Goal: Information Seeking & Learning: Learn about a topic

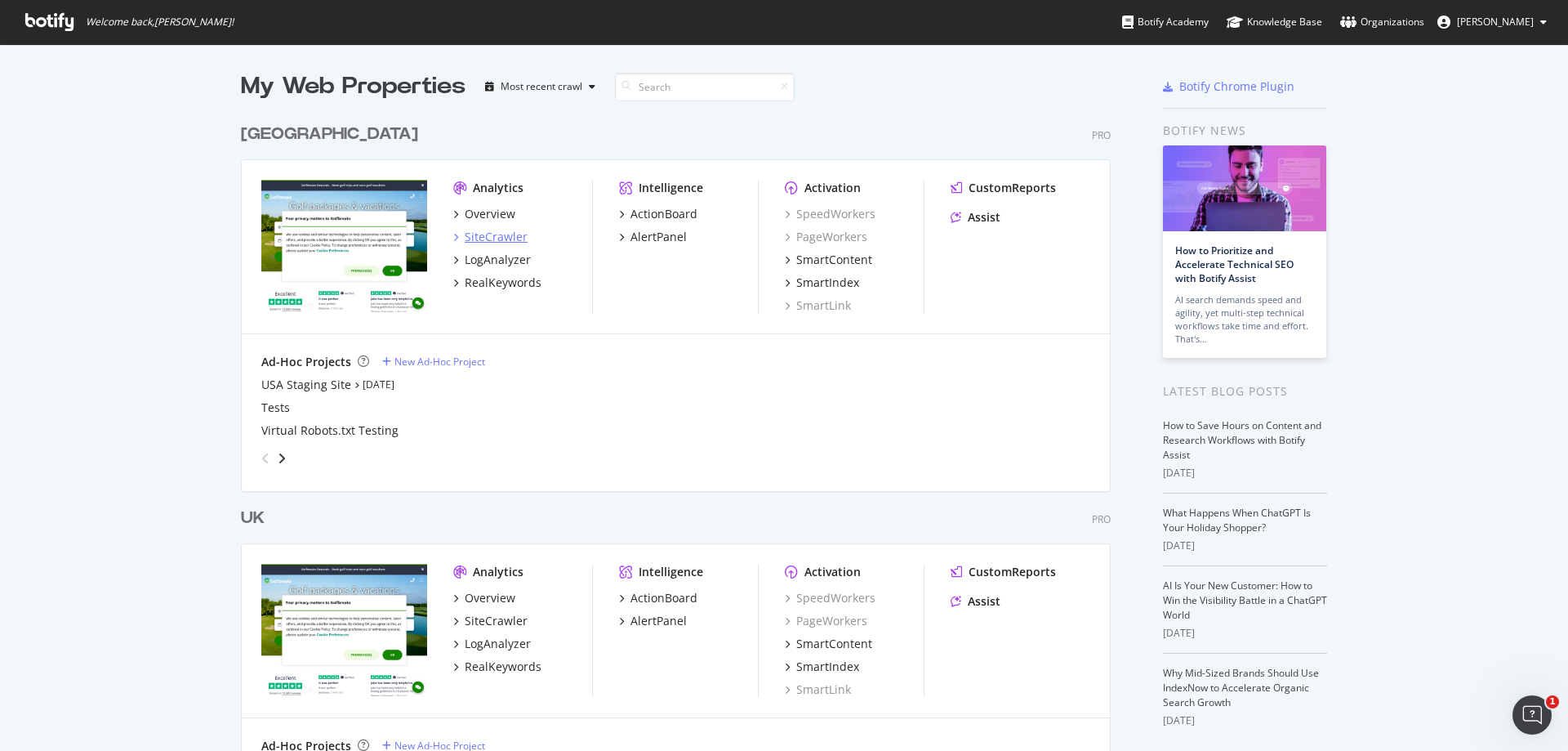
click at [474, 234] on div "SiteCrawler" at bounding box center [496, 236] width 63 height 16
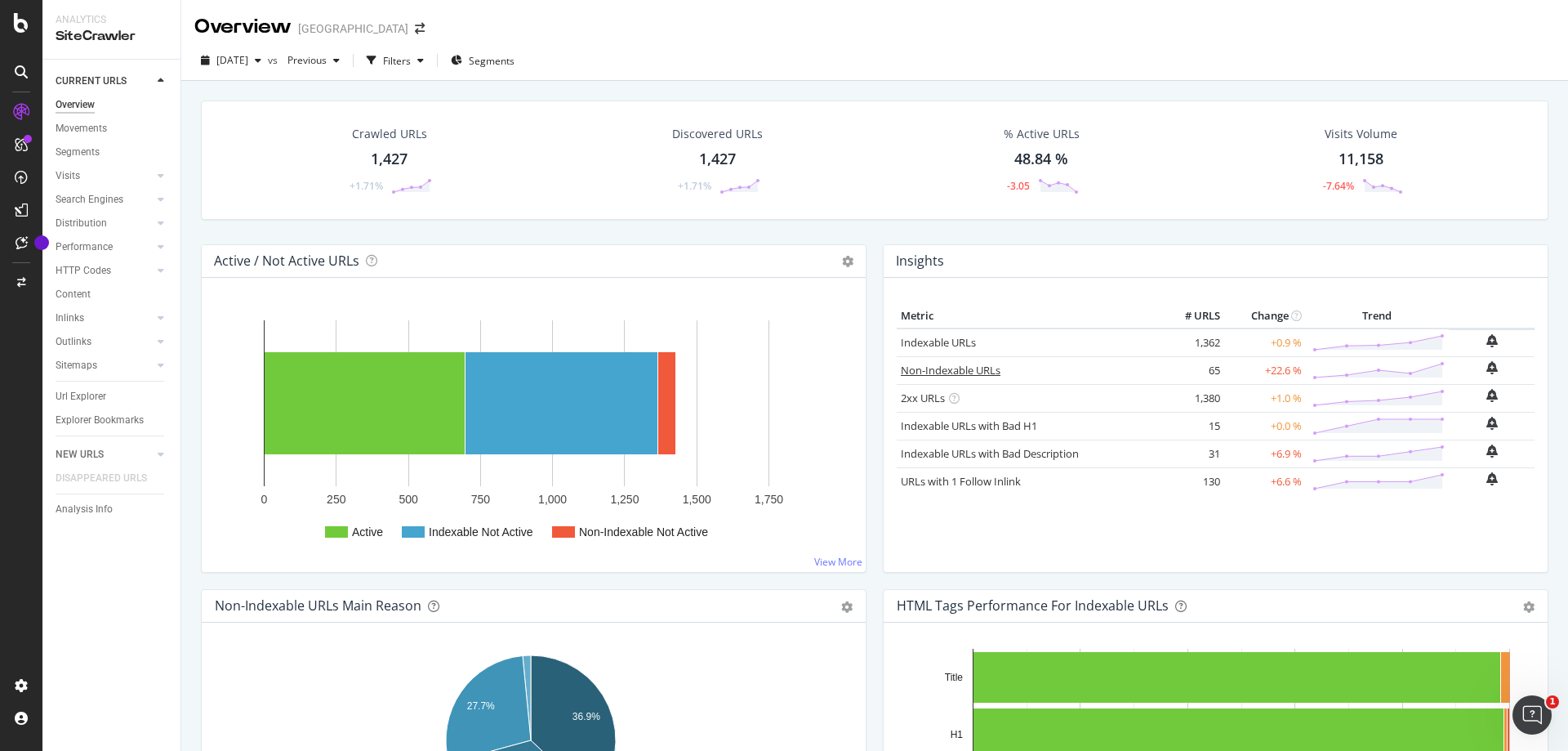
click at [940, 371] on link "Non-Indexable URLs" at bounding box center [951, 370] width 100 height 14
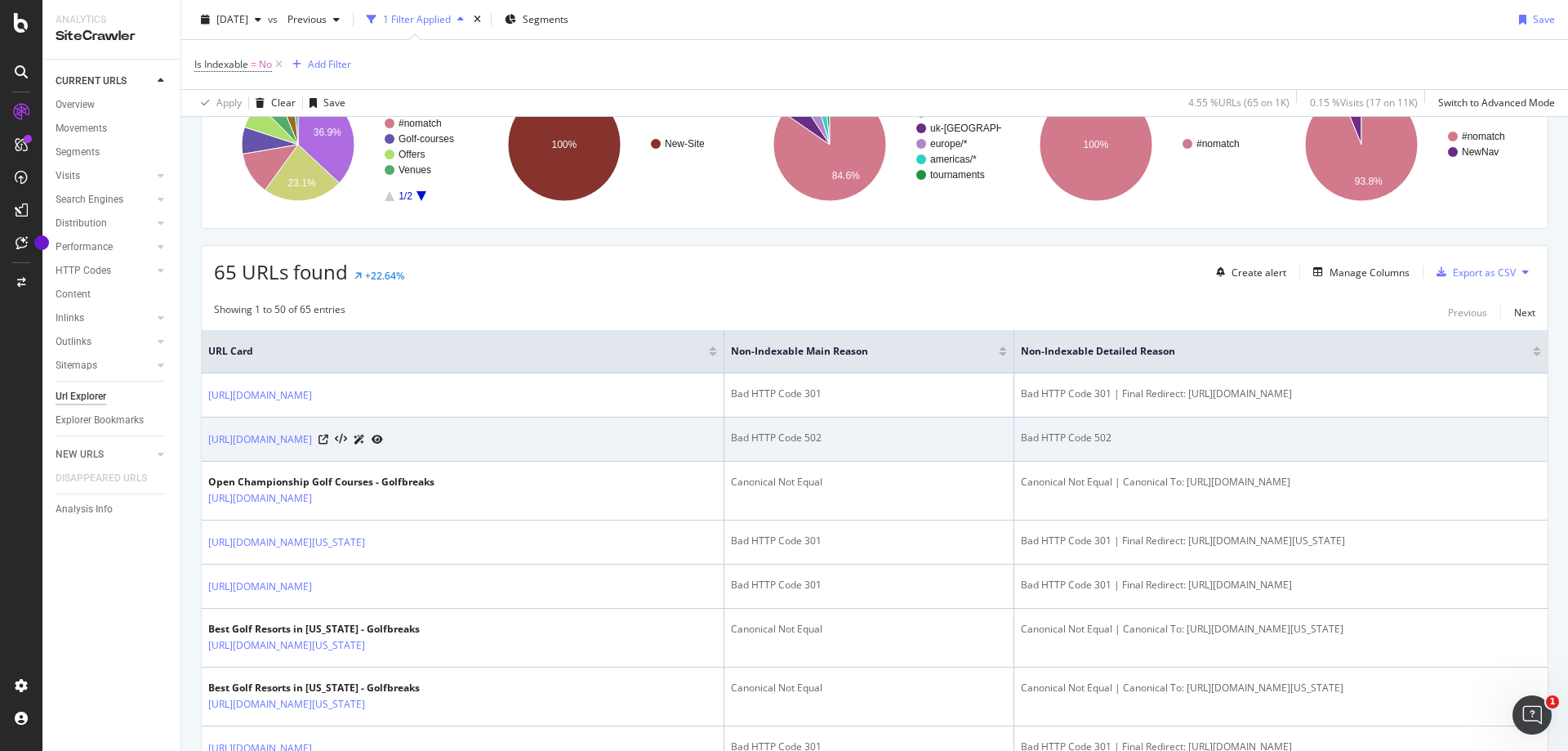
scroll to position [245, 0]
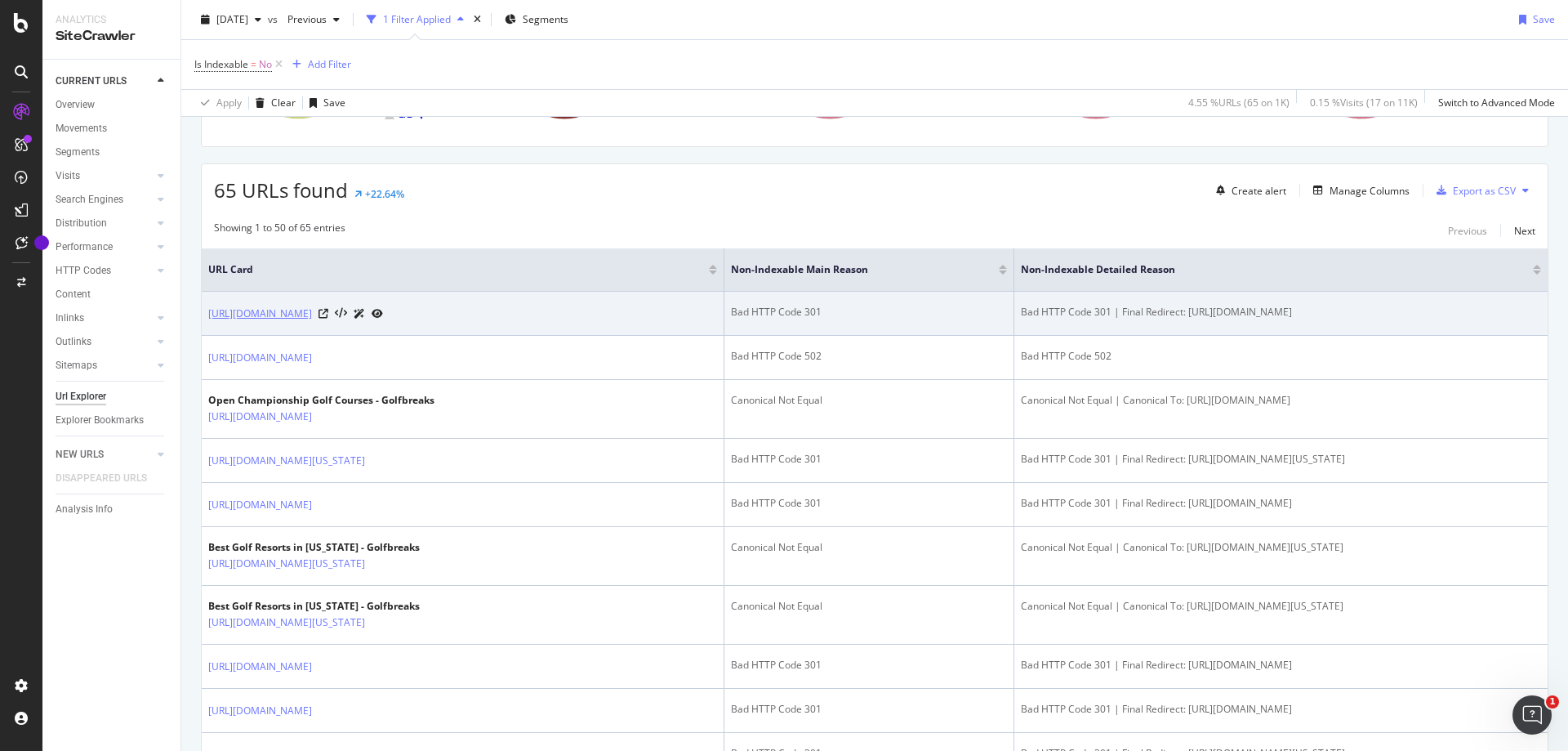
click at [312, 313] on link "https://www.golfbreaks.com/en-us/vacations/spain/pga-camiral-golf-wellness/" at bounding box center [260, 314] width 104 height 16
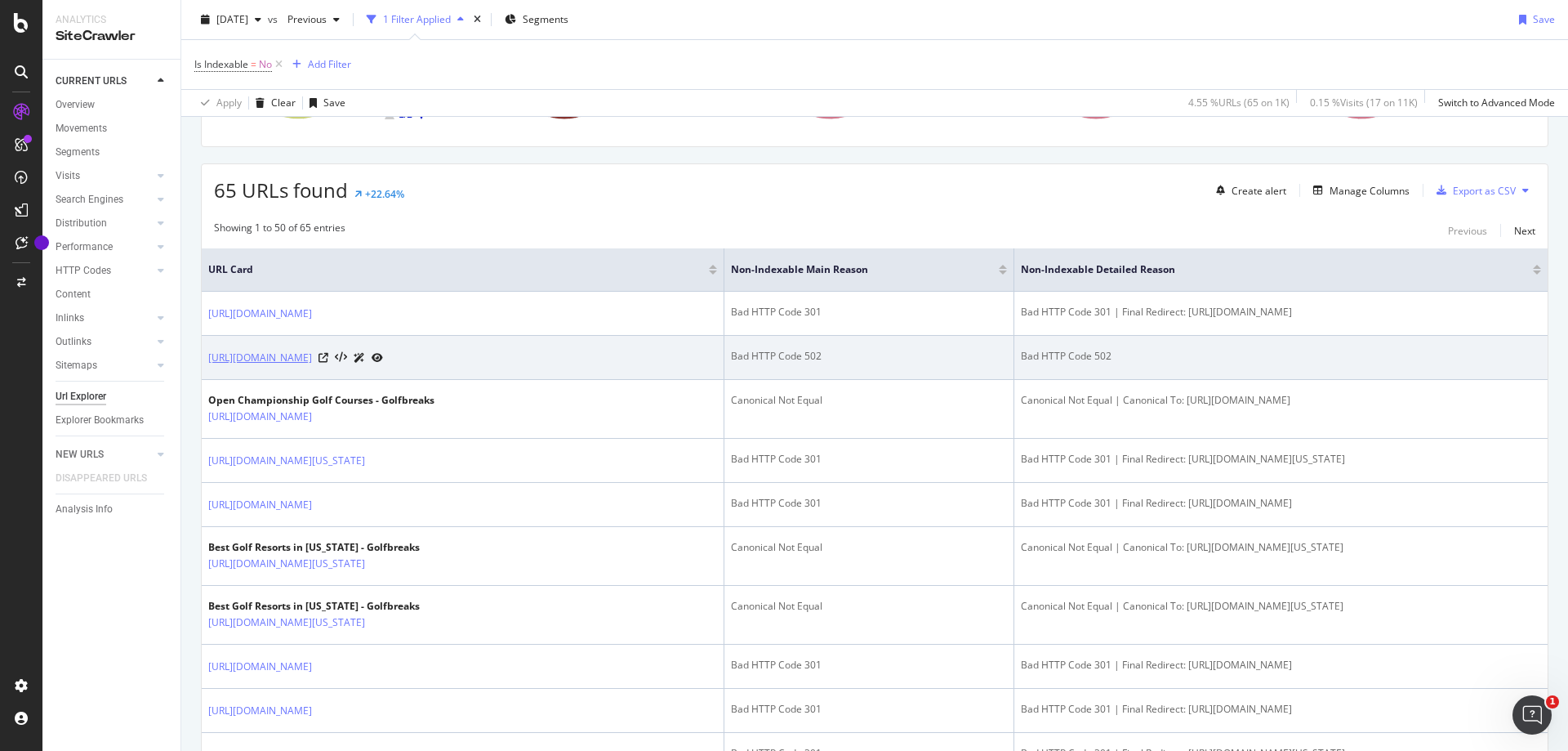
click at [296, 355] on link "[URL][DOMAIN_NAME]" at bounding box center [260, 357] width 104 height 16
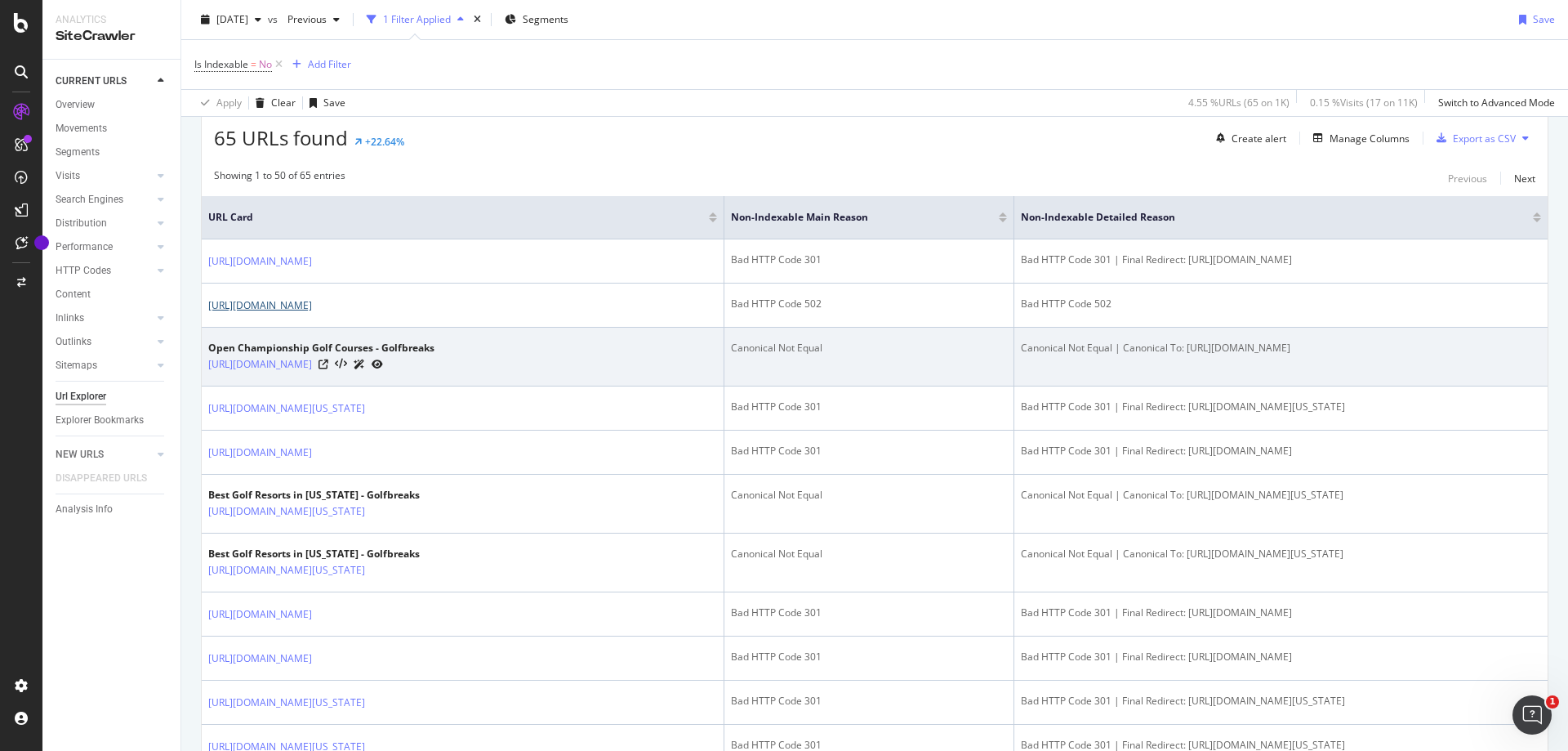
scroll to position [327, 0]
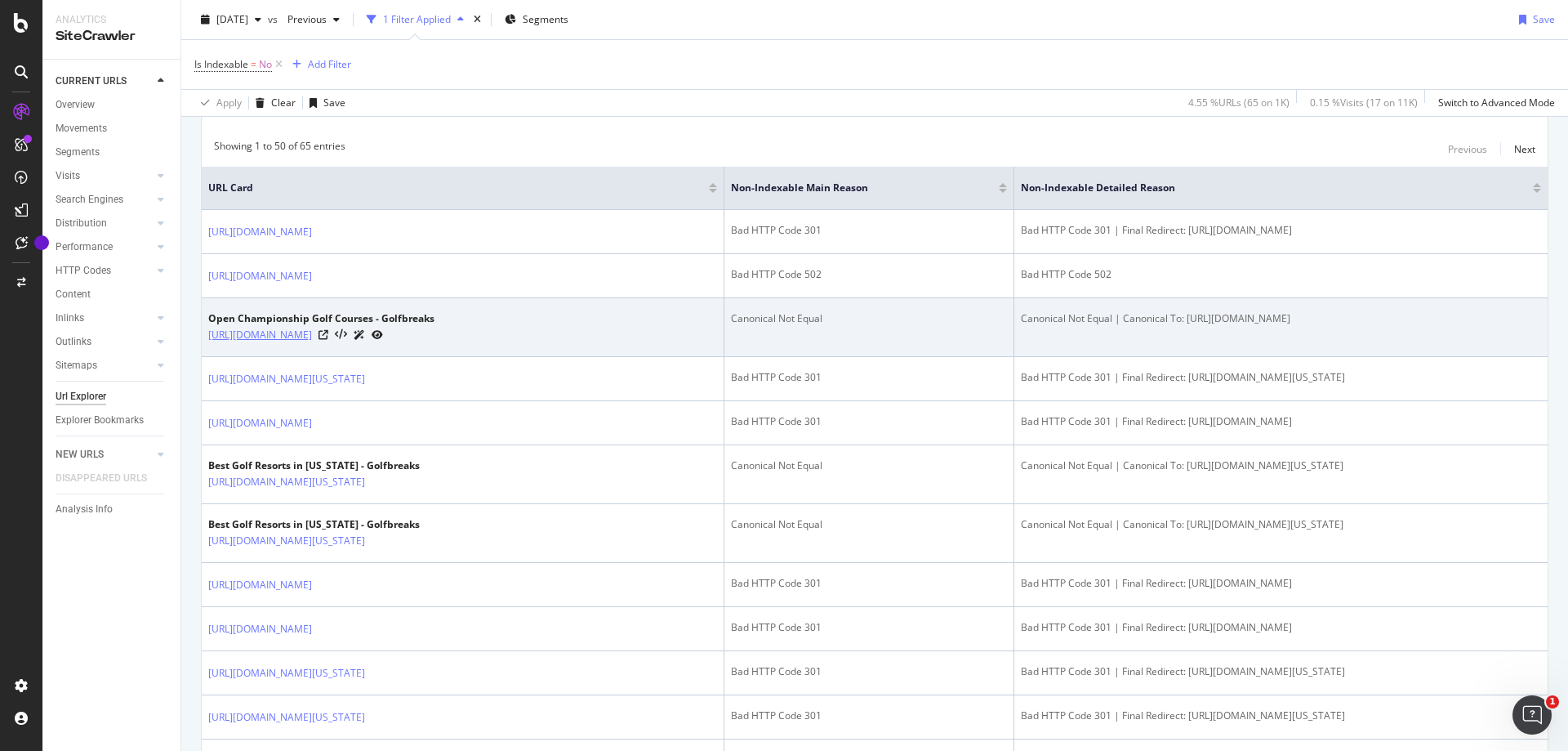
click at [312, 335] on link "[URL][DOMAIN_NAME]" at bounding box center [260, 335] width 104 height 16
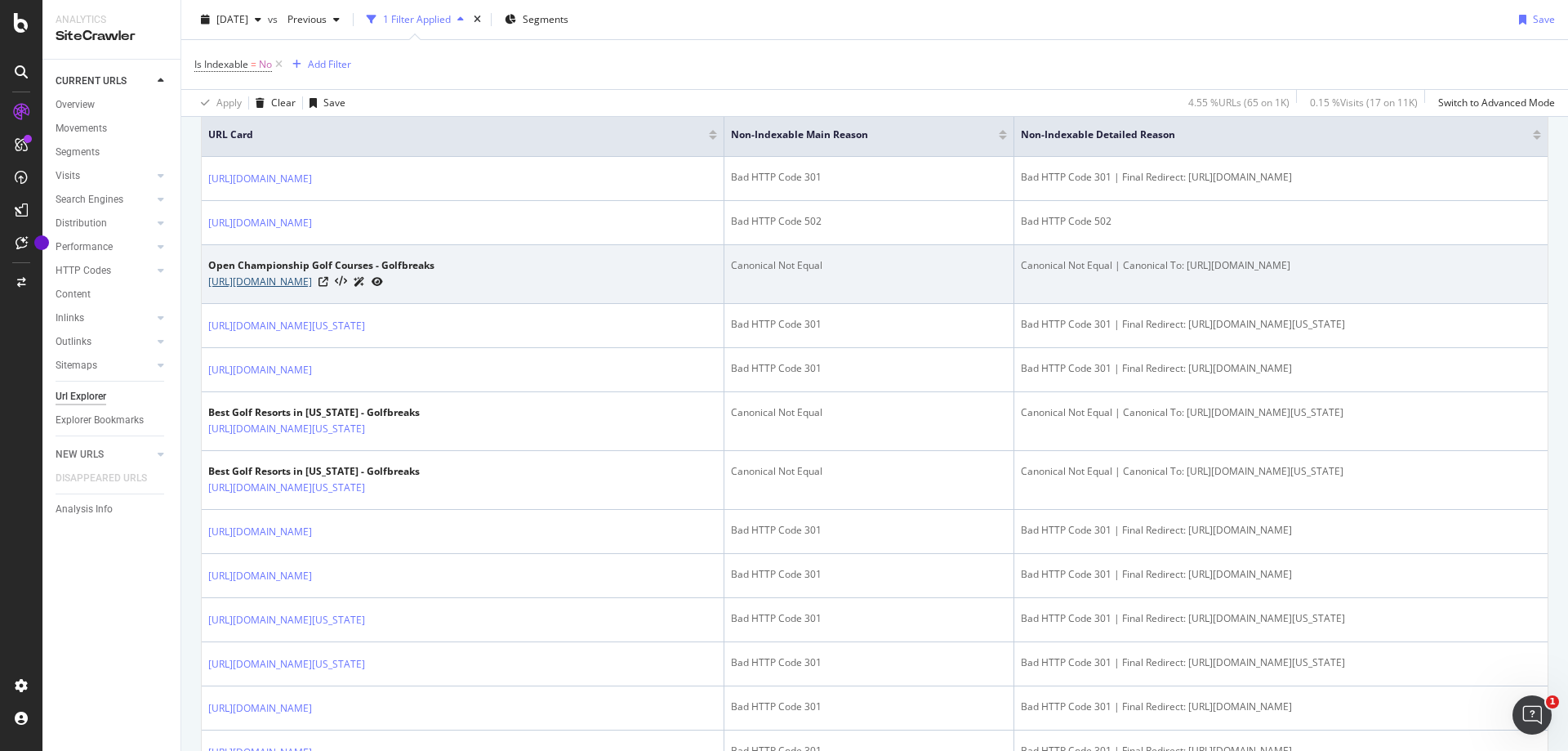
scroll to position [409, 0]
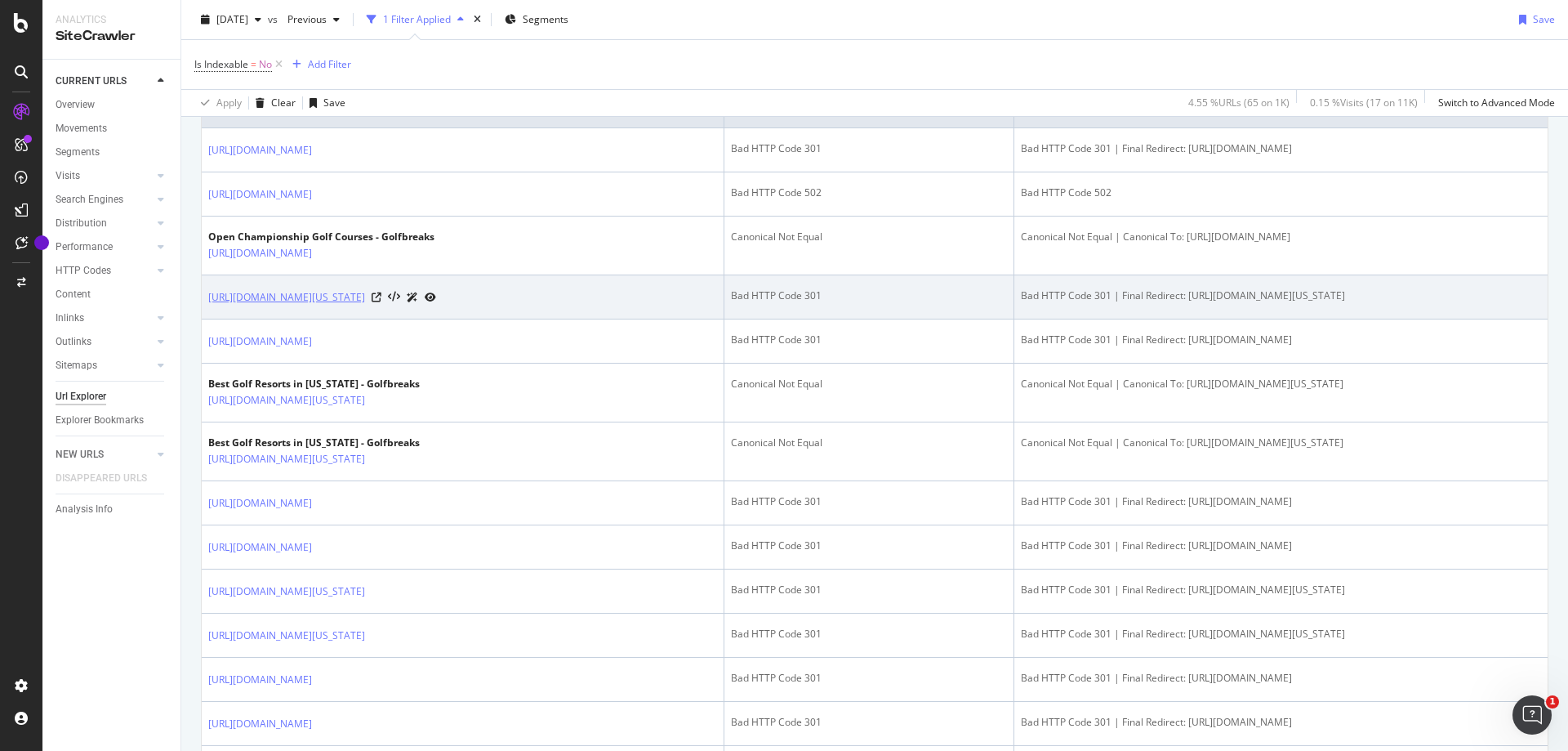
click at [365, 306] on link "https://www.golfbreaks.com/en-us/offers/best-selling/florida/" at bounding box center [287, 296] width 157 height 16
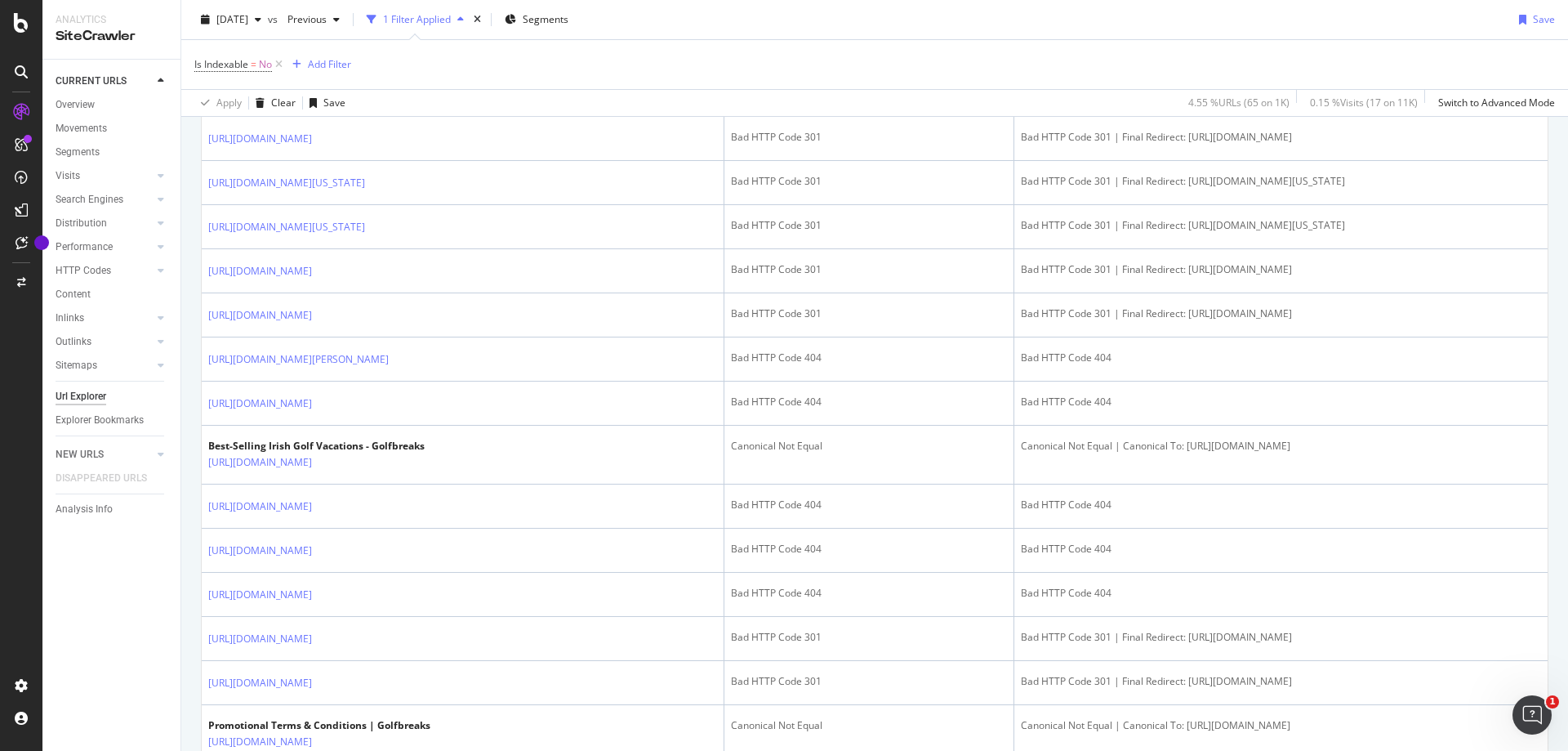
scroll to position [736, 0]
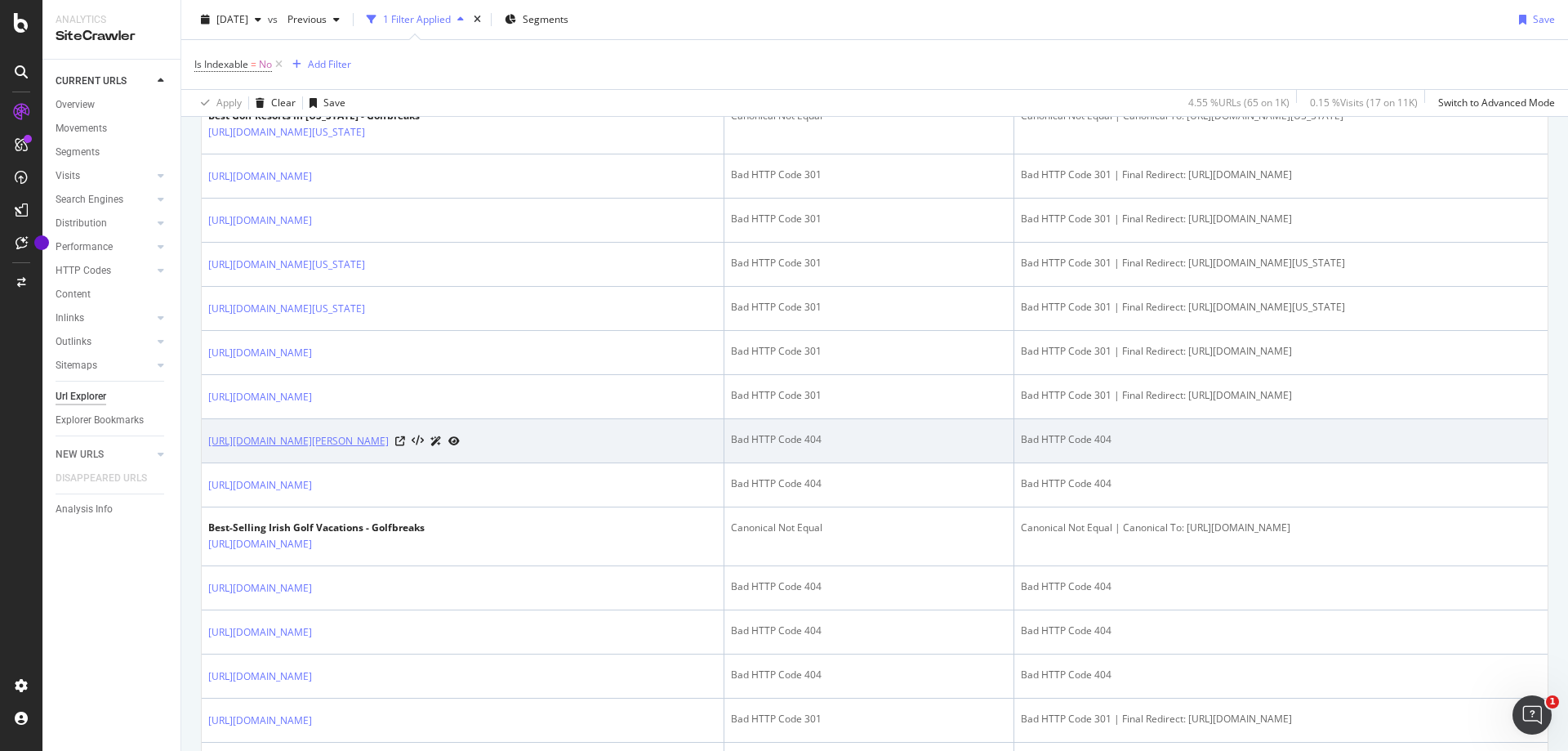
click at [389, 450] on link "https://www.golfbreaks.com/en-us/vacations/edinburgh-east-lothian/royal-burgess…" at bounding box center [298, 440] width 180 height 16
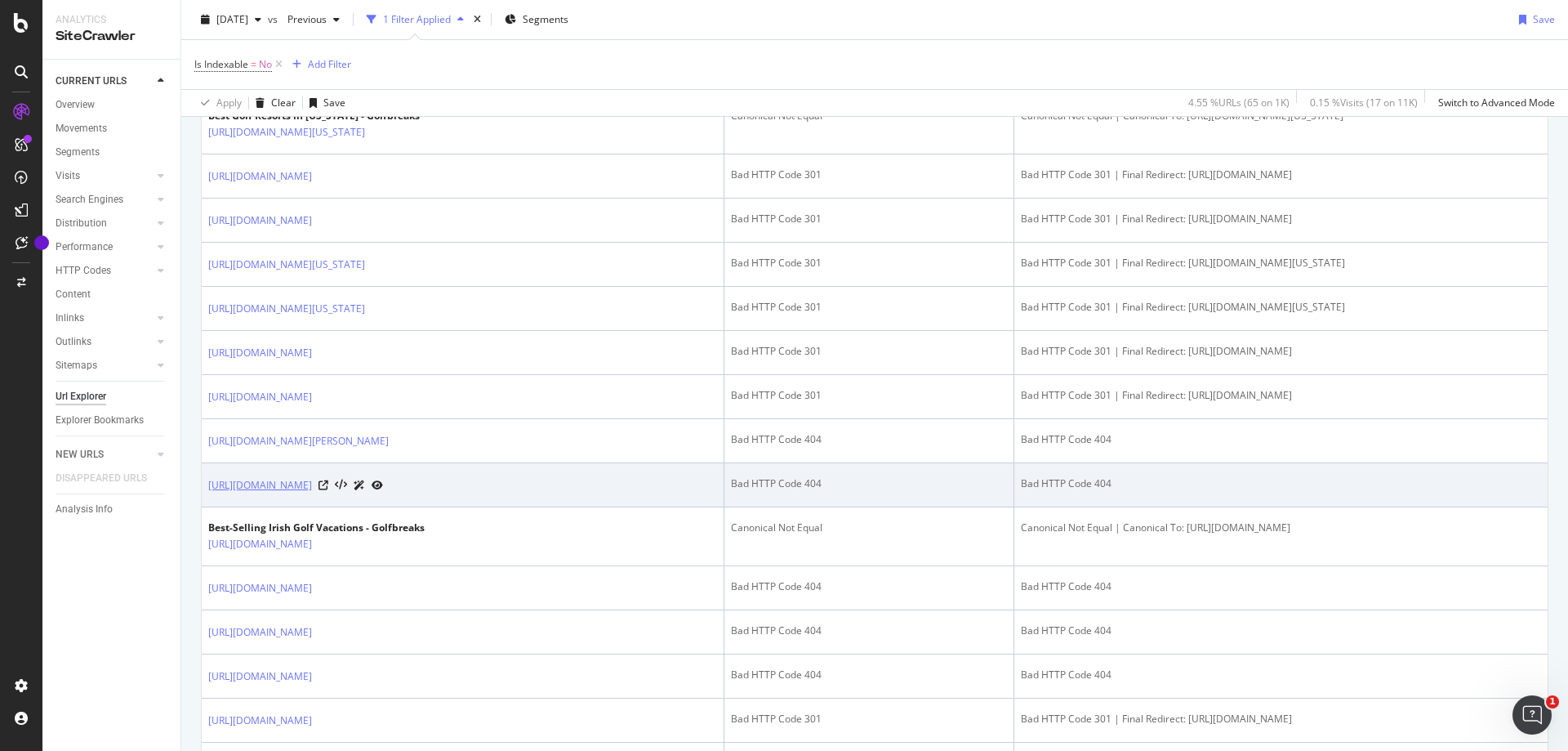
click at [312, 494] on link "https://www.golfbreaks.com/en-us/collections/" at bounding box center [260, 485] width 104 height 16
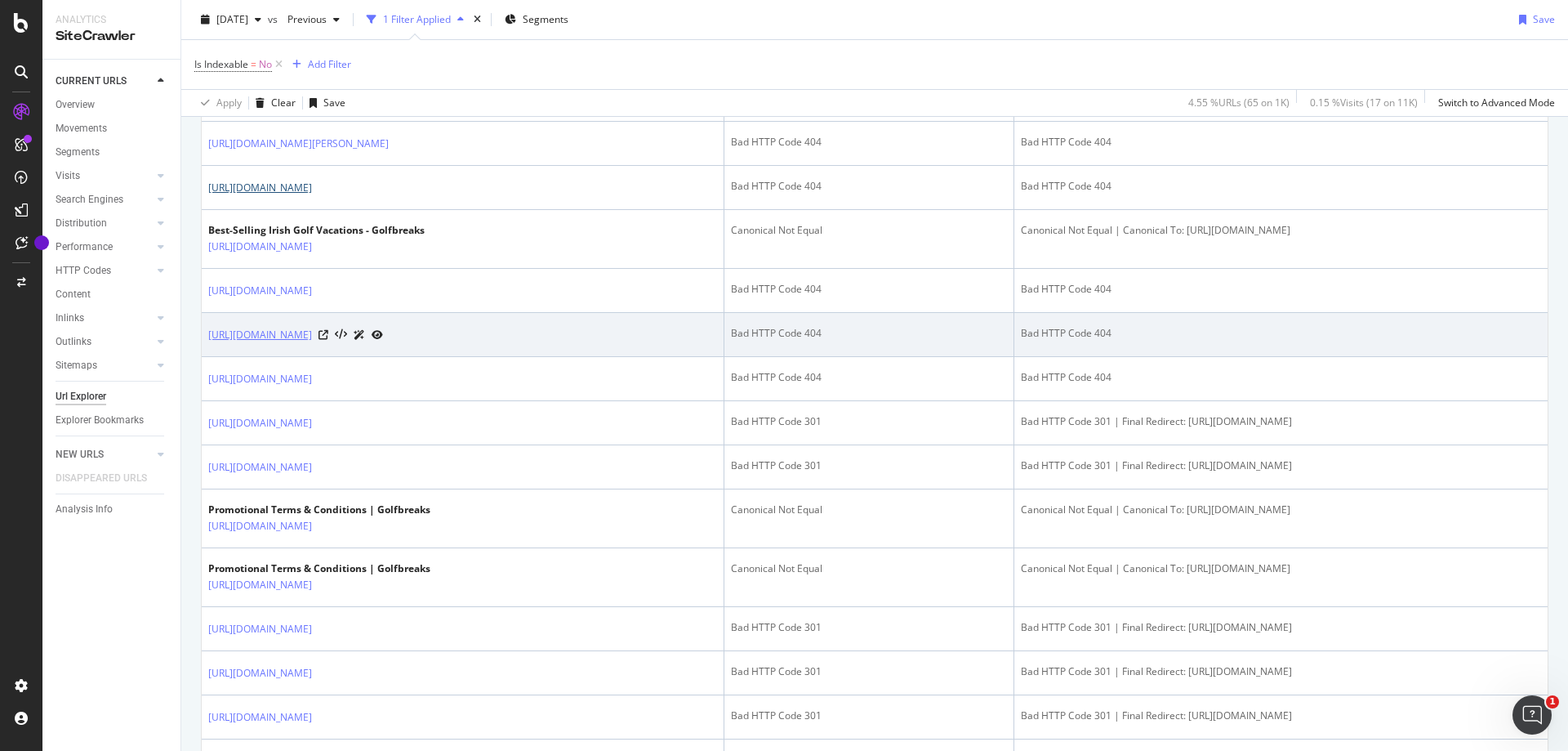
scroll to position [1062, 0]
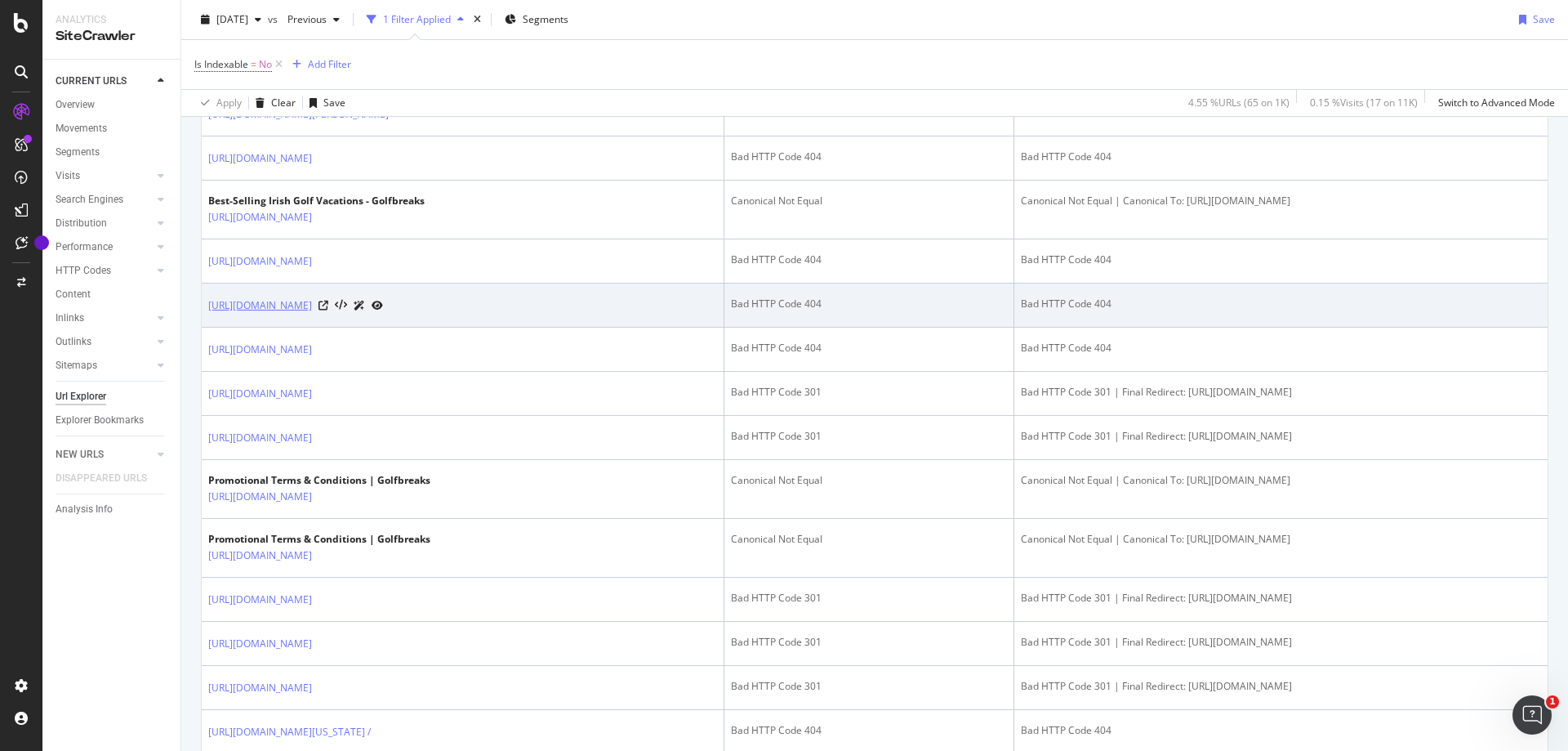
click at [312, 314] on link "https://www.golfbreaks.com/en-us//en-us/inspiration/articles/best-irish-open-co…" at bounding box center [260, 305] width 104 height 16
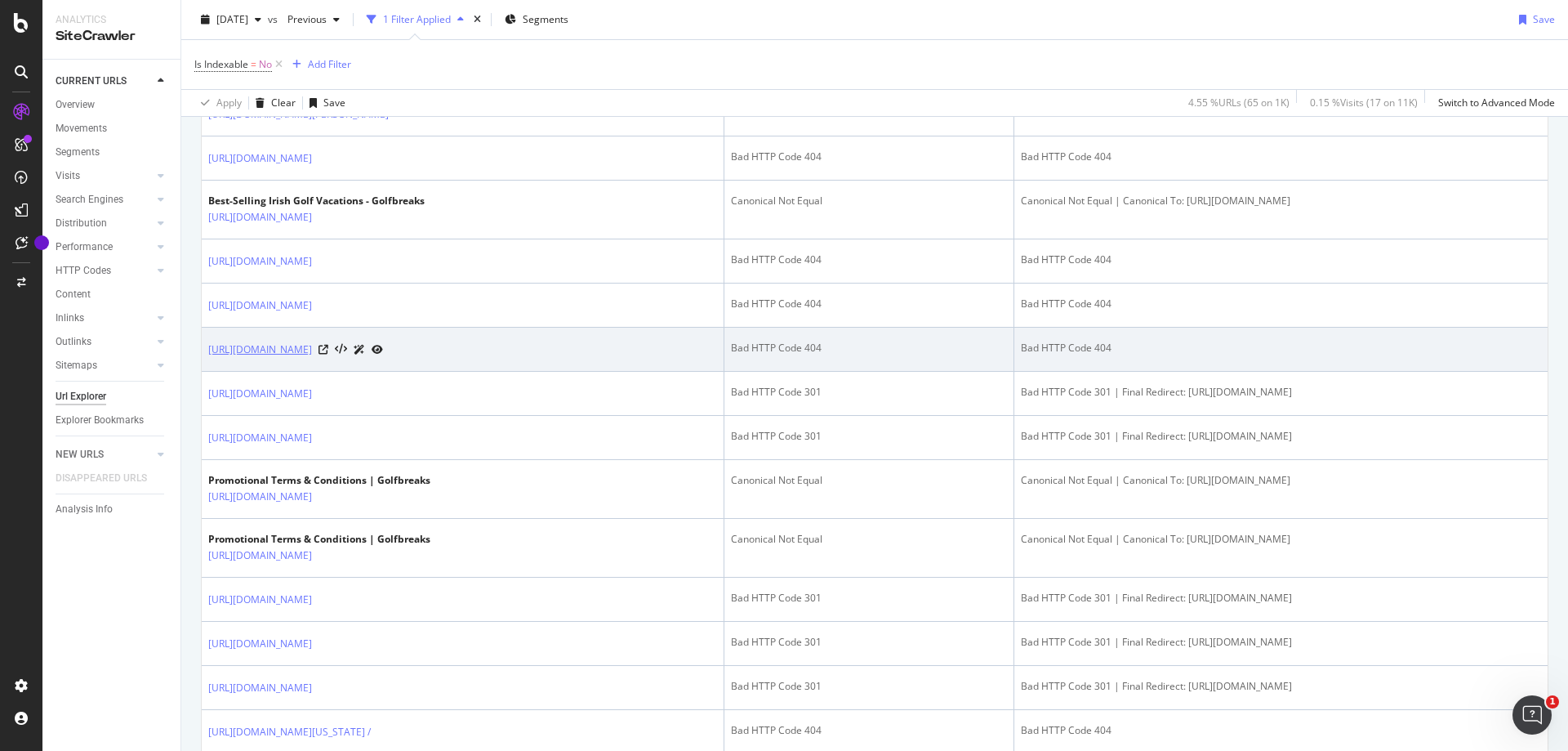
click at [312, 357] on link "https://www.golfbreaks.com/en-us//en-us/vacations/donegal/rosapenna-hotel-golf-…" at bounding box center [260, 349] width 104 height 16
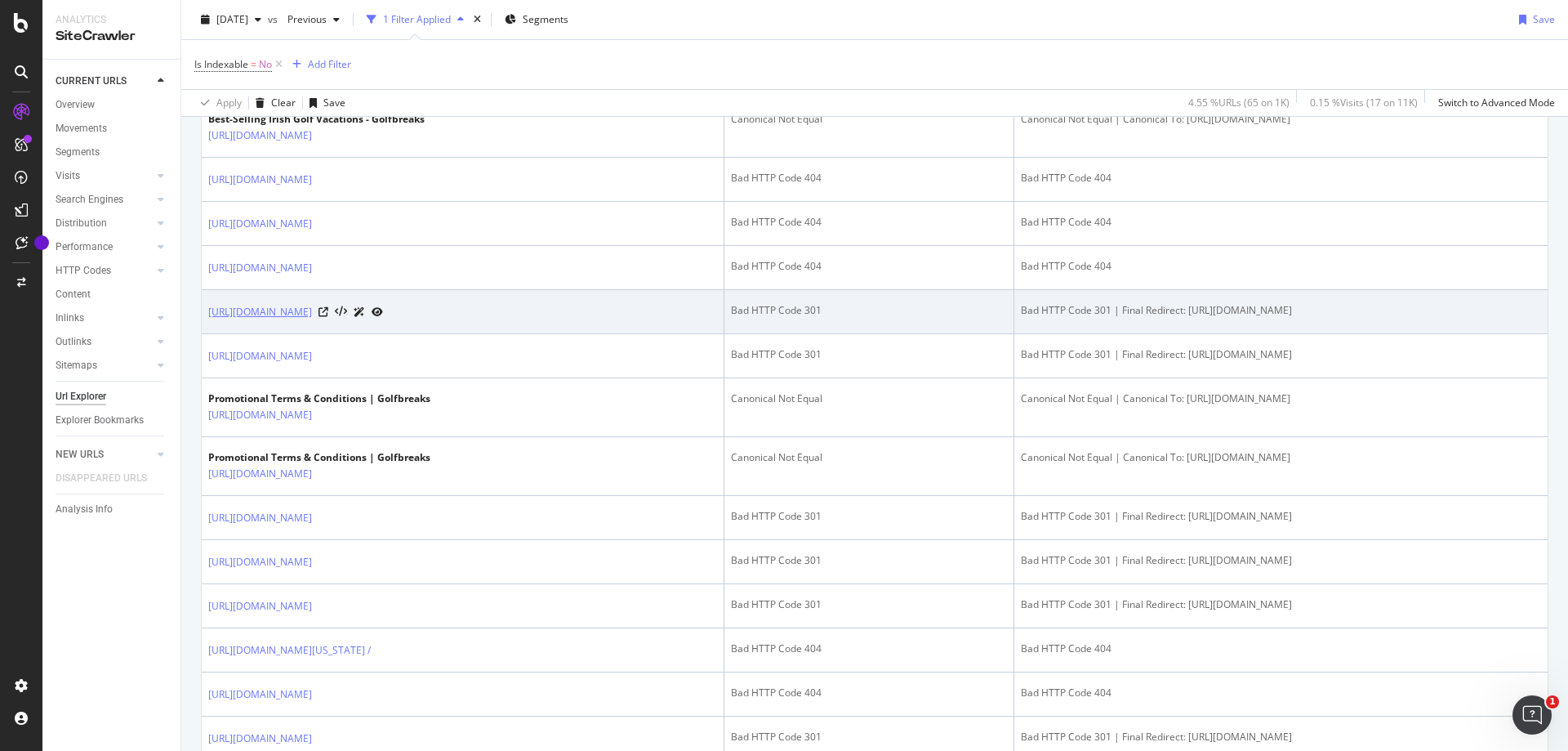
click at [312, 320] on link "https://www.golfbreaks.com/en-us/collections/spring-golf-packages/blt6262086b1e…" at bounding box center [260, 312] width 104 height 16
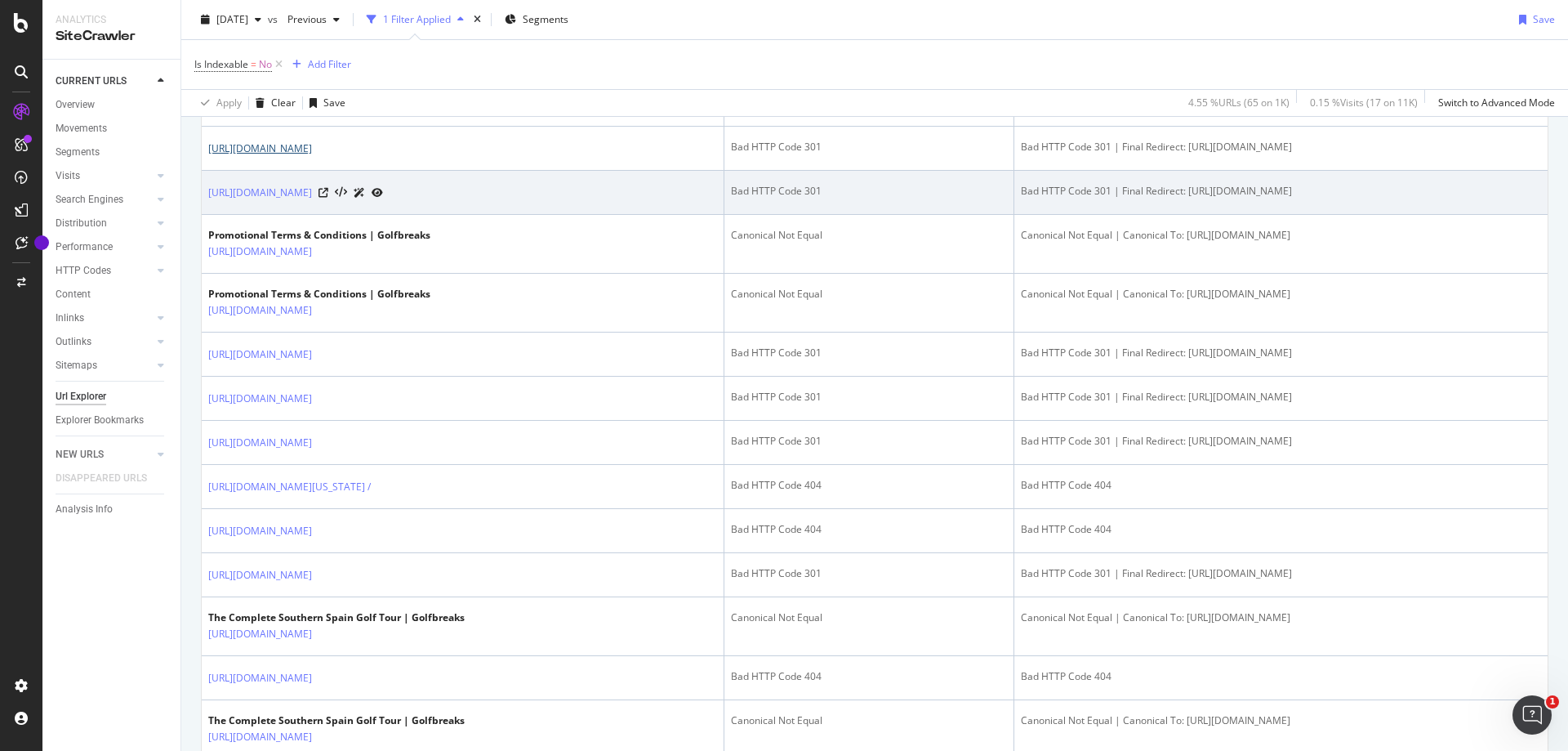
scroll to position [1389, 0]
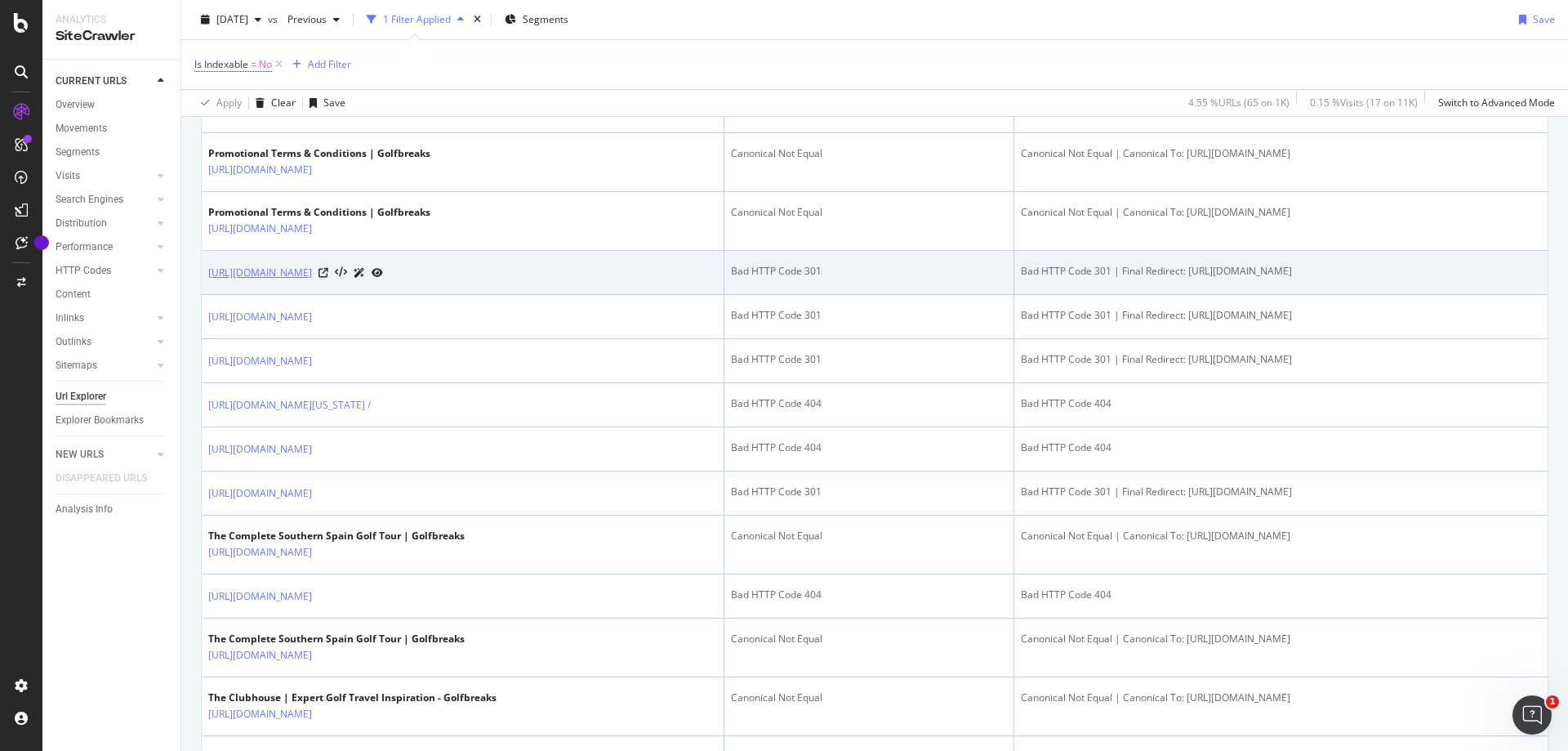
click at [312, 281] on link "[URL][DOMAIN_NAME]" at bounding box center [260, 273] width 104 height 16
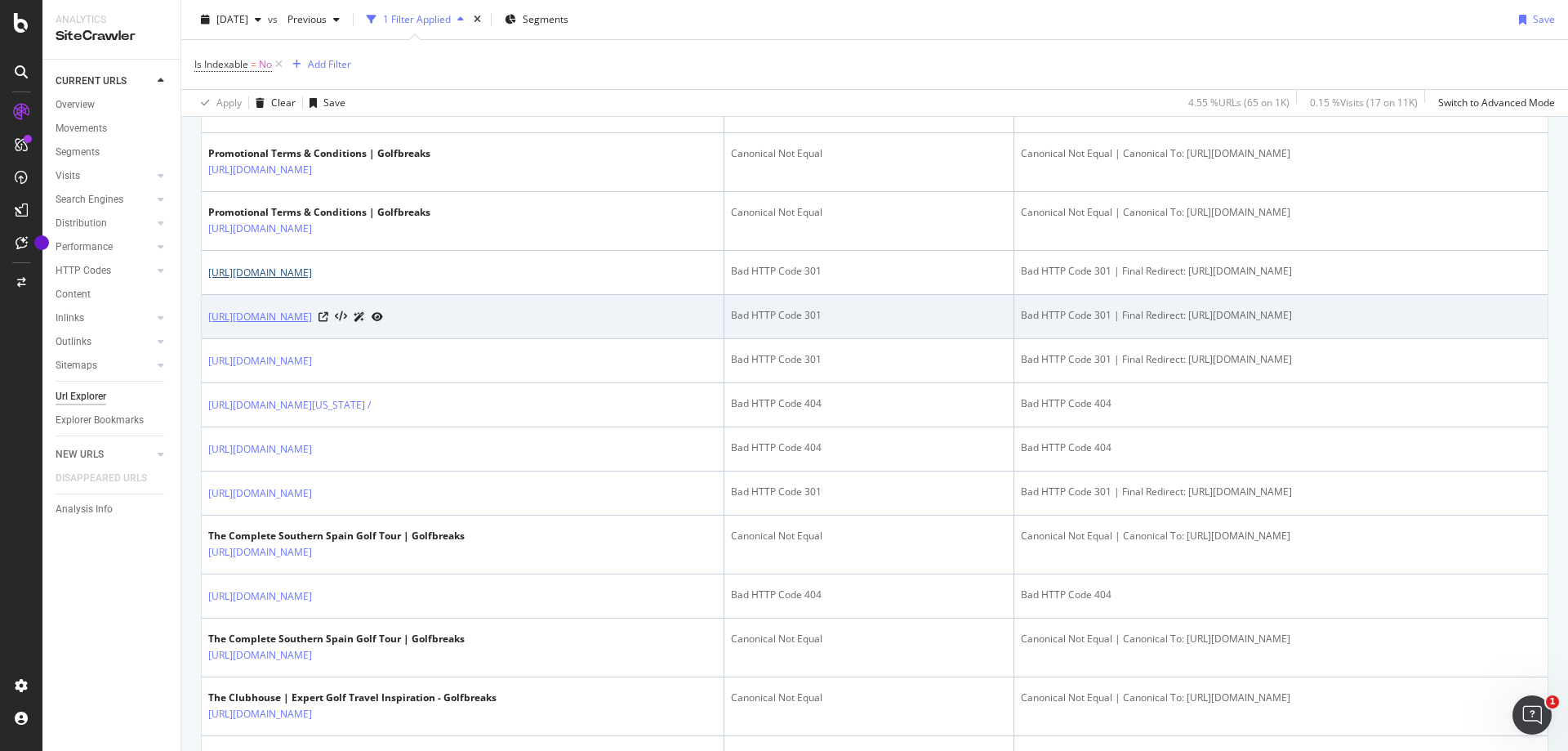
scroll to position [1471, 0]
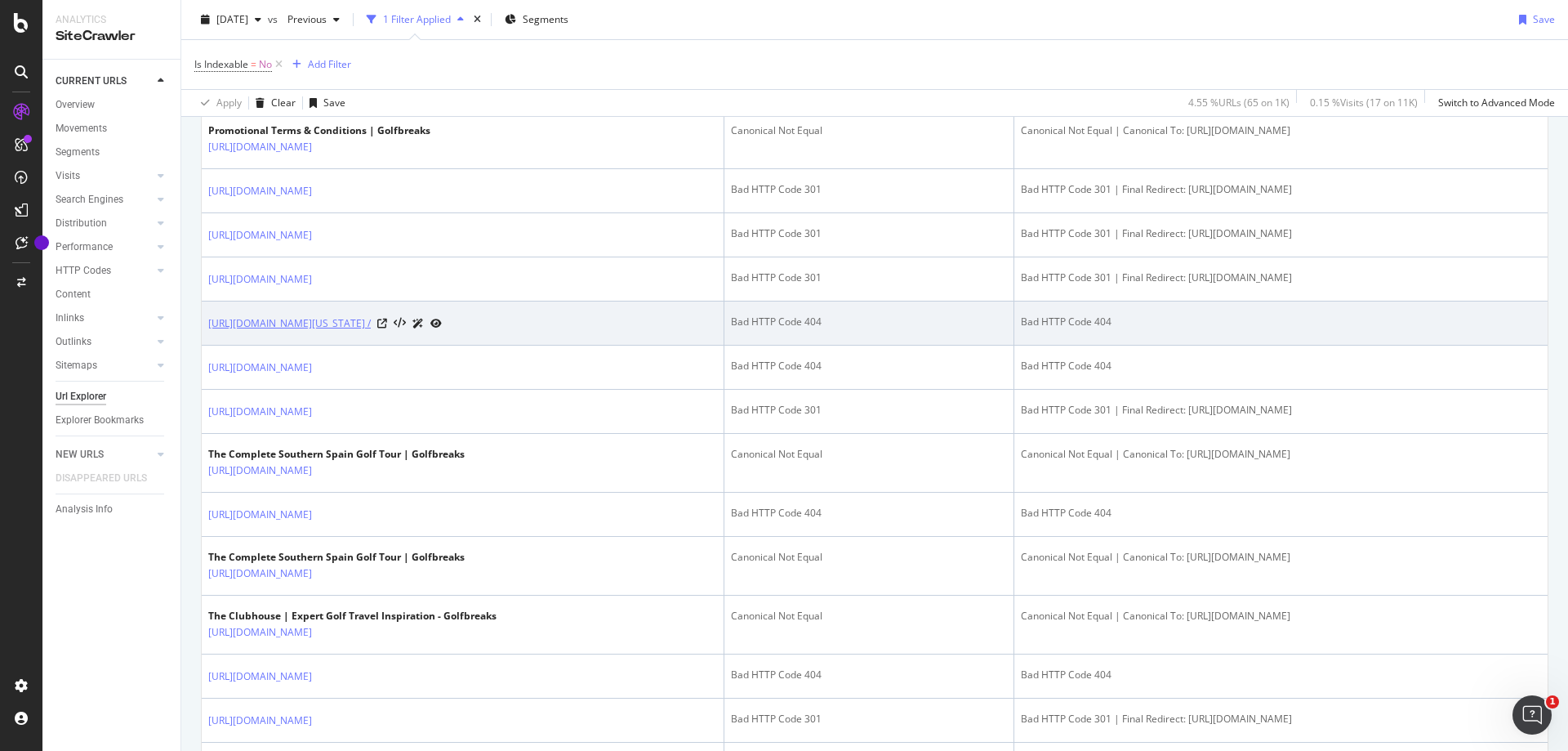
click at [371, 332] on link "[URL][DOMAIN_NAME][US_STATE] /" at bounding box center [290, 323] width 163 height 16
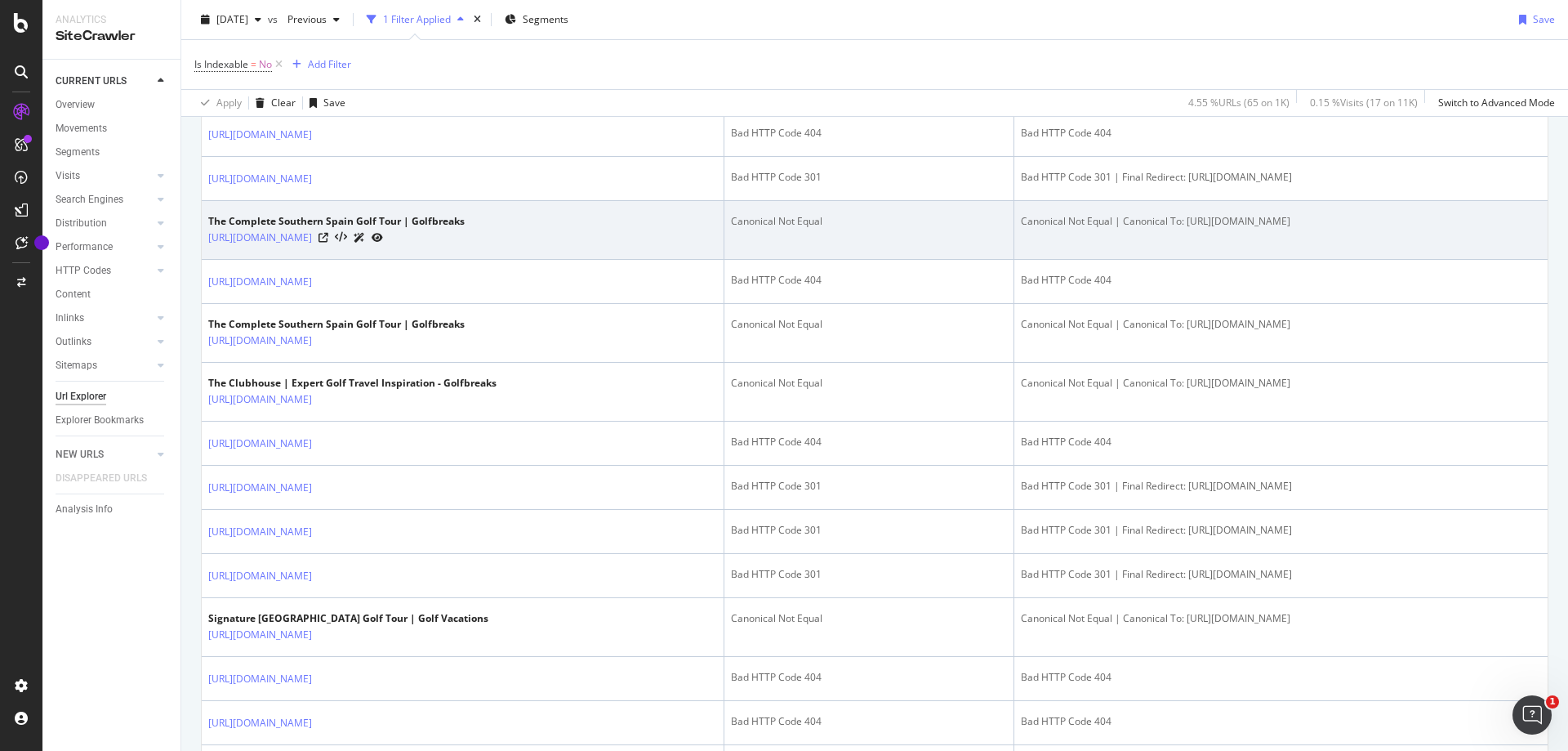
scroll to position [1715, 0]
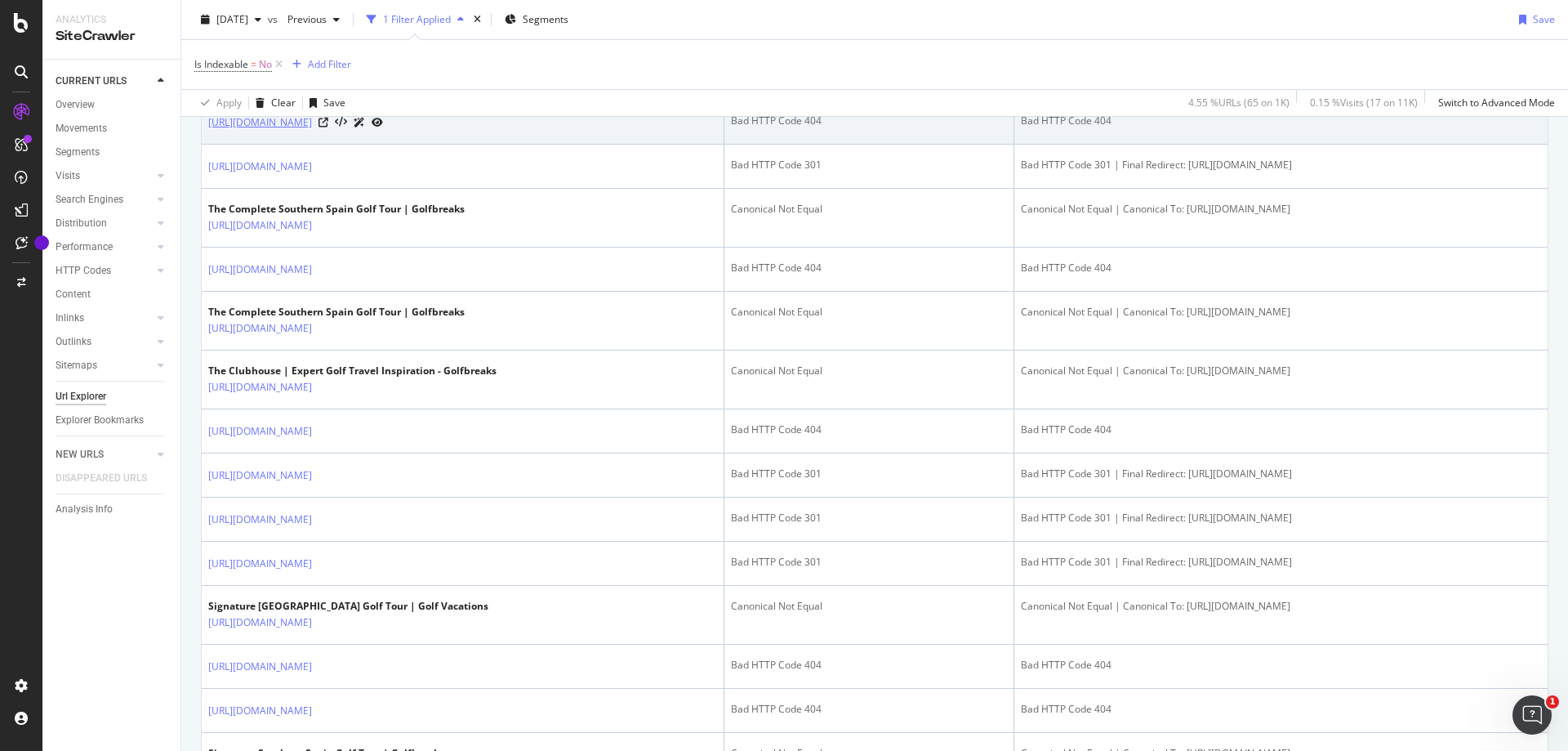
click at [312, 131] on link "https://www.golfbreaks.com/en-us/collections/stay-play-out-west-this-spring/blt…" at bounding box center [260, 122] width 104 height 16
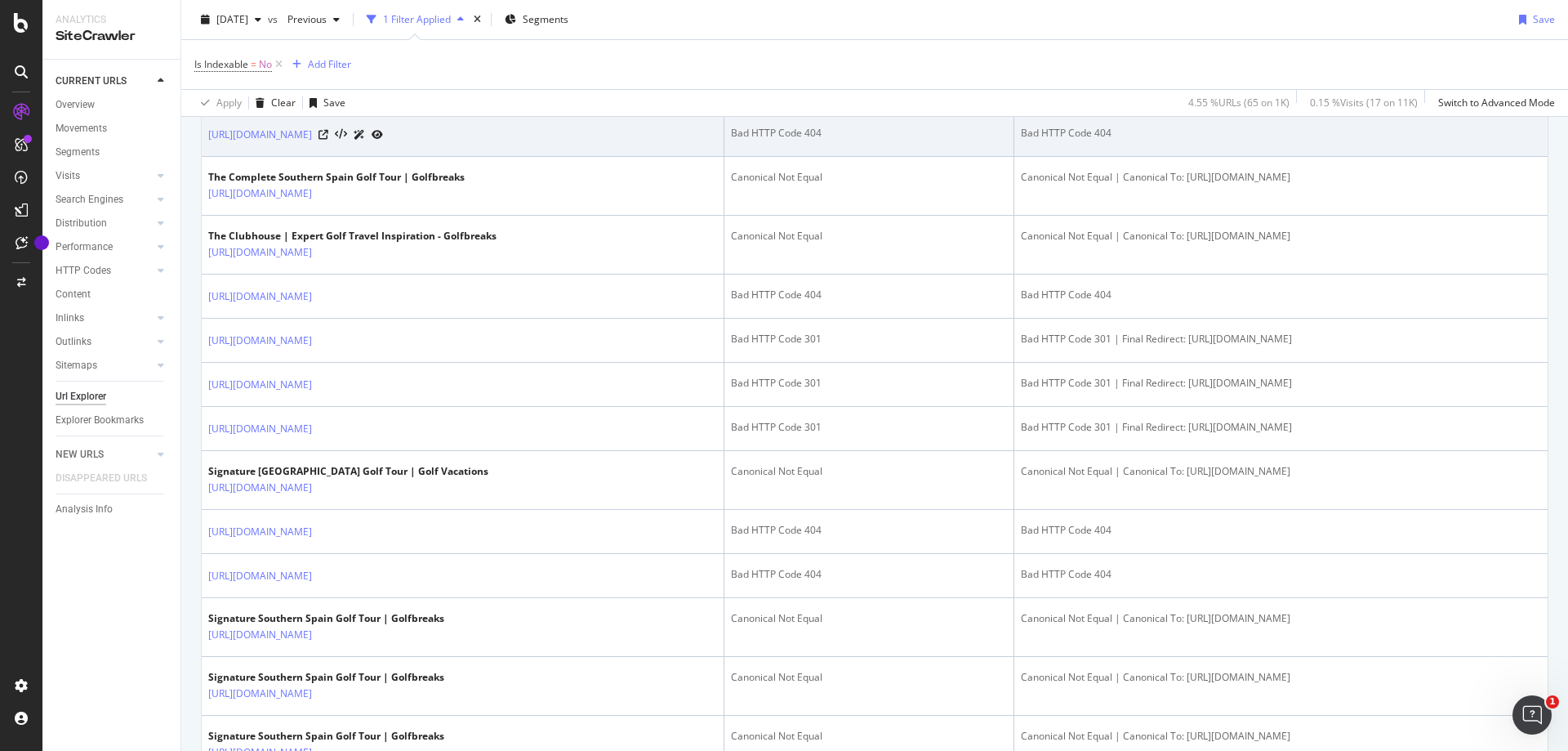
scroll to position [1879, 0]
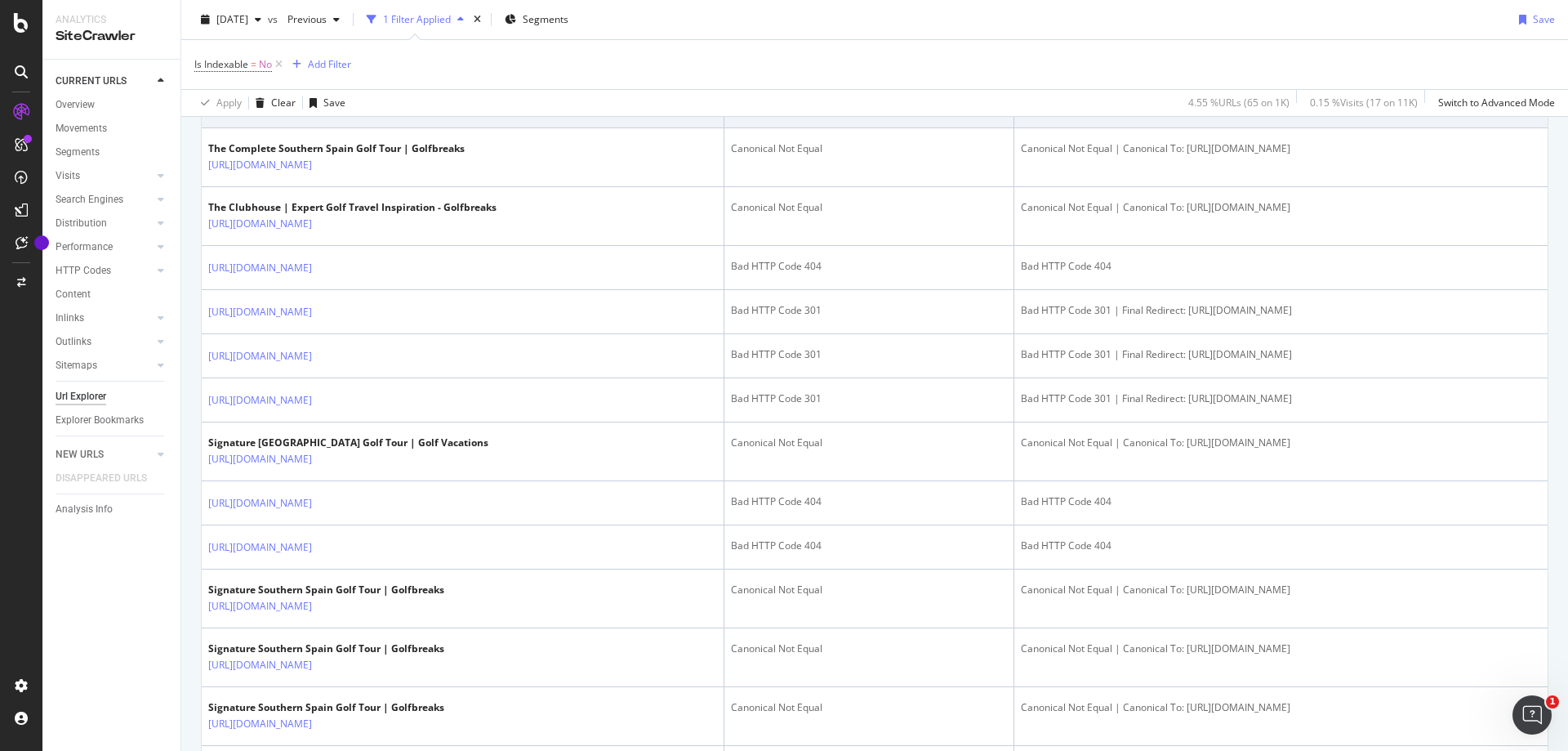
click at [312, 114] on link "https://www.golfbreaks.com/en-us/vacations/spain/10610---fairmont-la-hacienda-c…" at bounding box center [260, 106] width 104 height 16
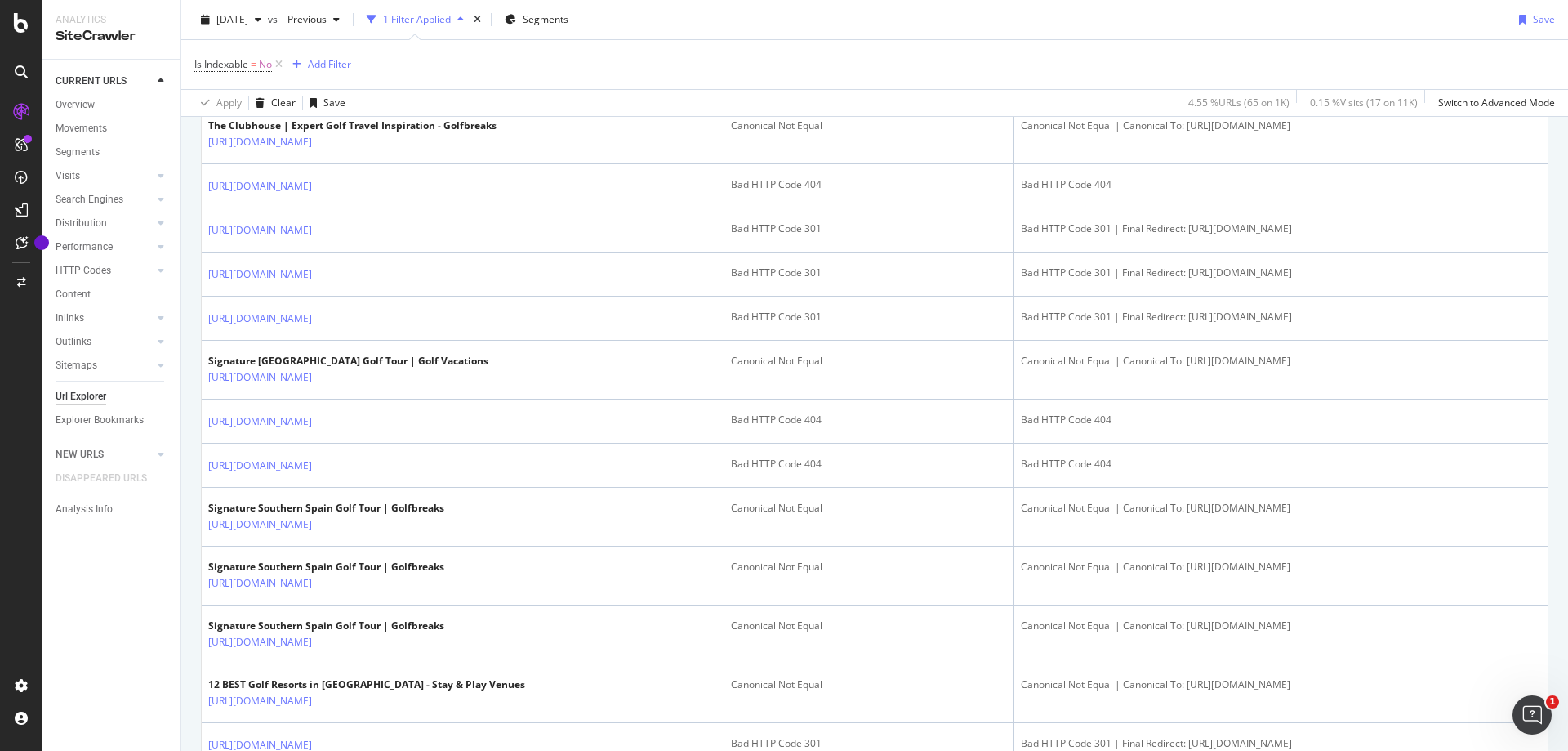
scroll to position [2042, 0]
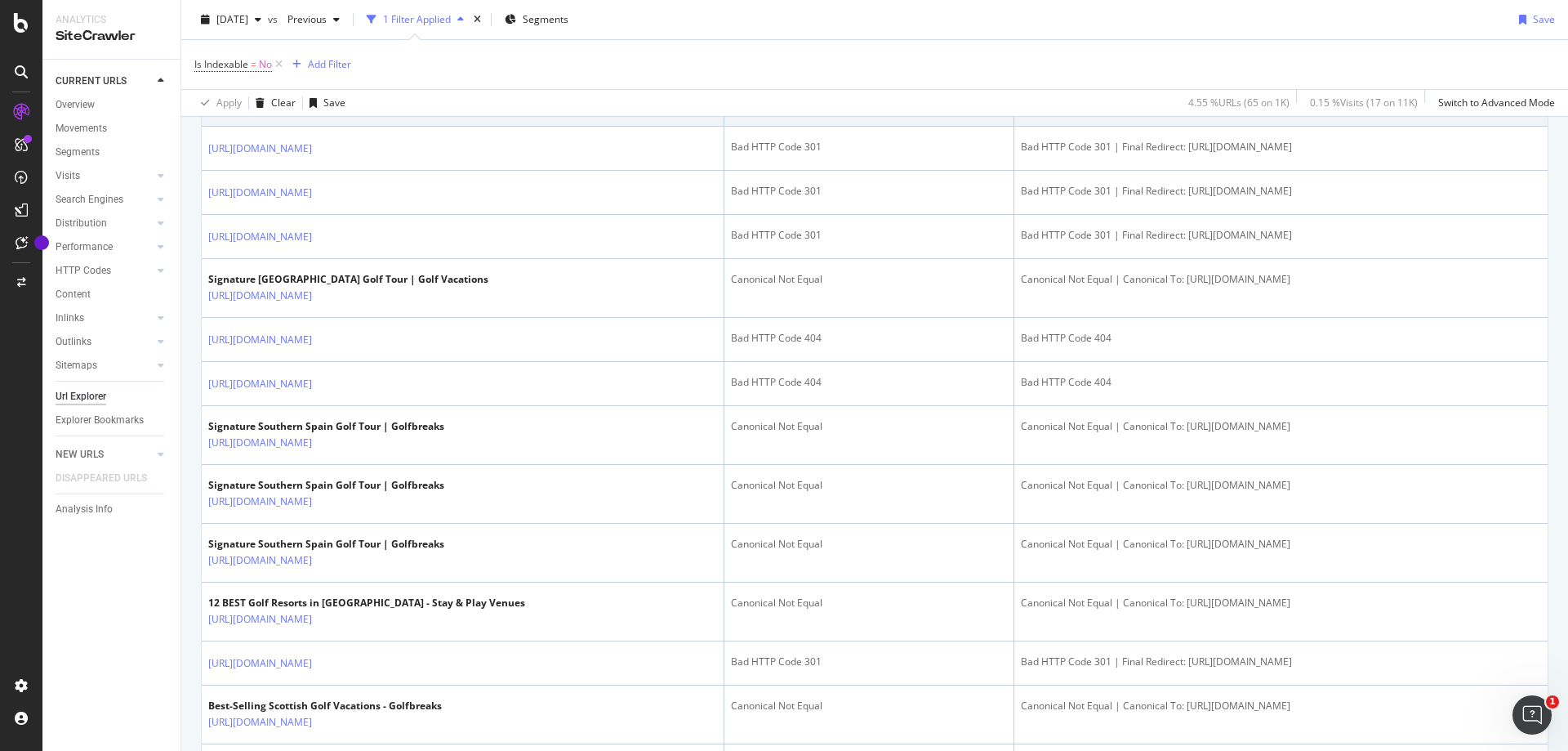
click at [312, 112] on link "[URL][DOMAIN_NAME]" at bounding box center [260, 104] width 104 height 16
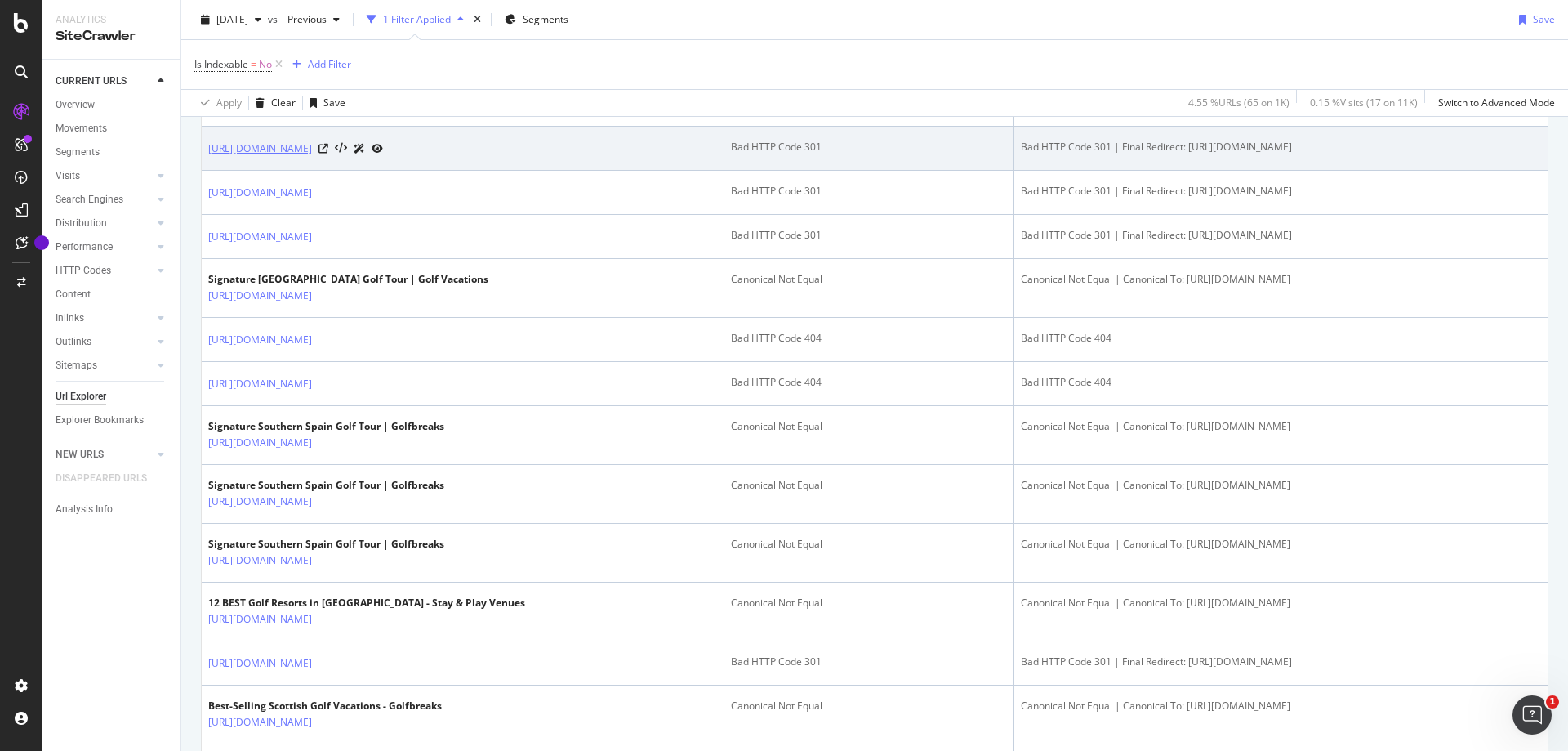
click at [312, 157] on link "https://www.golfbreaks.com/en-us/inspiration/reviews" at bounding box center [260, 148] width 104 height 16
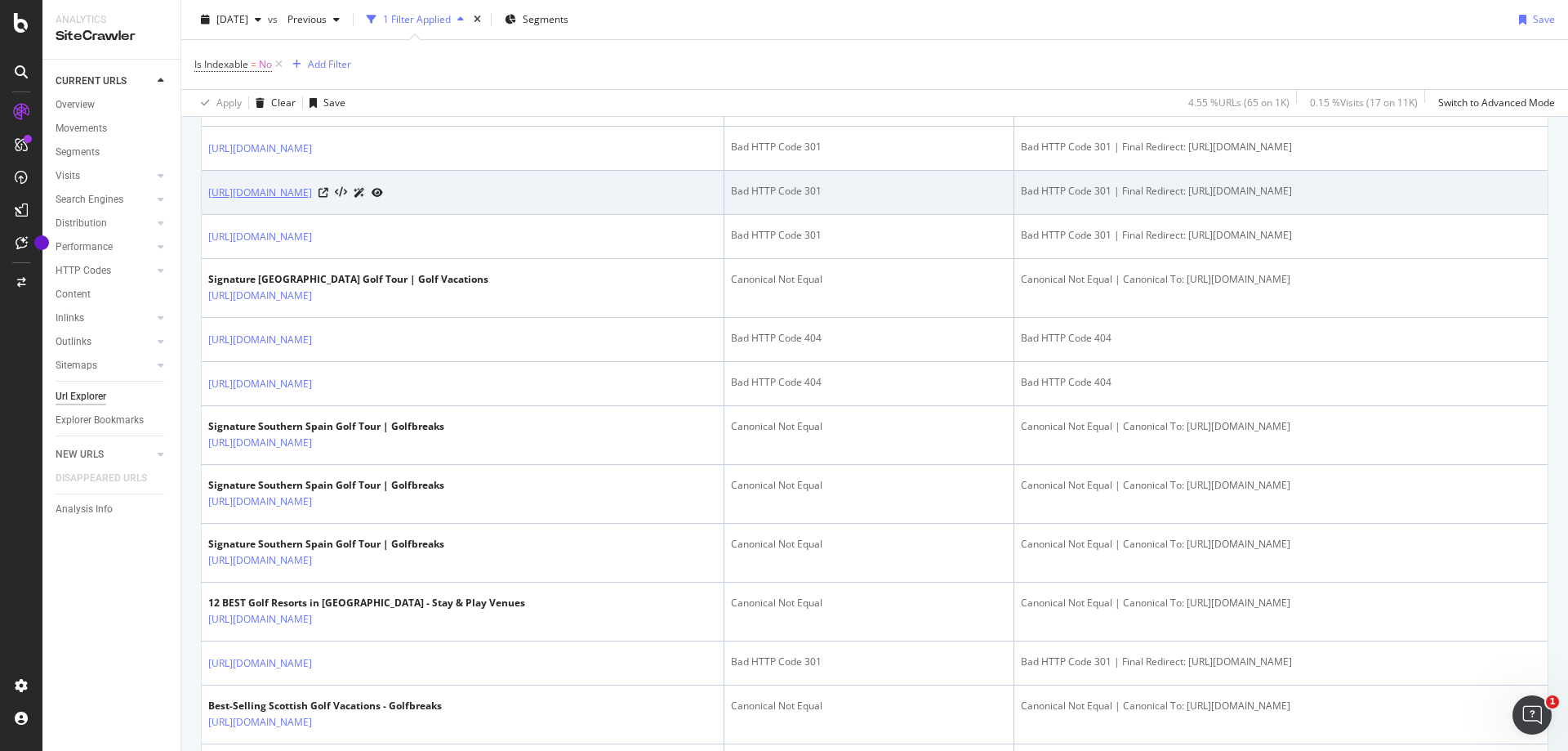
click at [312, 201] on link "https://www.golfbreaks.com/en-us/inspiration/blogs" at bounding box center [260, 193] width 104 height 16
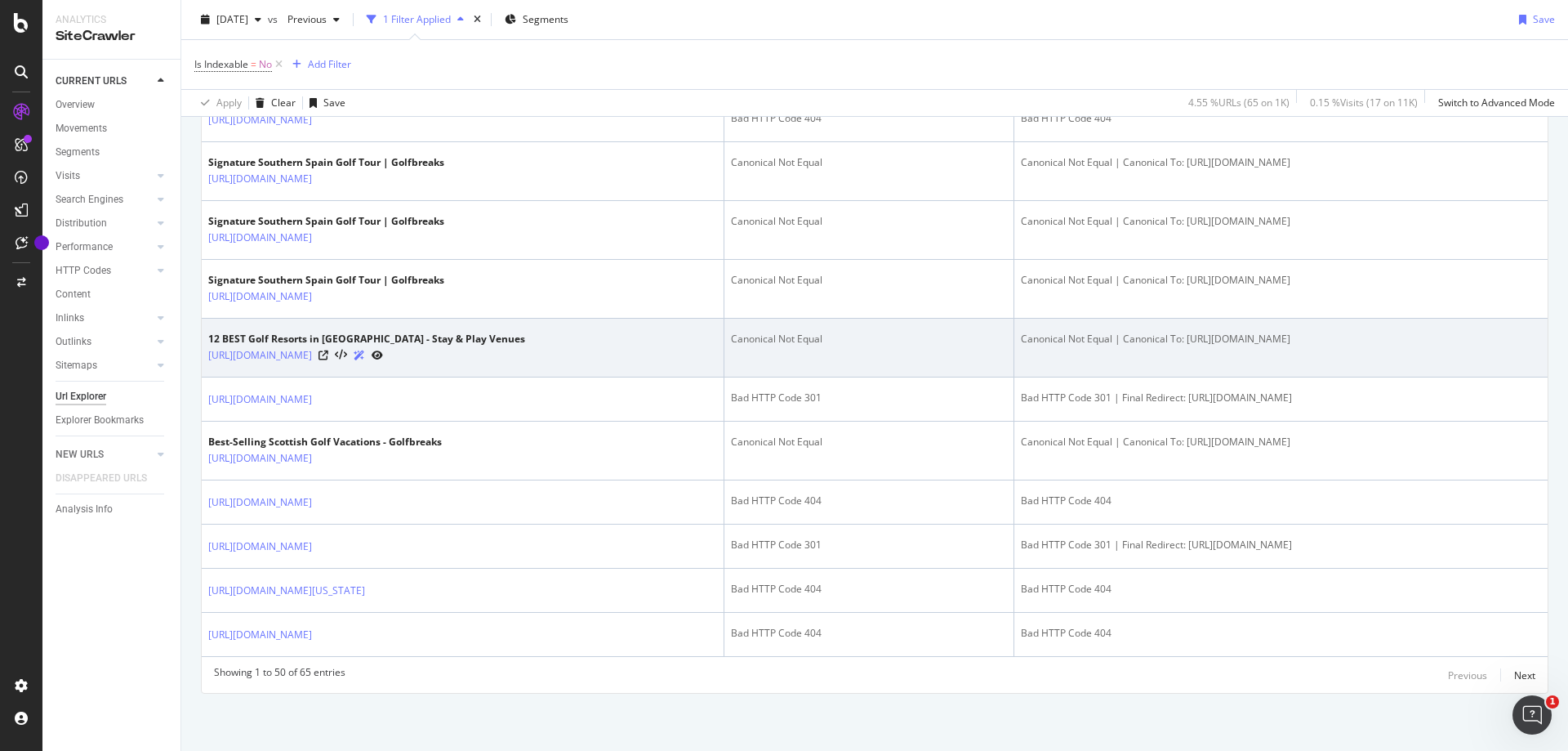
scroll to position [2337, 0]
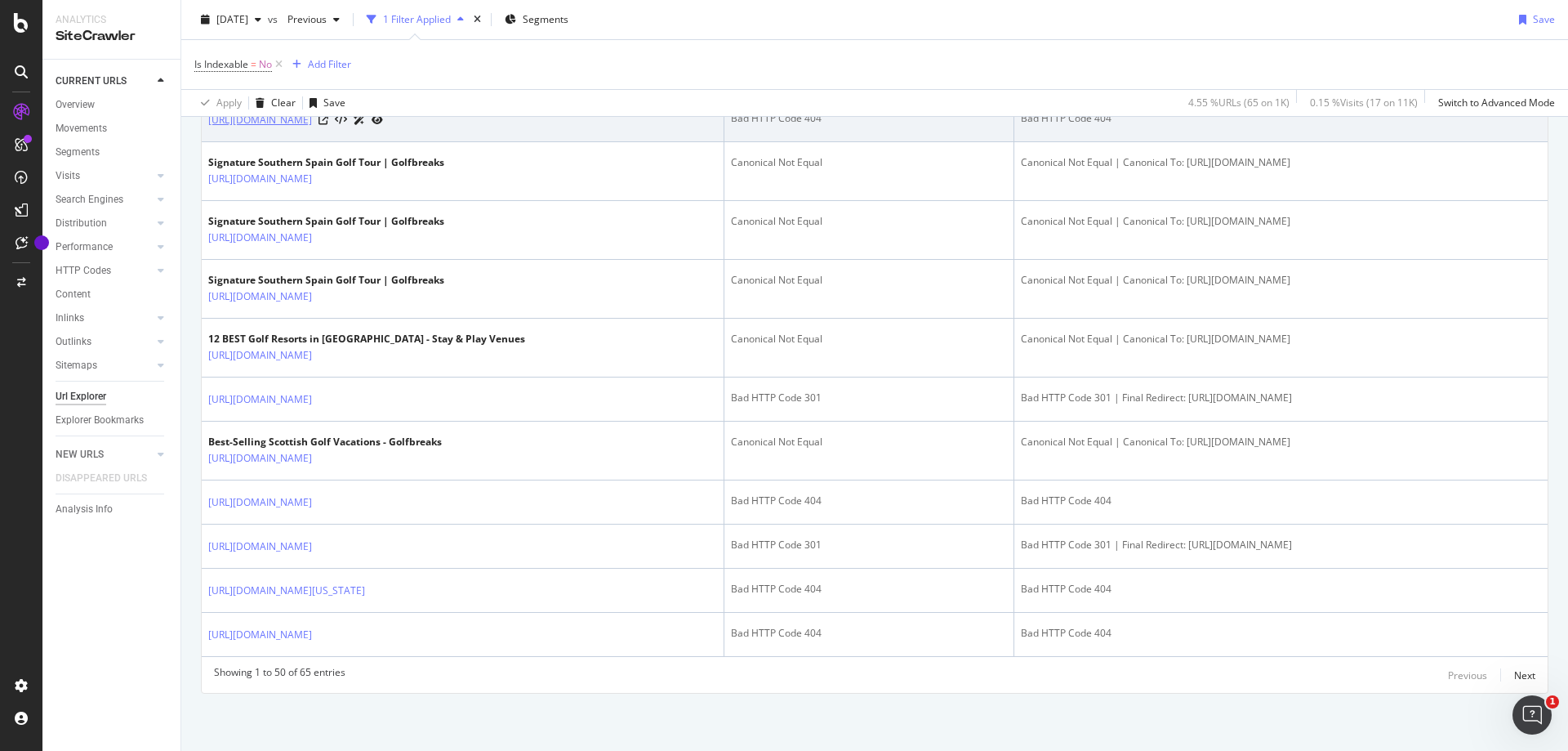
click at [312, 129] on link "[URL][DOMAIN_NAME]" at bounding box center [260, 119] width 104 height 16
click at [540, 142] on td "[URL][DOMAIN_NAME]" at bounding box center [463, 120] width 523 height 44
click at [312, 129] on link "https://www.golfbreaks.com/en-us/collections/stay-play-out-west-this-spring/blt…" at bounding box center [260, 119] width 104 height 16
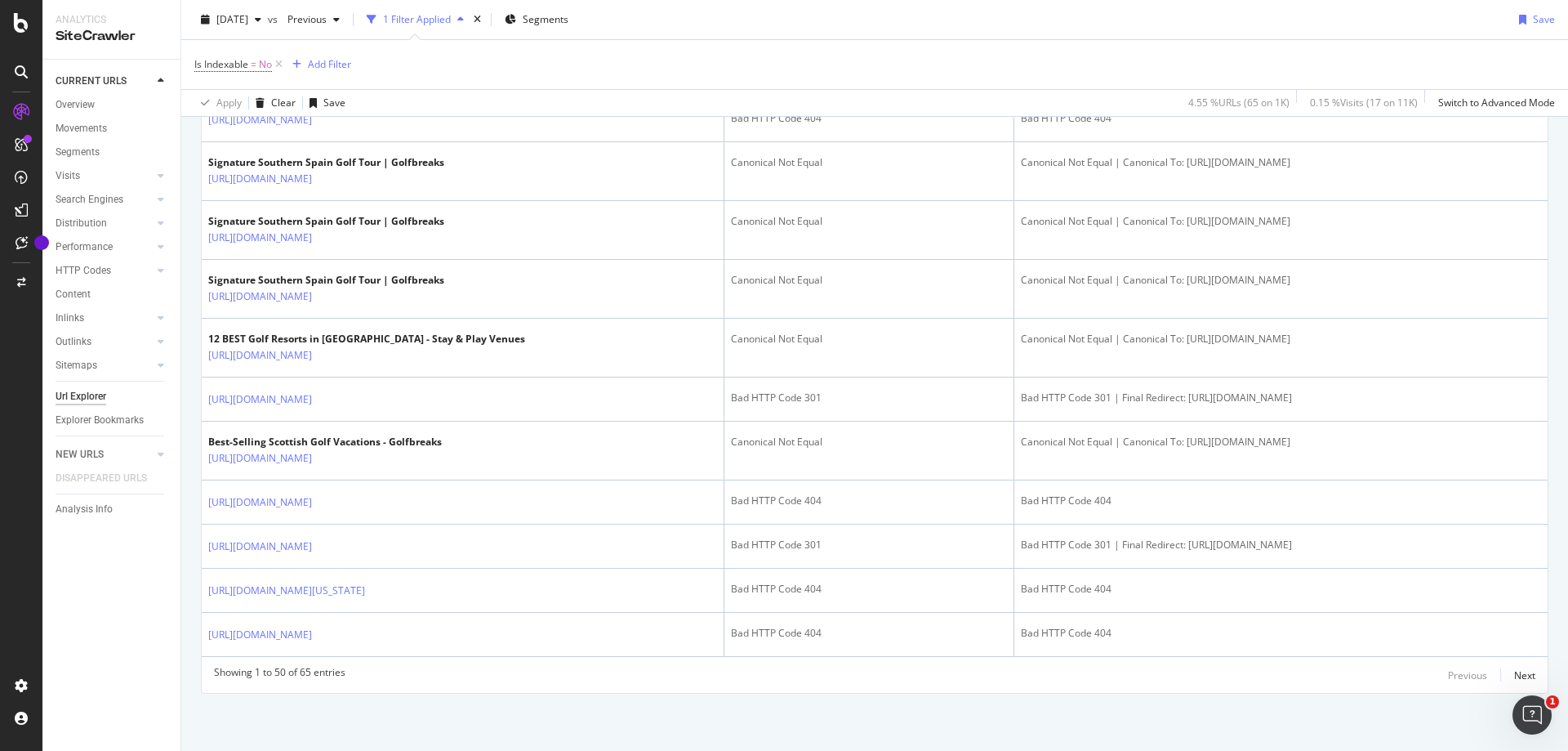
click at [312, 40] on link "https://www.golfbreaks.com/en-us/tours/south-east-england-golf-tour/?uid=blt7ca…" at bounding box center [260, 31] width 104 height 16
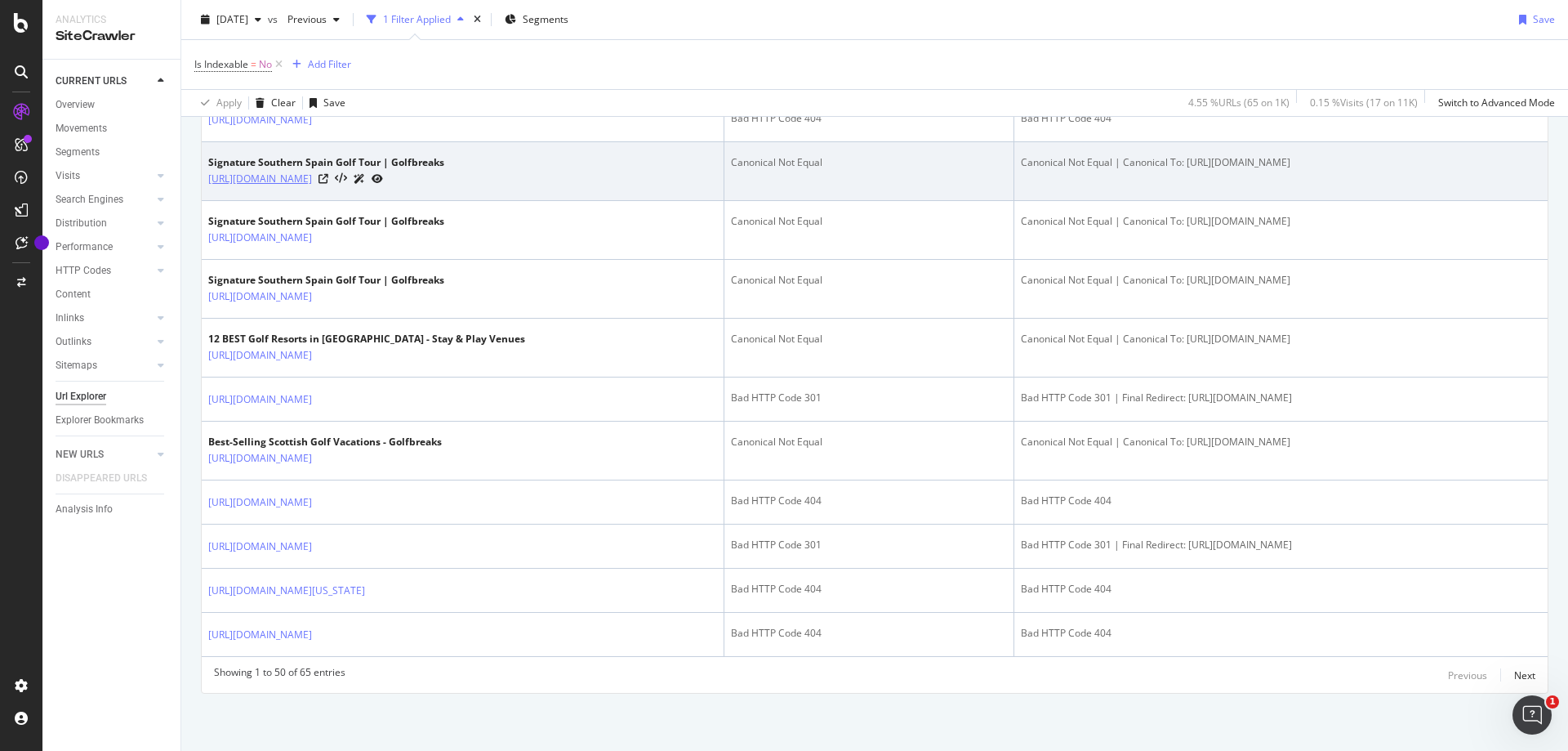
scroll to position [2582, 0]
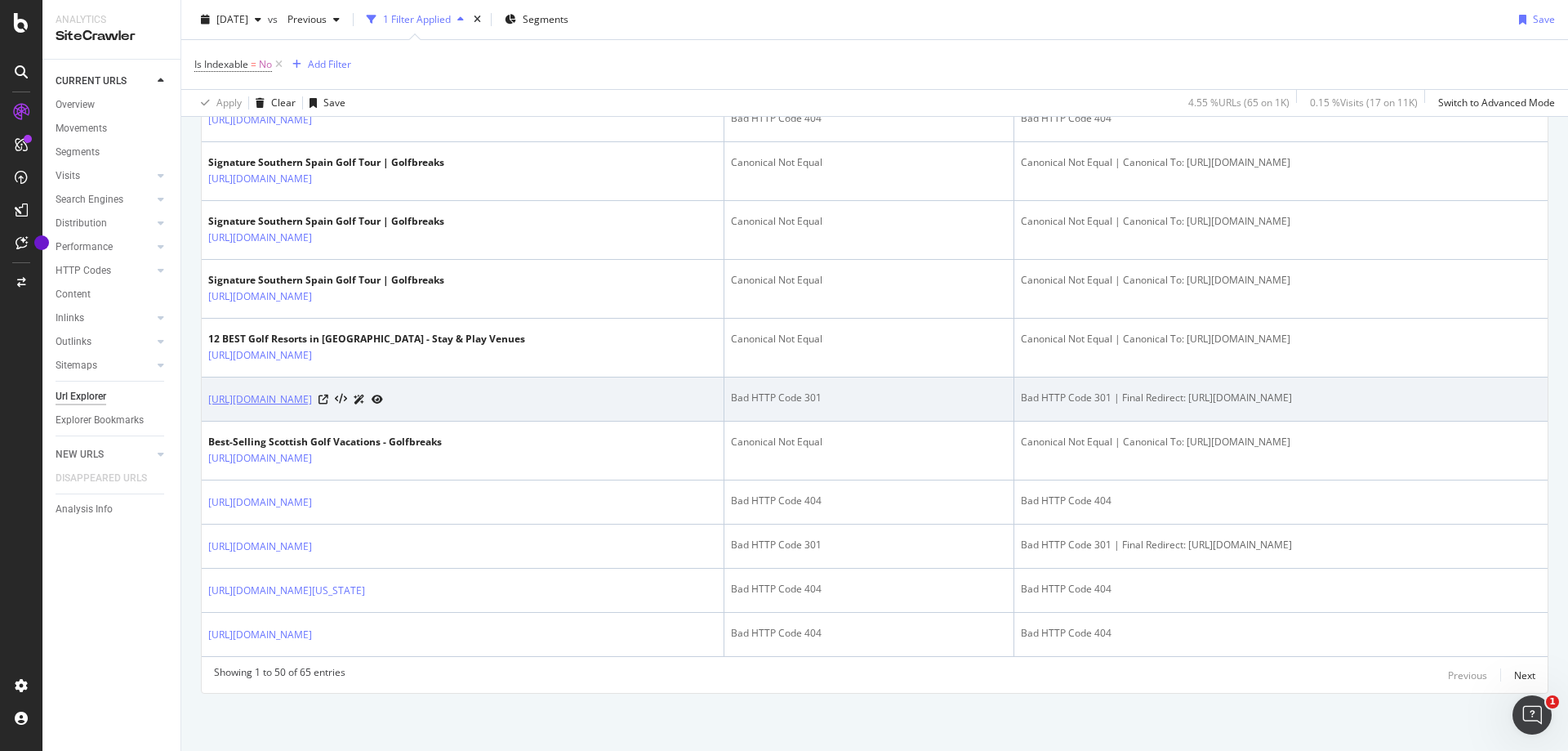
click at [312, 392] on link "https://www.golfbreaks.com/en-us/vacations/scottsdale" at bounding box center [260, 399] width 104 height 16
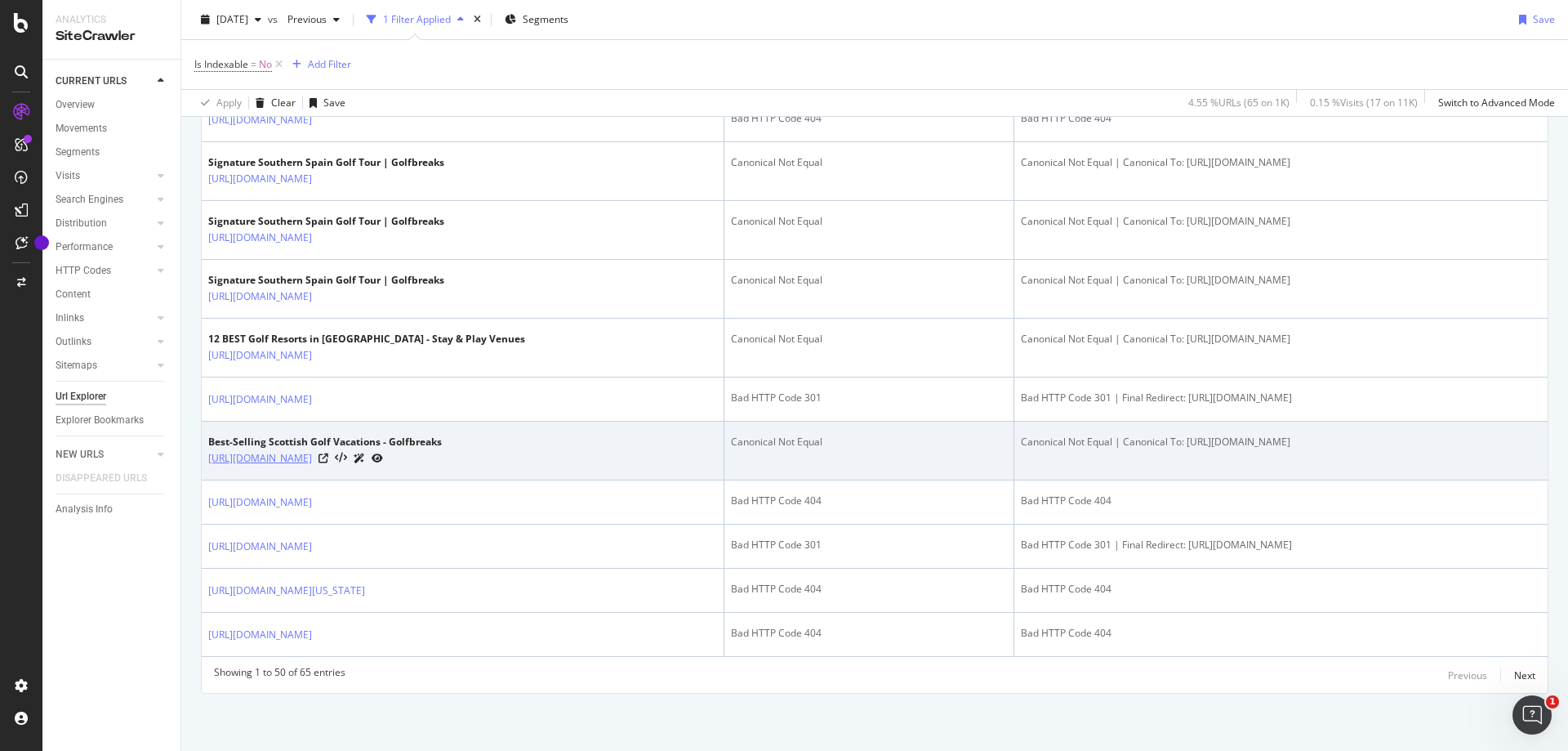
click at [312, 450] on link "https://www.golfbreaks.com/en-us/offers/best-selling/scotland/?viewByCourse=true" at bounding box center [260, 457] width 104 height 16
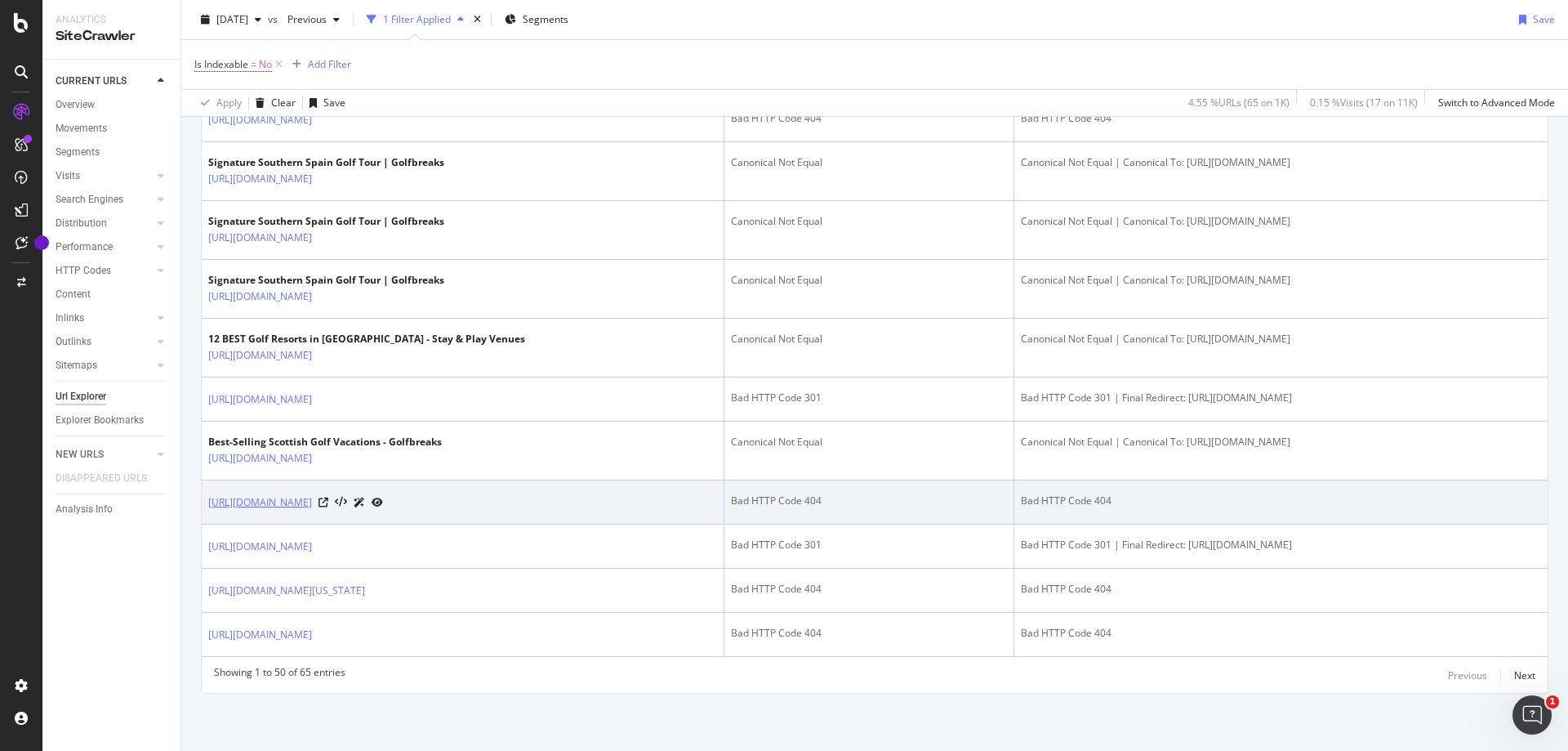
click at [312, 495] on link "https://www.golfbreaks.com/en-us//en-us/vacations/south-west-ireland/" at bounding box center [260, 502] width 104 height 16
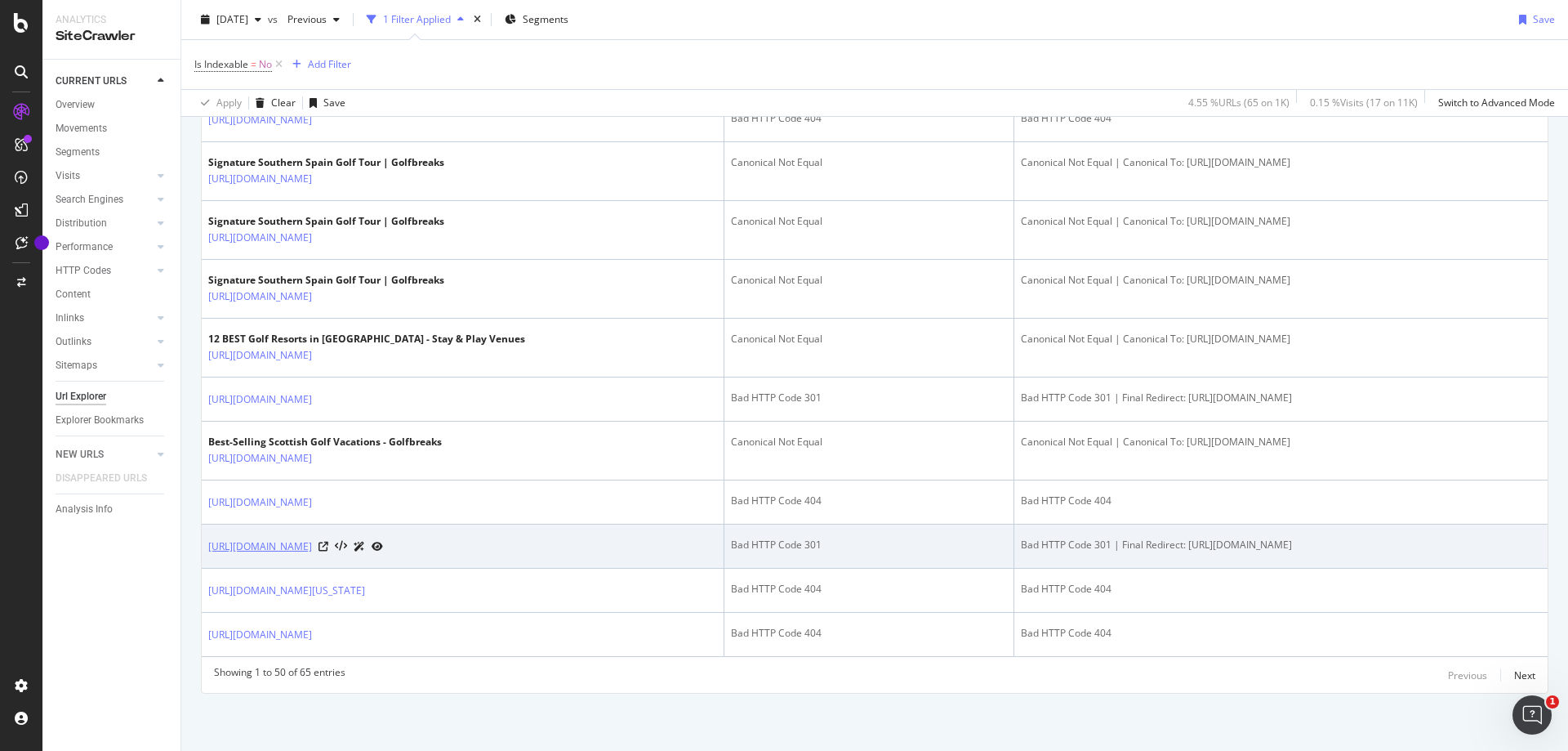
click at [312, 538] on link "https://www.golfbreaks.com/en-us/vacations/spain/hotel-camiral-golf-wellness/" at bounding box center [260, 546] width 104 height 16
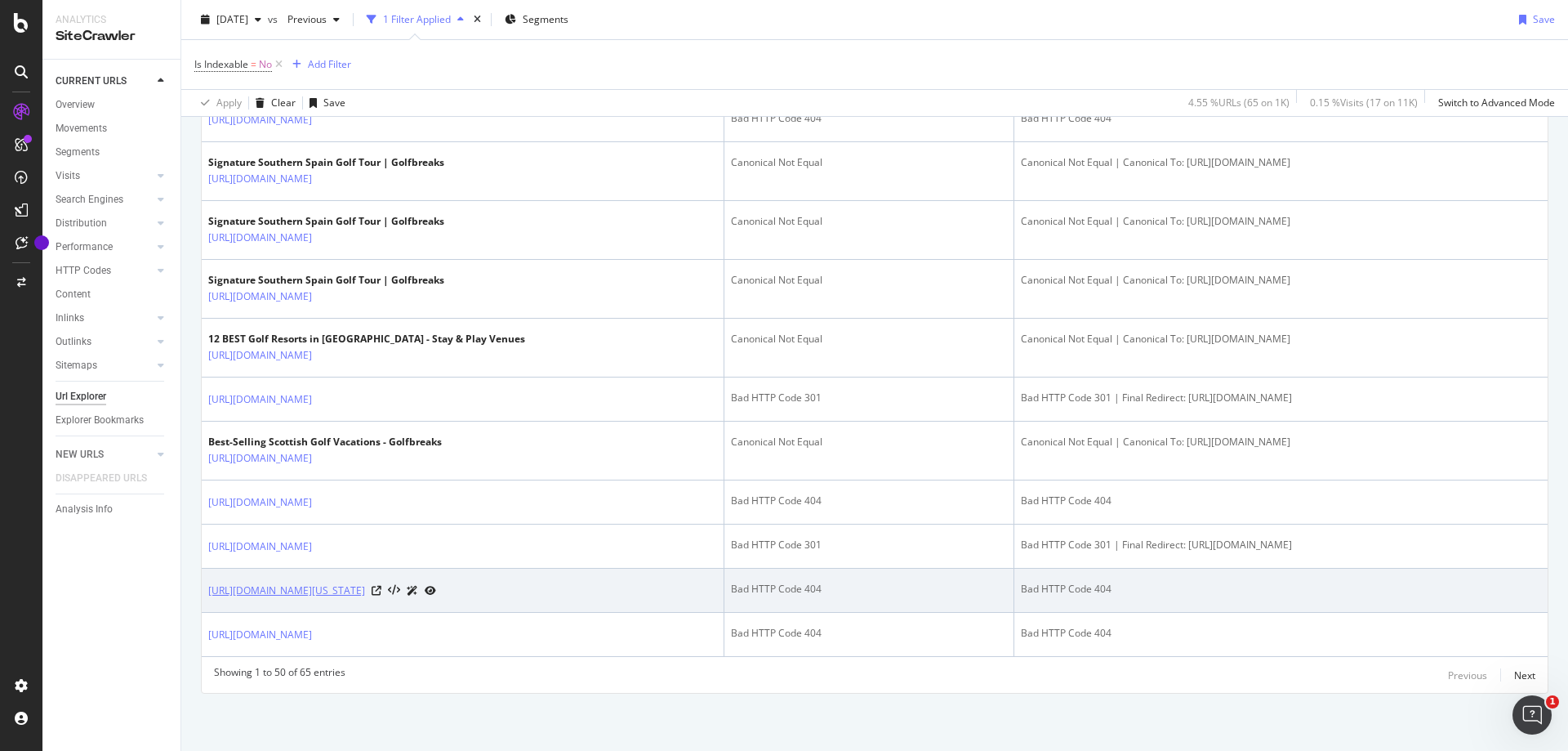
click at [365, 582] on link "https://www.golfbreaks.com/en-us/collections/spring-golf-vacations-florida-caro…" at bounding box center [287, 590] width 157 height 16
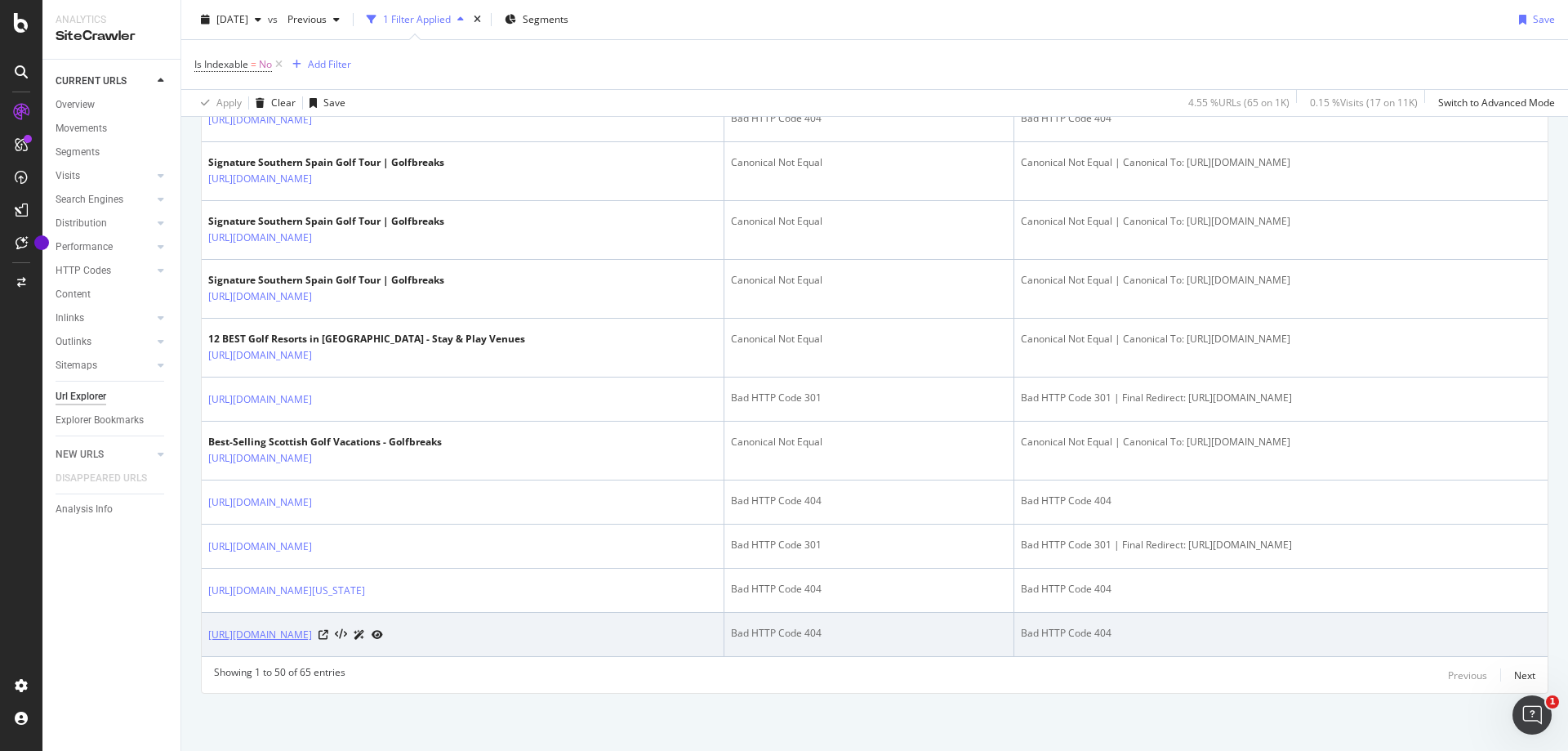
click at [312, 635] on link "https://www.golfbreaks.com/en-us/collections/book-early/blt21af1cf8115e4c32/" at bounding box center [260, 635] width 104 height 16
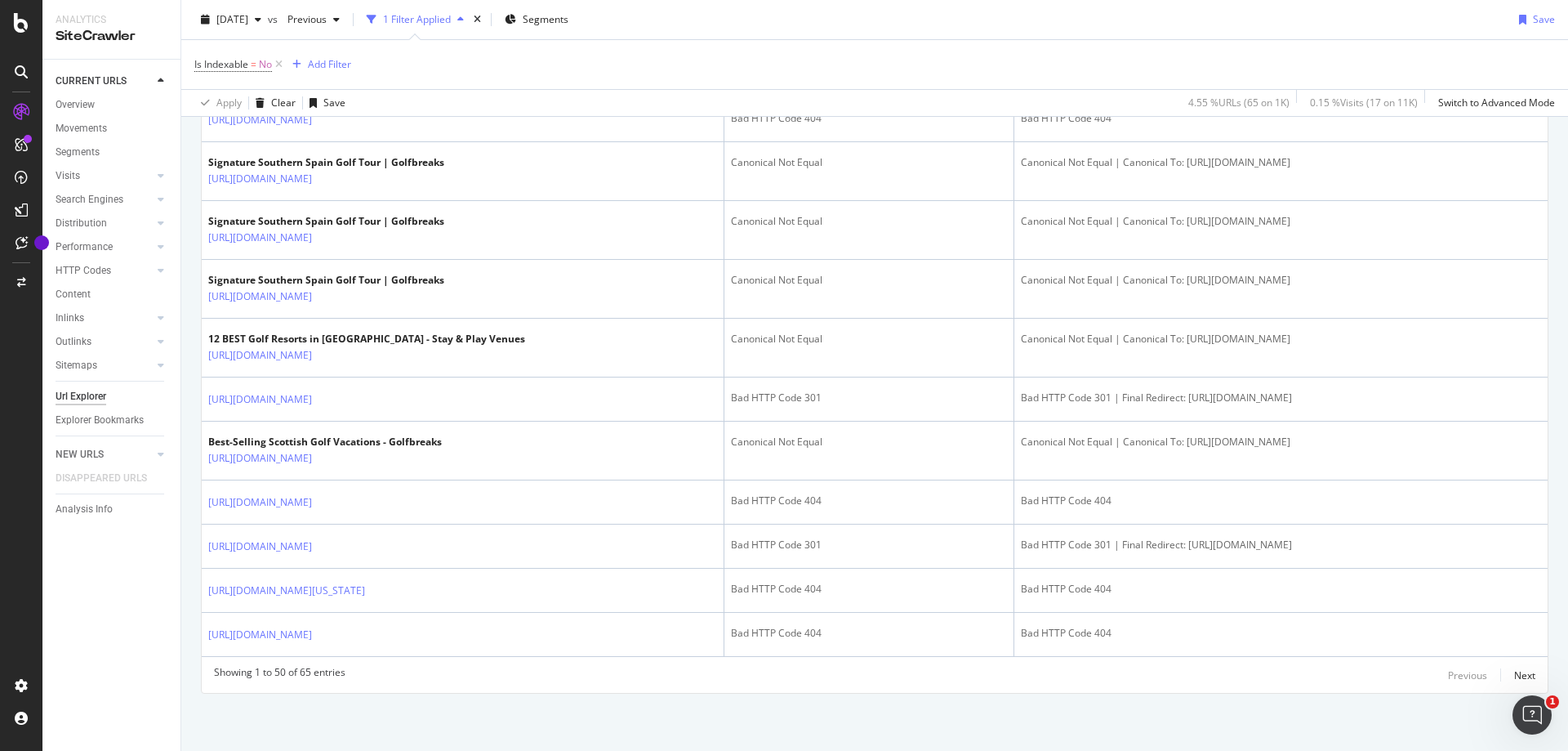
click at [312, 682] on div "Showing 1 to 50 of 65 entries" at bounding box center [280, 675] width 131 height 20
click at [1519, 673] on div "Next" at bounding box center [1524, 675] width 21 height 14
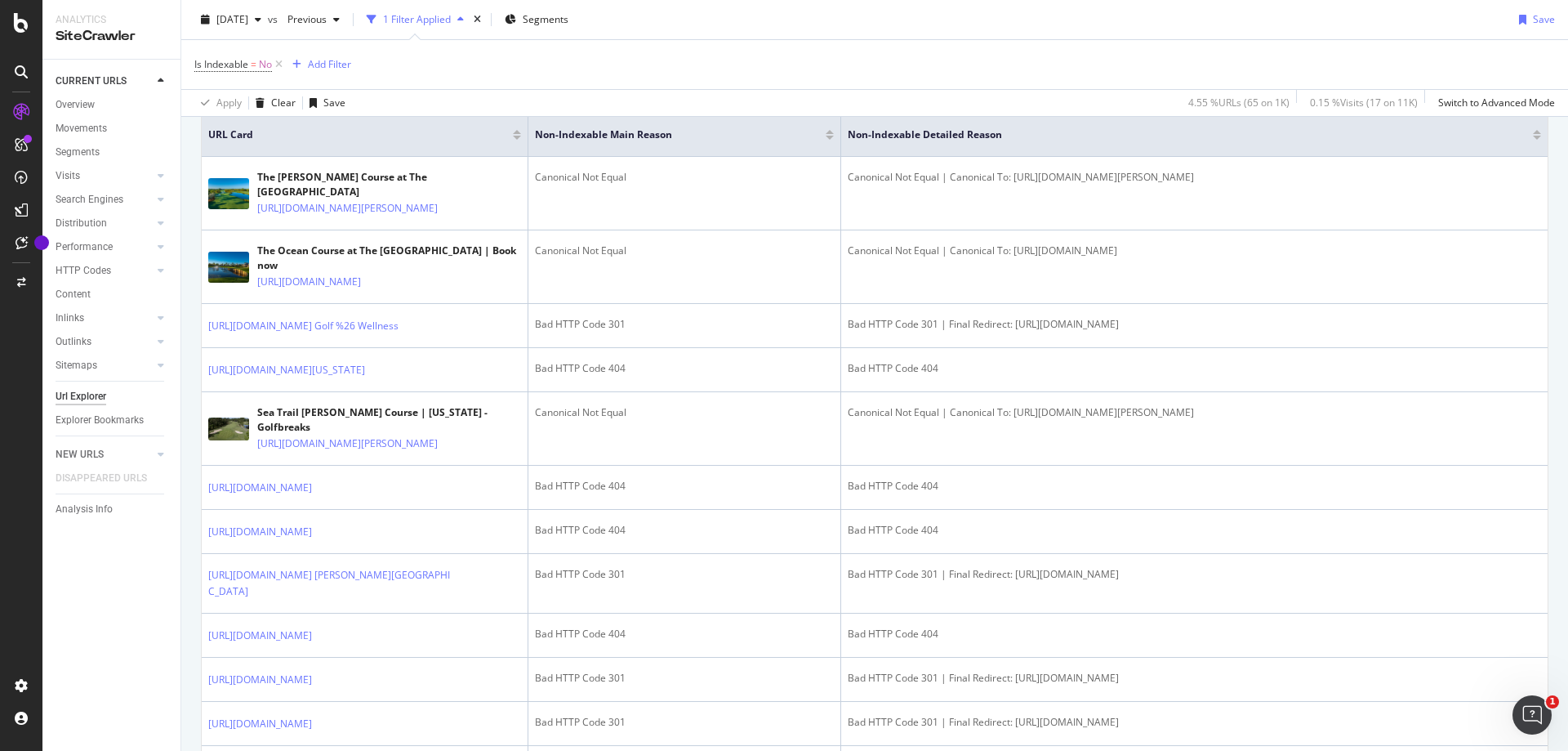
scroll to position [409, 0]
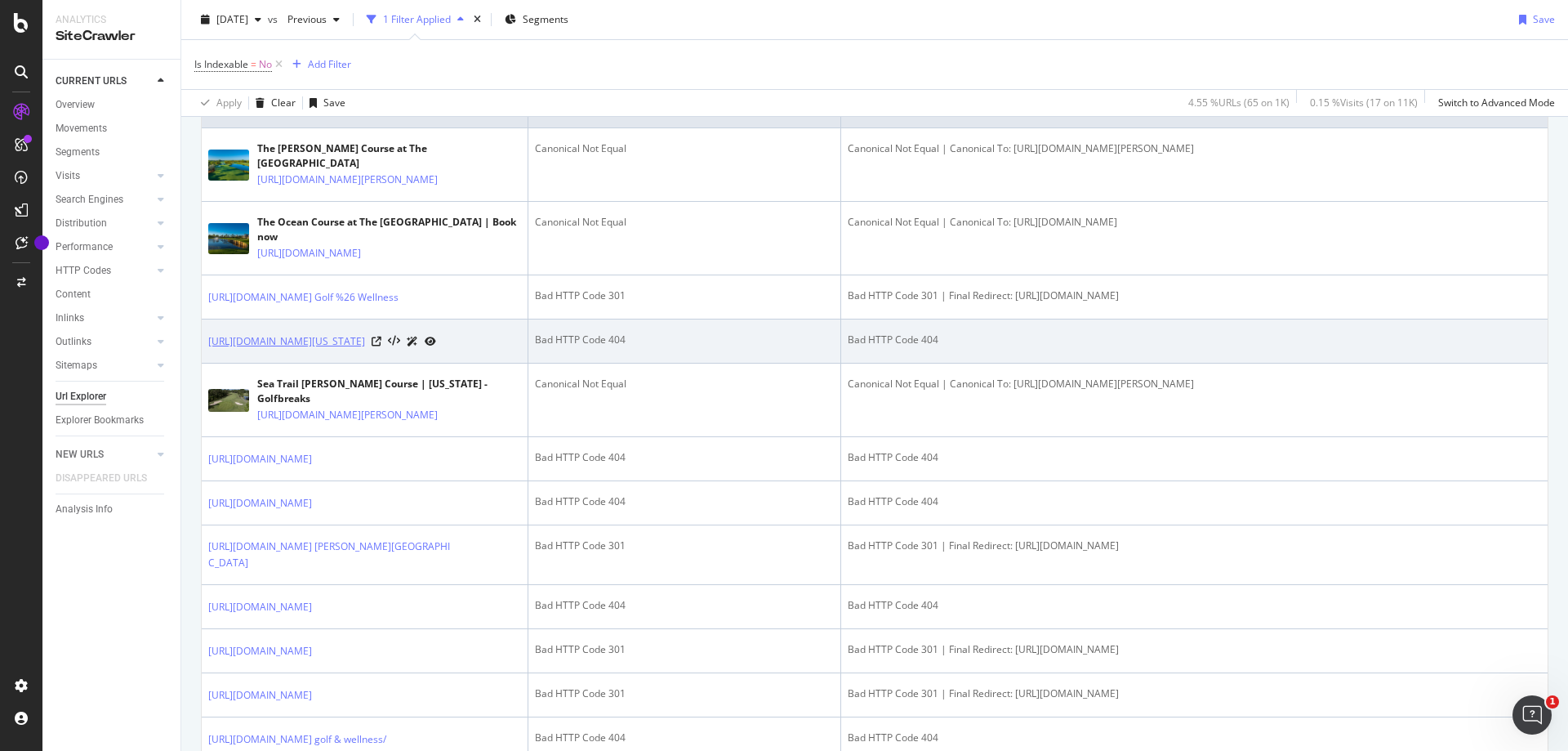
click at [365, 350] on link "https://www.golfbreaks.com/en-us/collections/spring-golf-vacations-florida-caro…" at bounding box center [287, 341] width 157 height 16
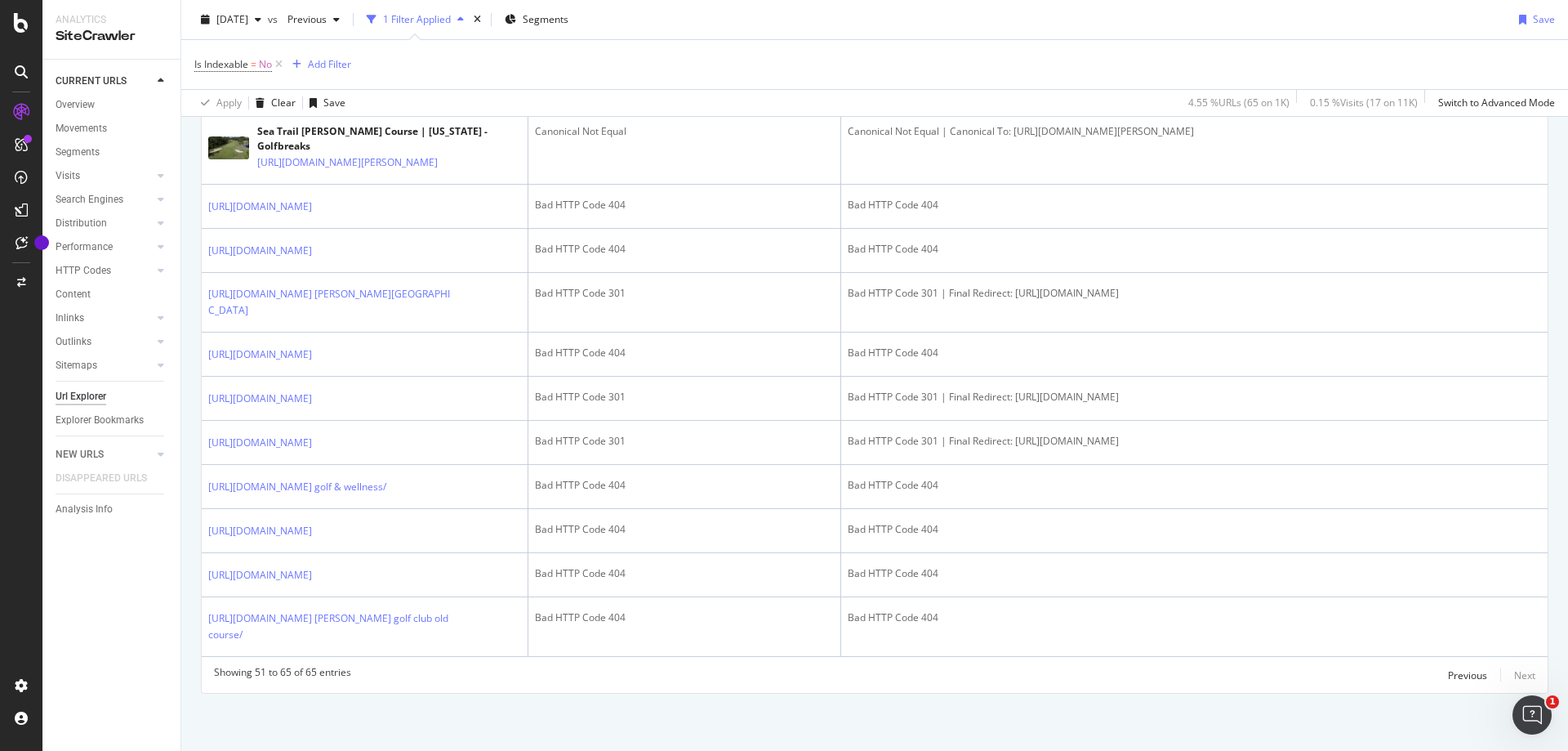
scroll to position [1013, 0]
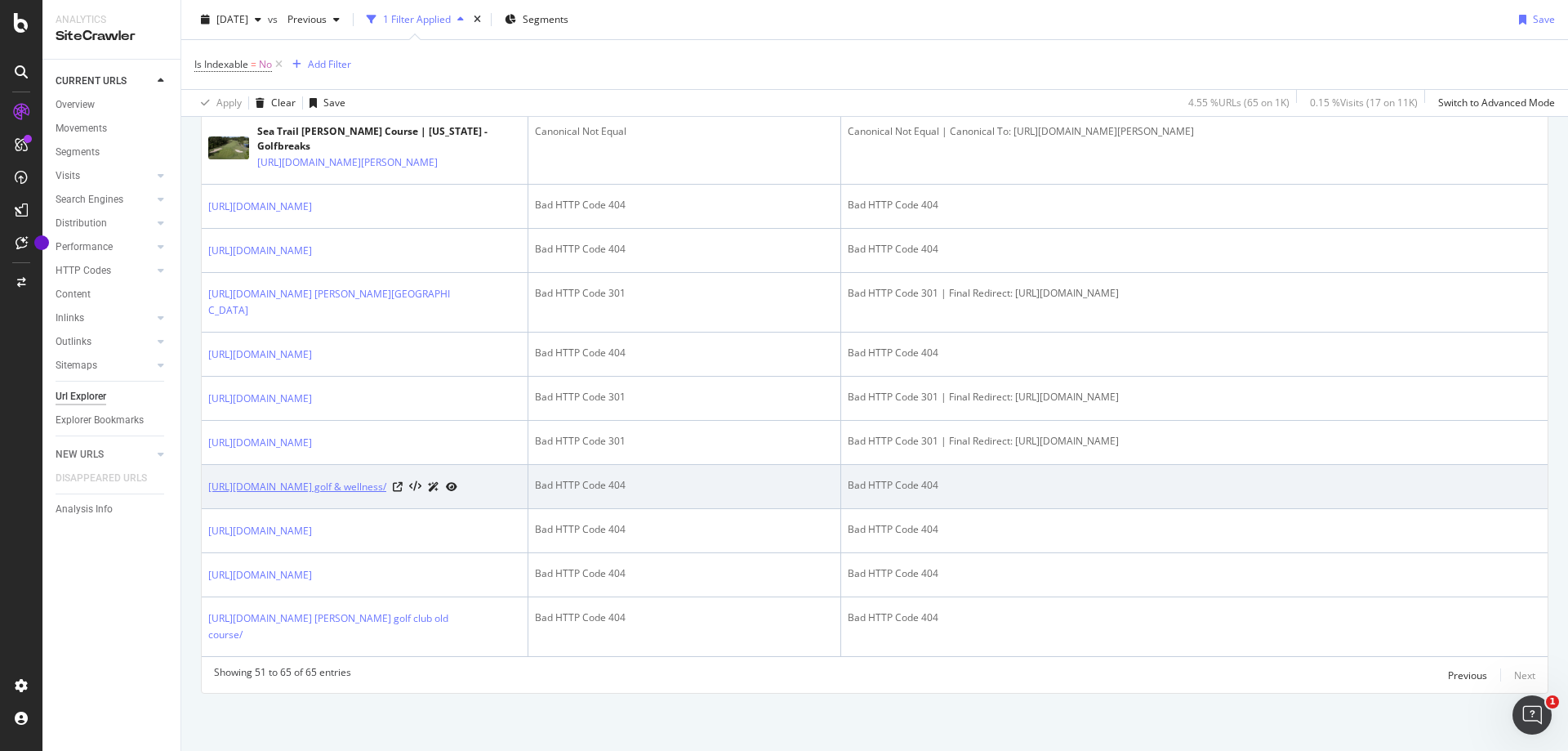
click at [387, 478] on link "https://www.golfbreaks.com/en-us/inspiration/articles/ryder-cup-venues-you-can-…" at bounding box center [297, 486] width 178 height 16
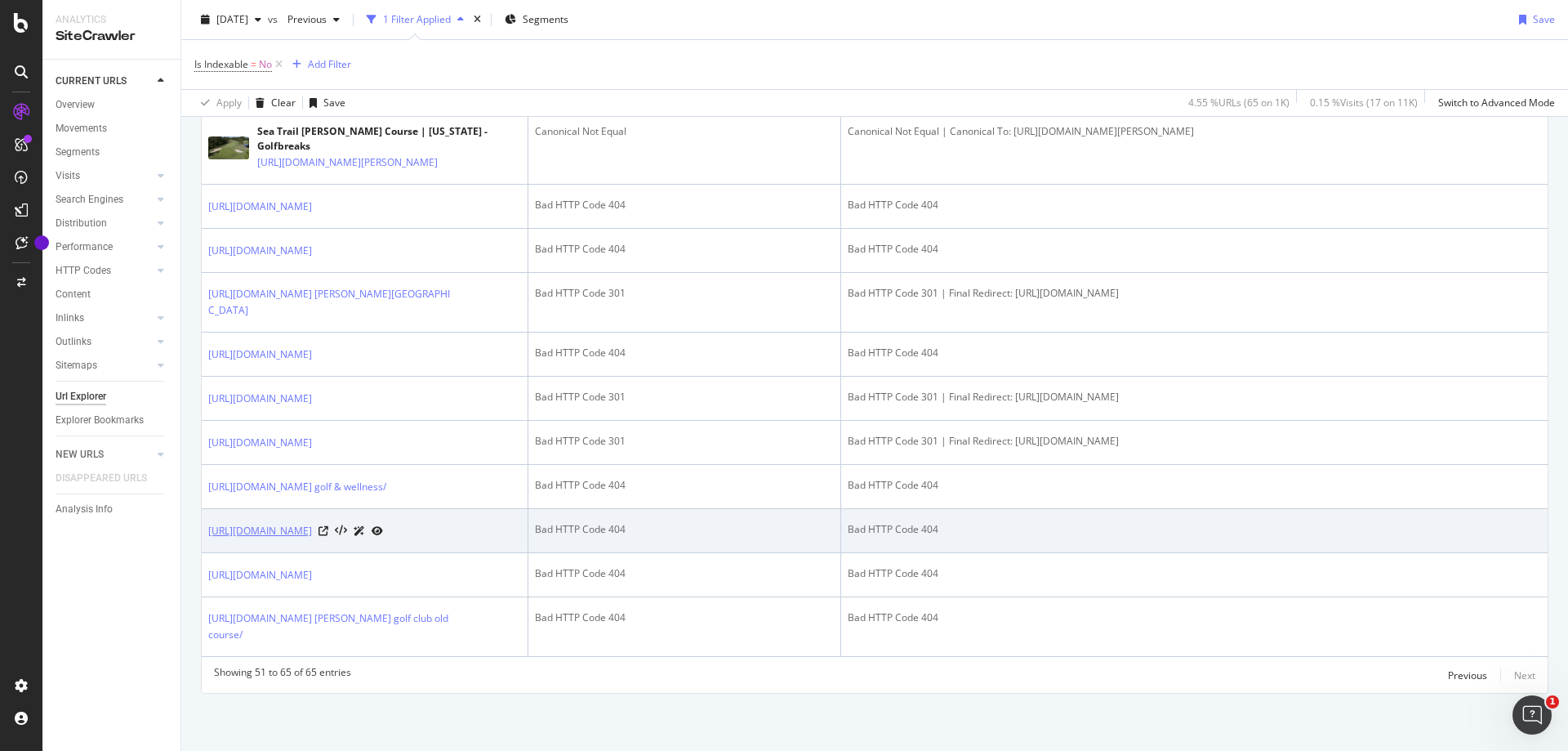
click at [312, 523] on link "https://www.golfbreaks.com/en-us/collections/last-minute-fall-trips/best-spring…" at bounding box center [260, 531] width 104 height 16
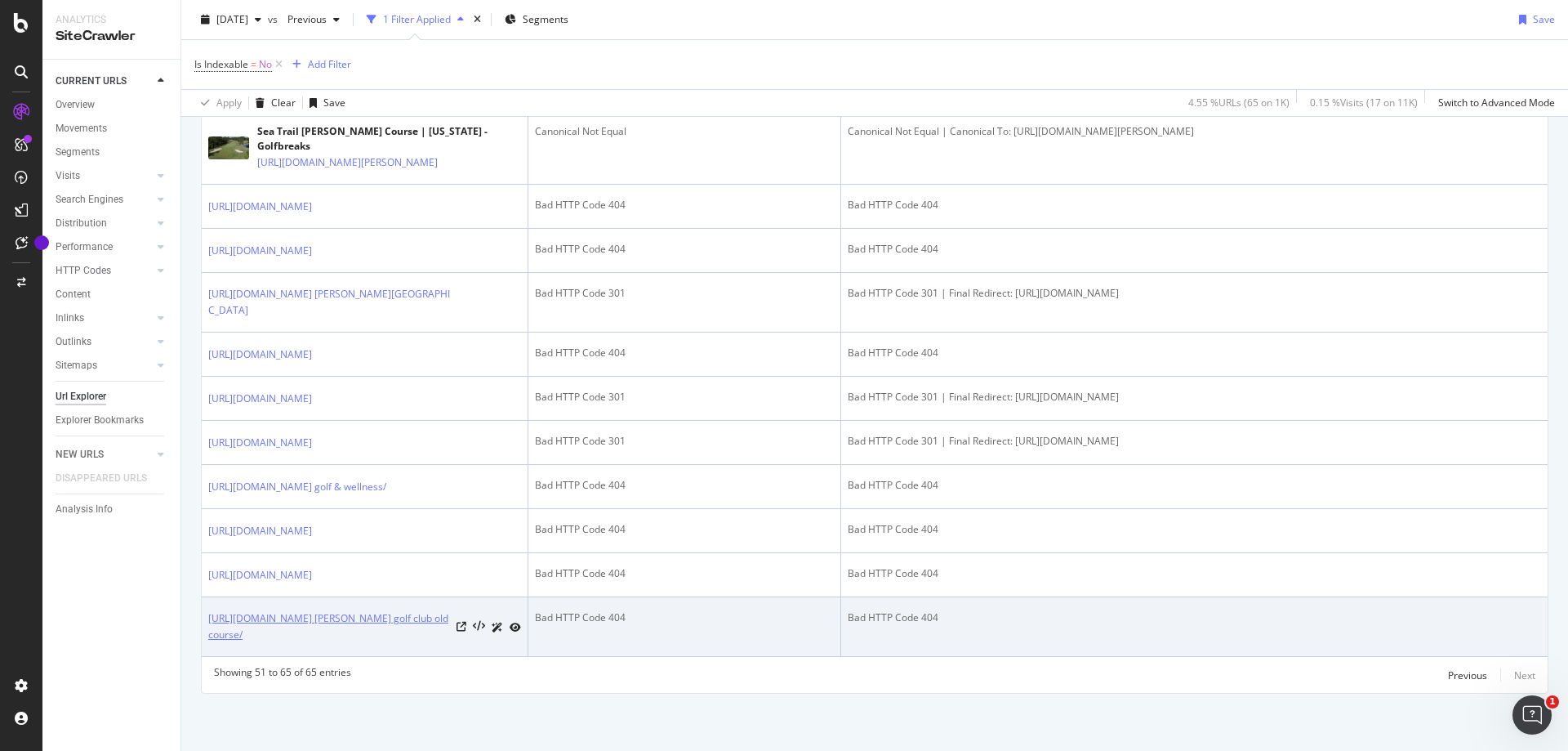
click at [373, 610] on link "https://www.golfbreaks.com/en-us/inspiration/articles/best-golf-courses-spain/s…" at bounding box center [330, 626] width 242 height 32
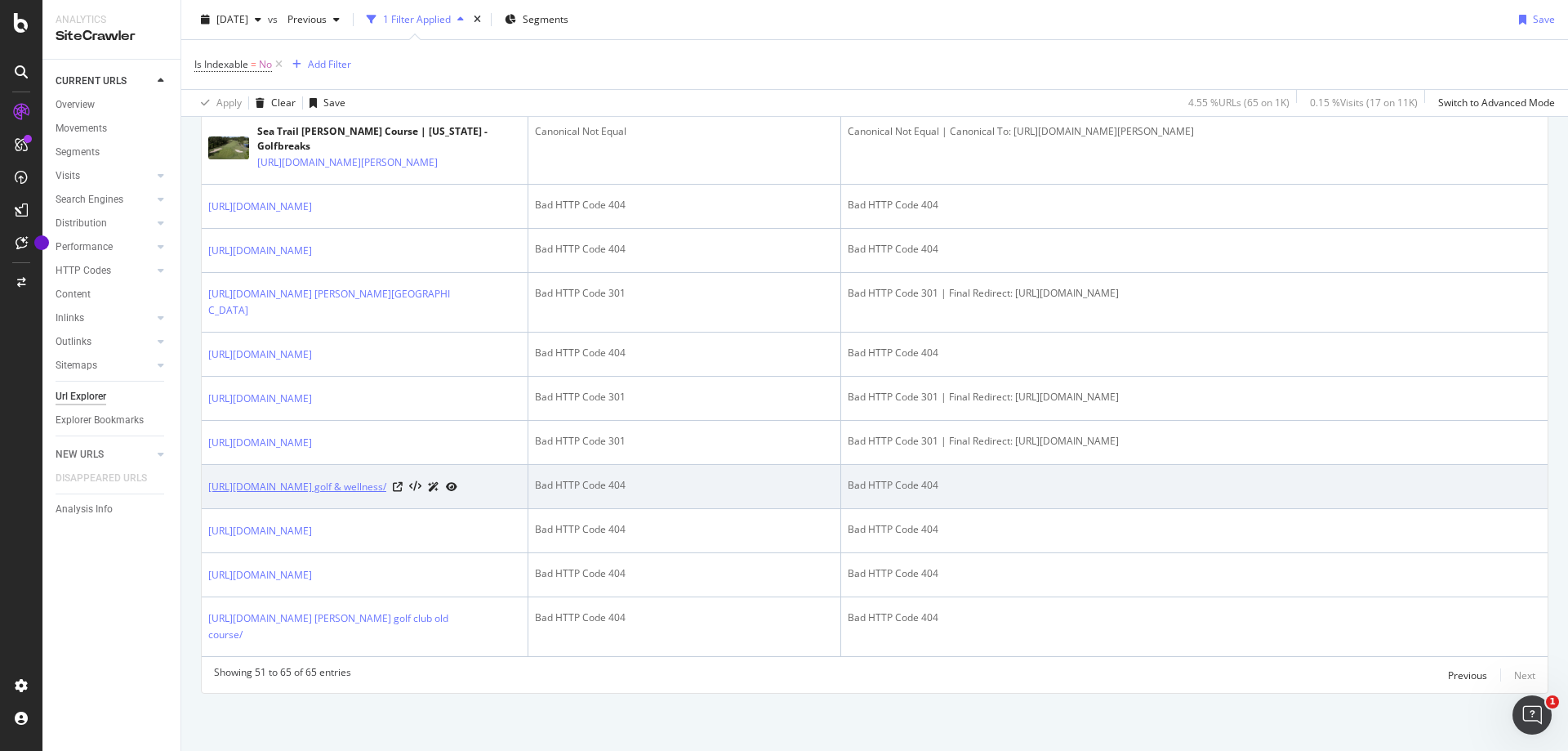
click at [387, 478] on link "[URL][DOMAIN_NAME] golf & wellness/" at bounding box center [297, 486] width 178 height 16
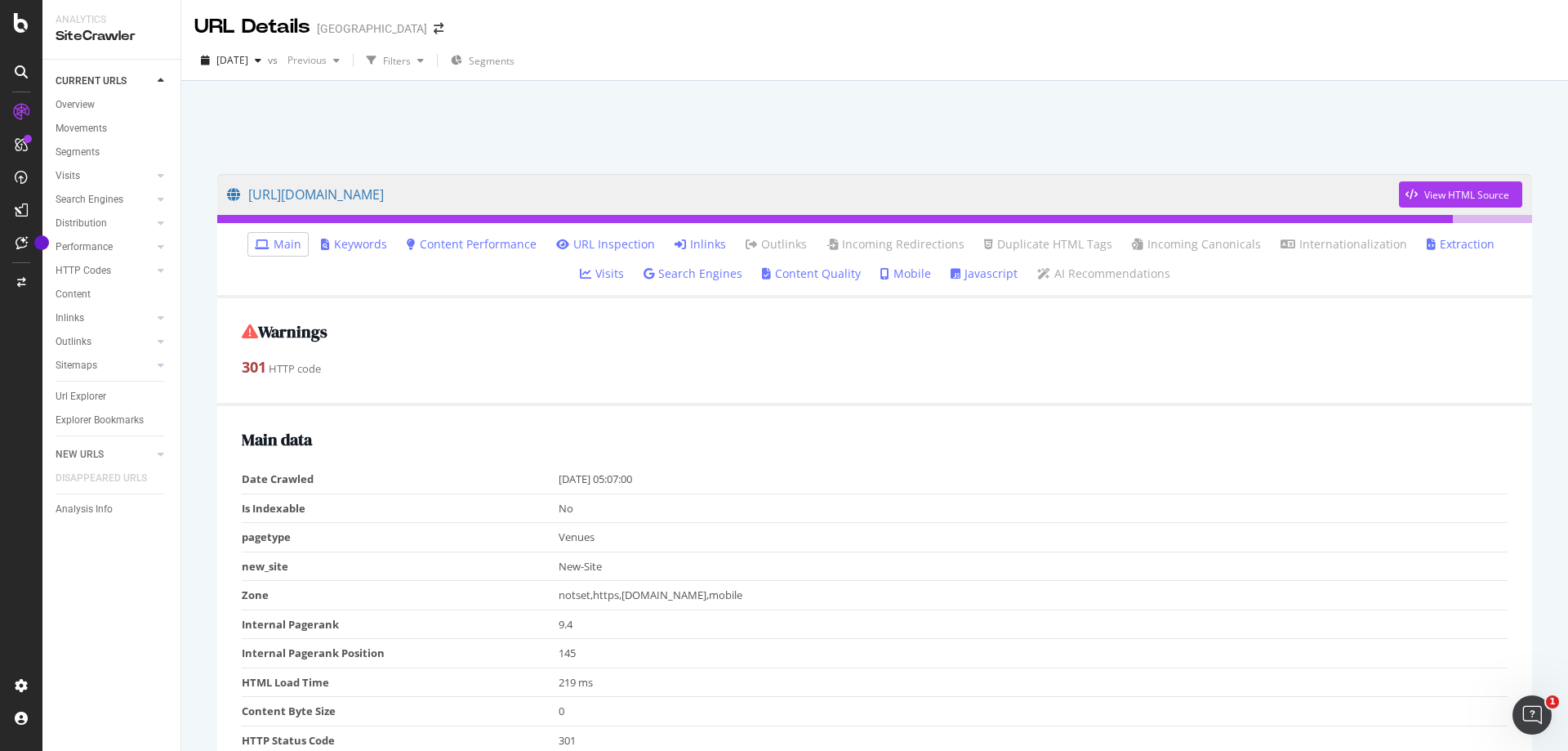
click at [674, 237] on link "Inlinks" at bounding box center [700, 244] width 51 height 16
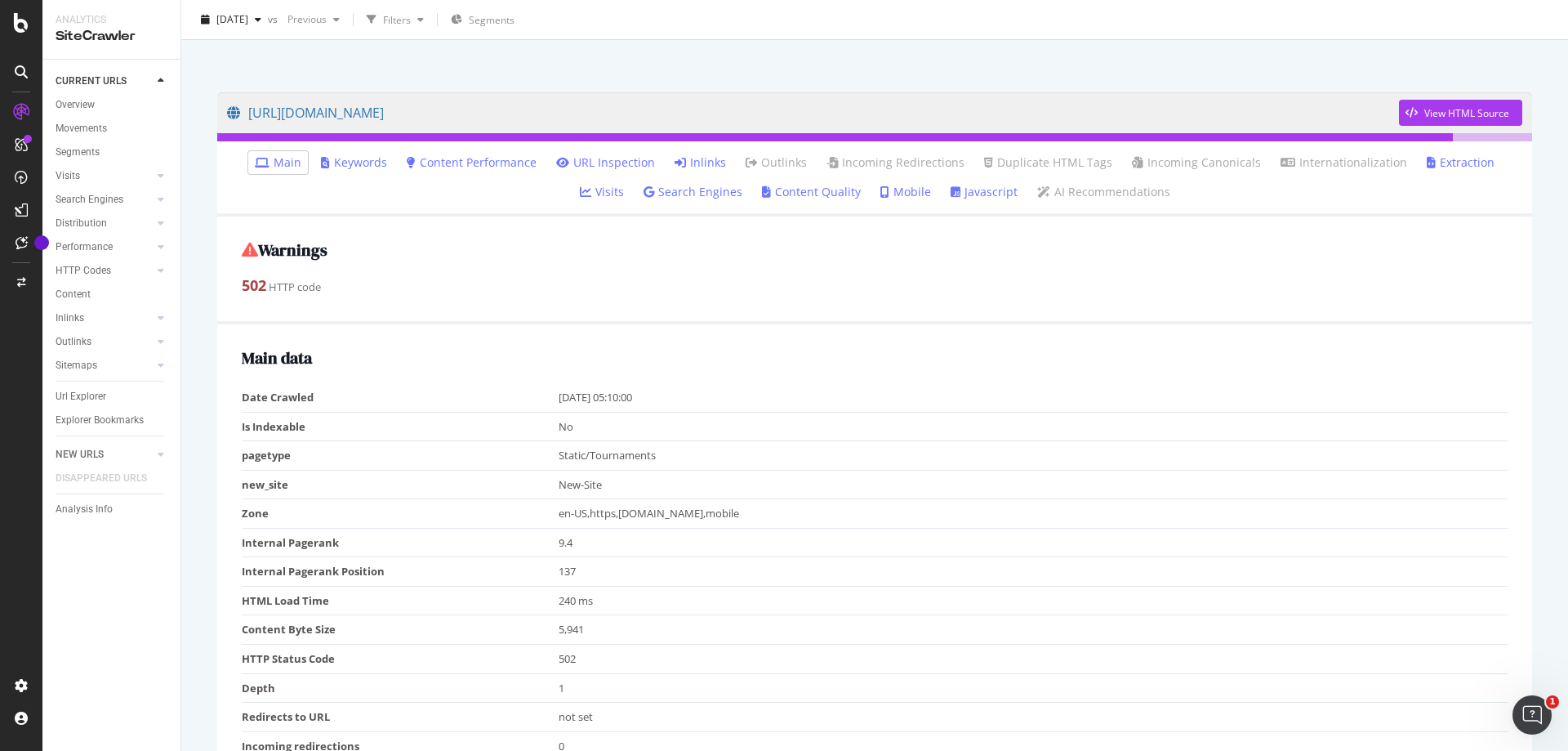
click at [674, 161] on link "Inlinks" at bounding box center [700, 162] width 51 height 16
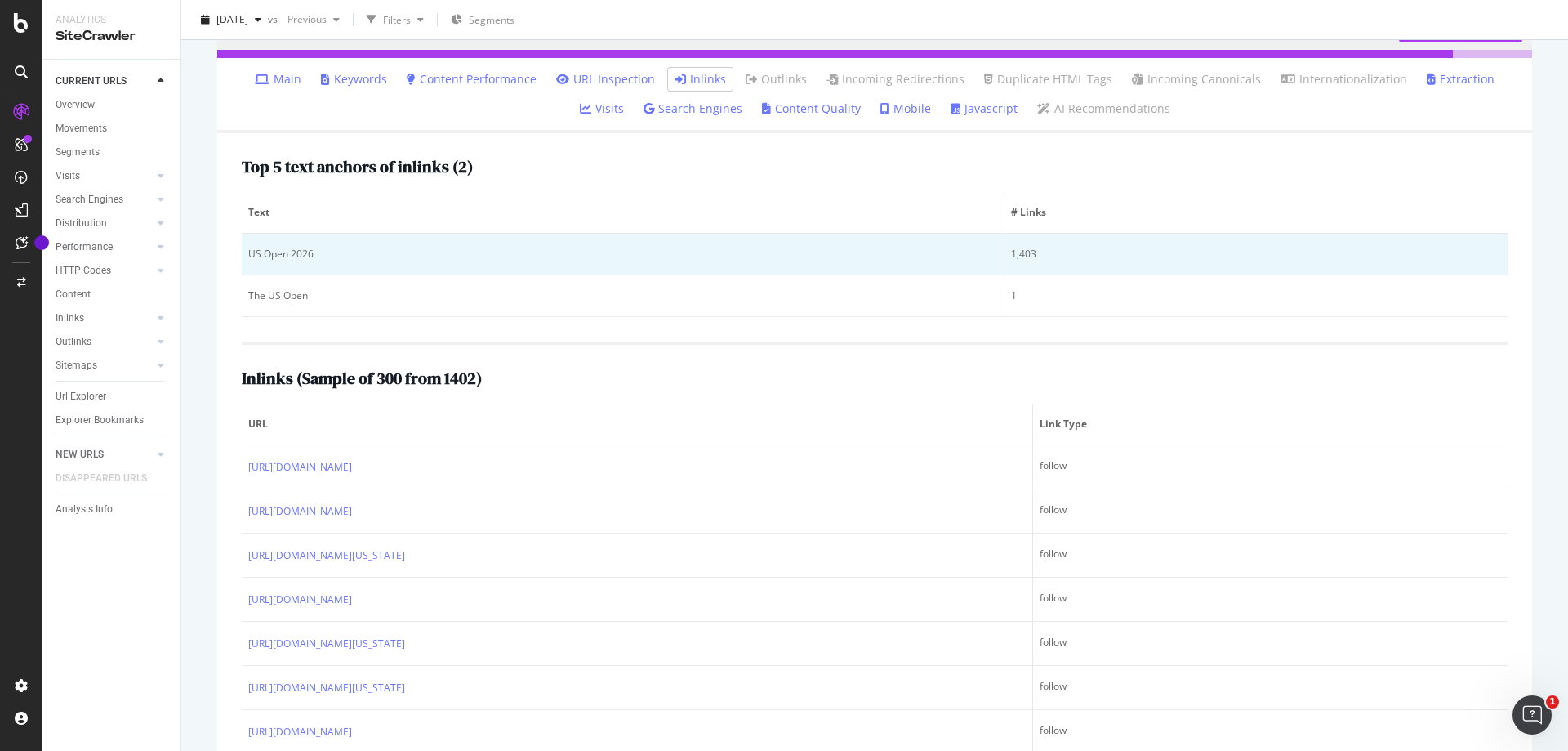
scroll to position [267, 0]
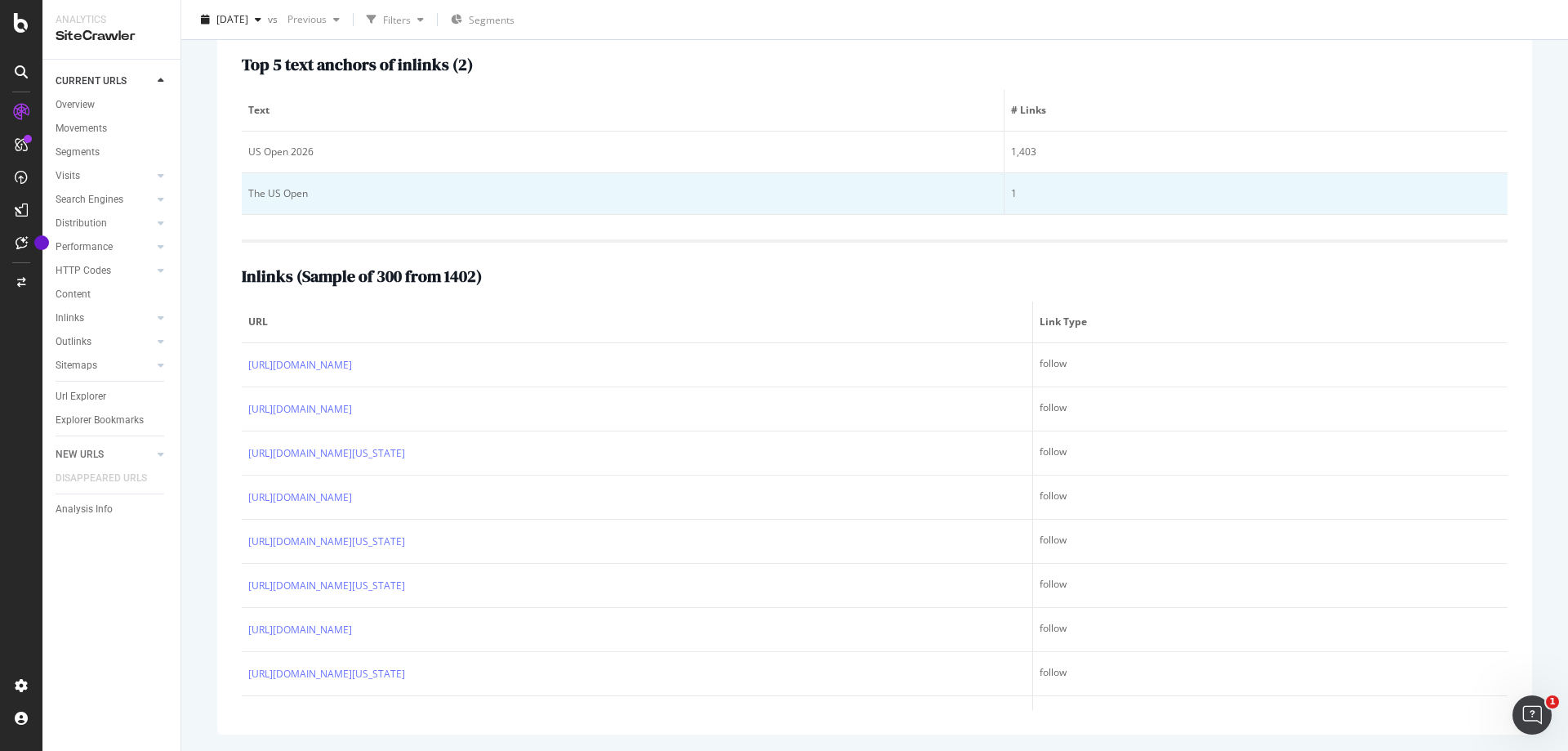
click at [351, 186] on div "The US Open" at bounding box center [623, 193] width 749 height 14
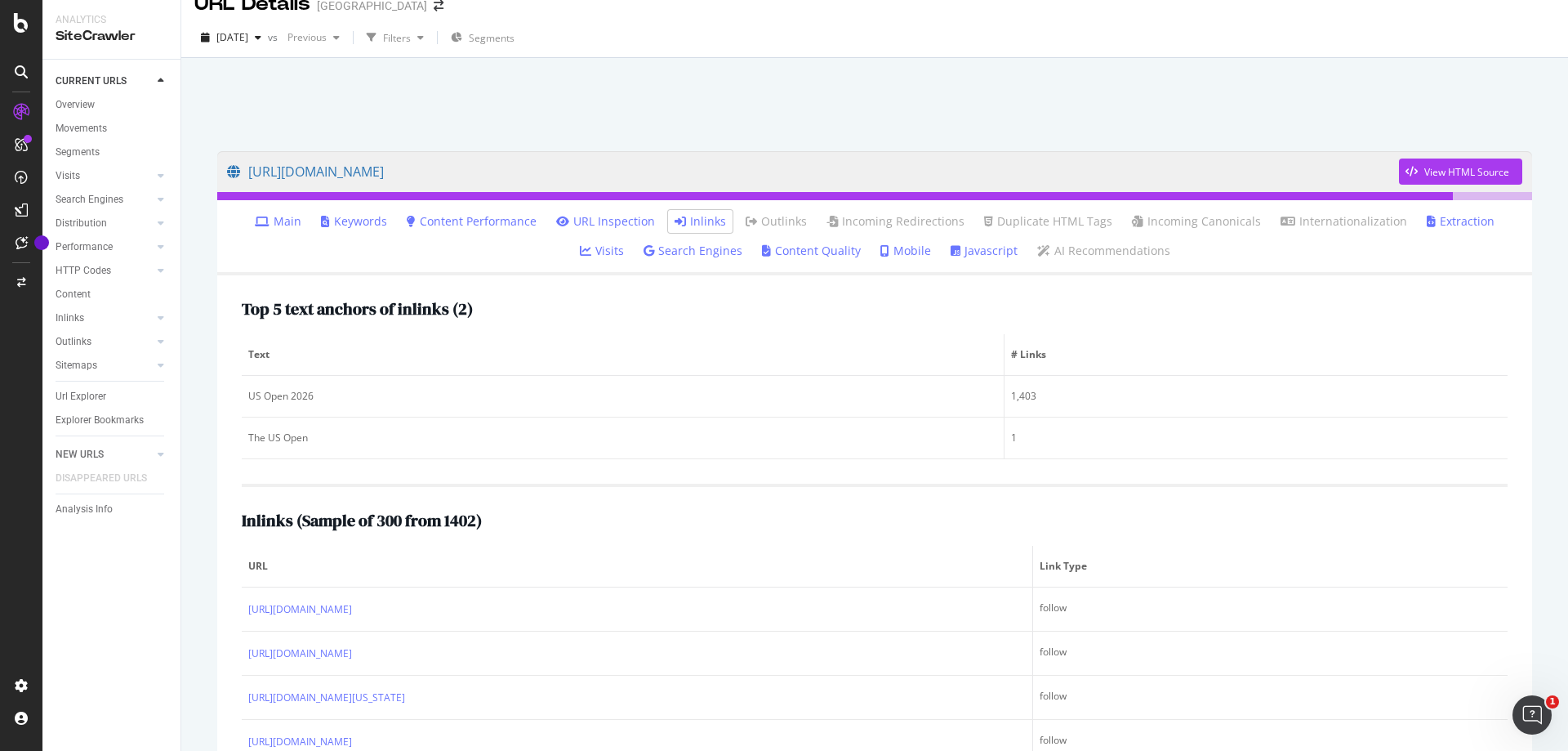
scroll to position [0, 0]
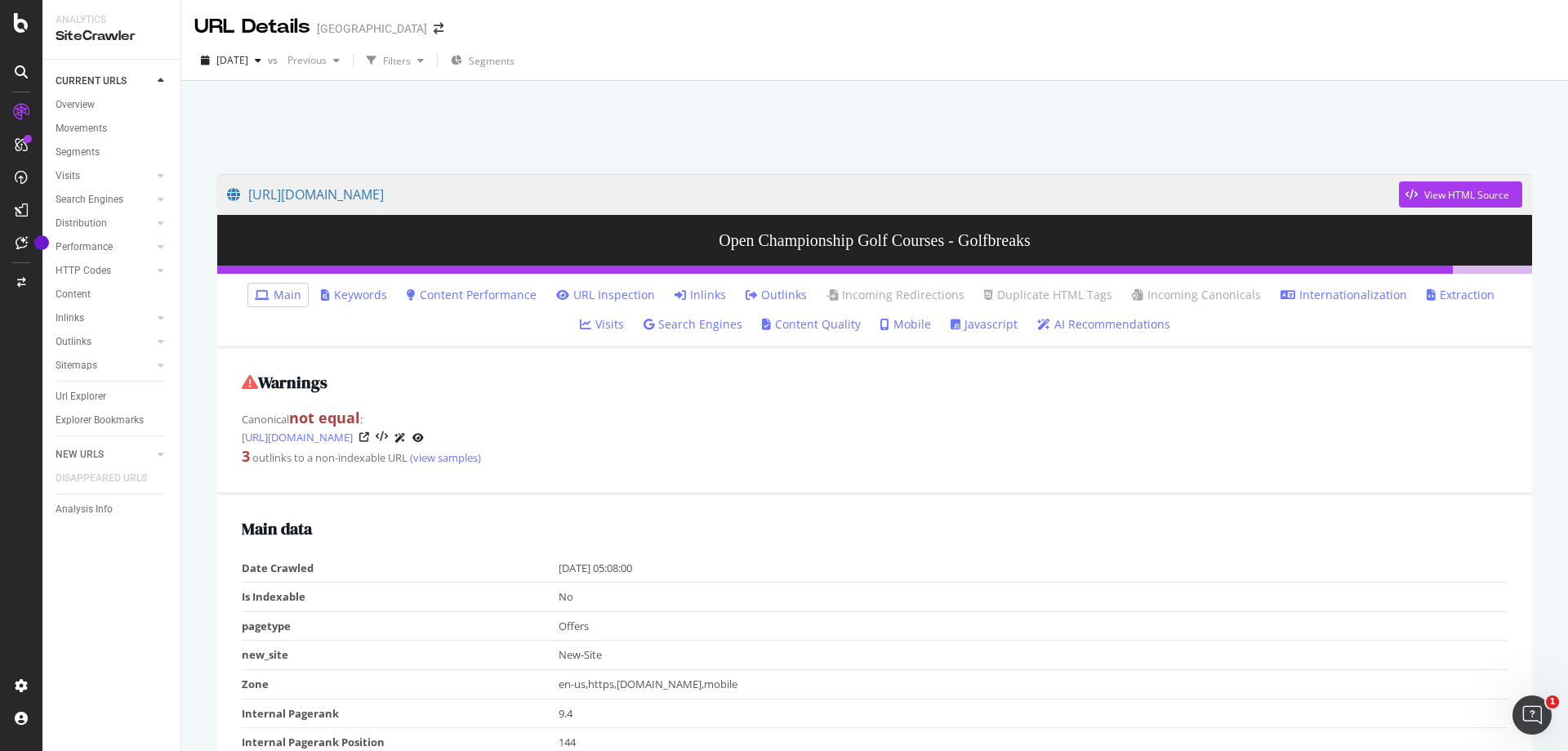
scroll to position [82, 0]
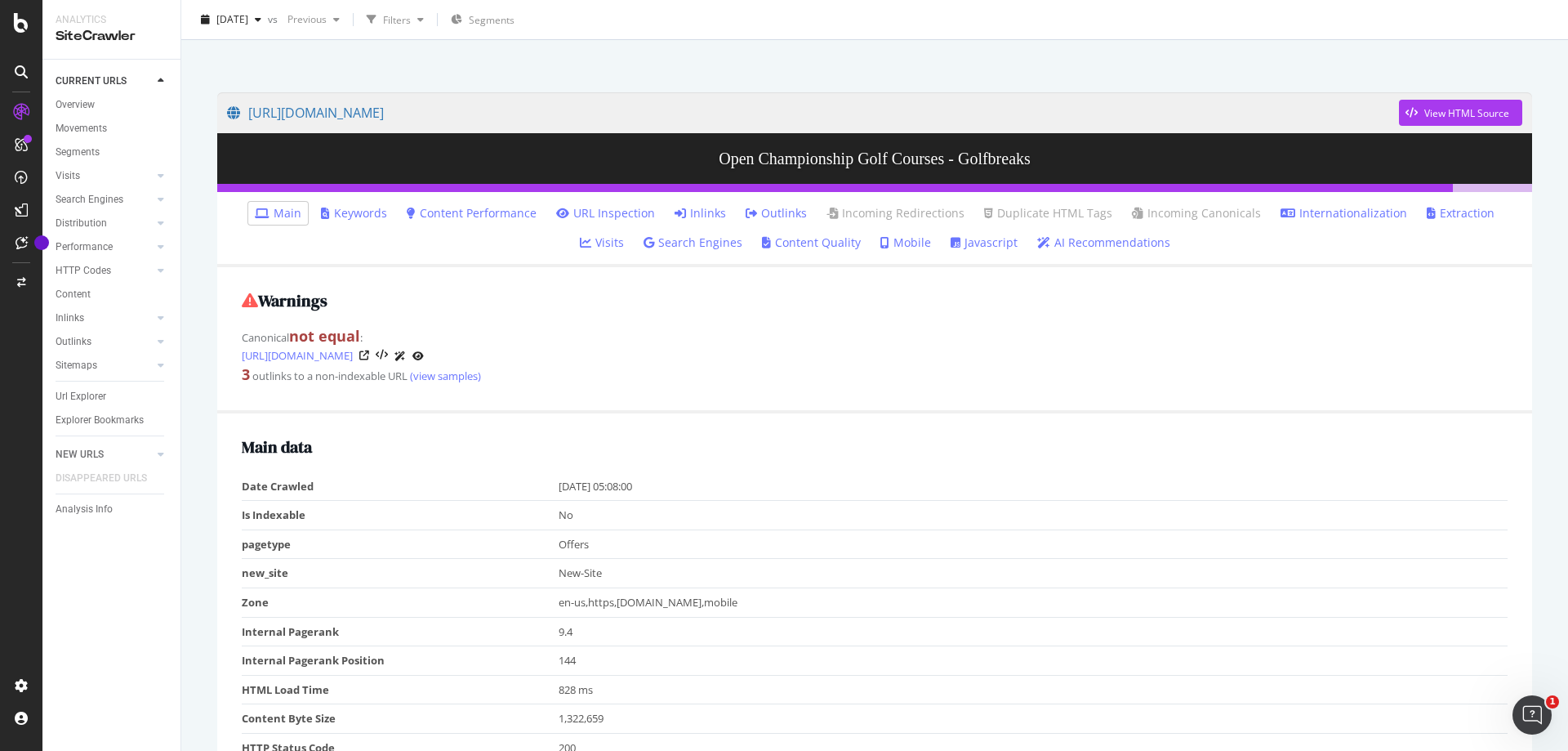
click at [758, 214] on link "Outlinks" at bounding box center [776, 213] width 61 height 16
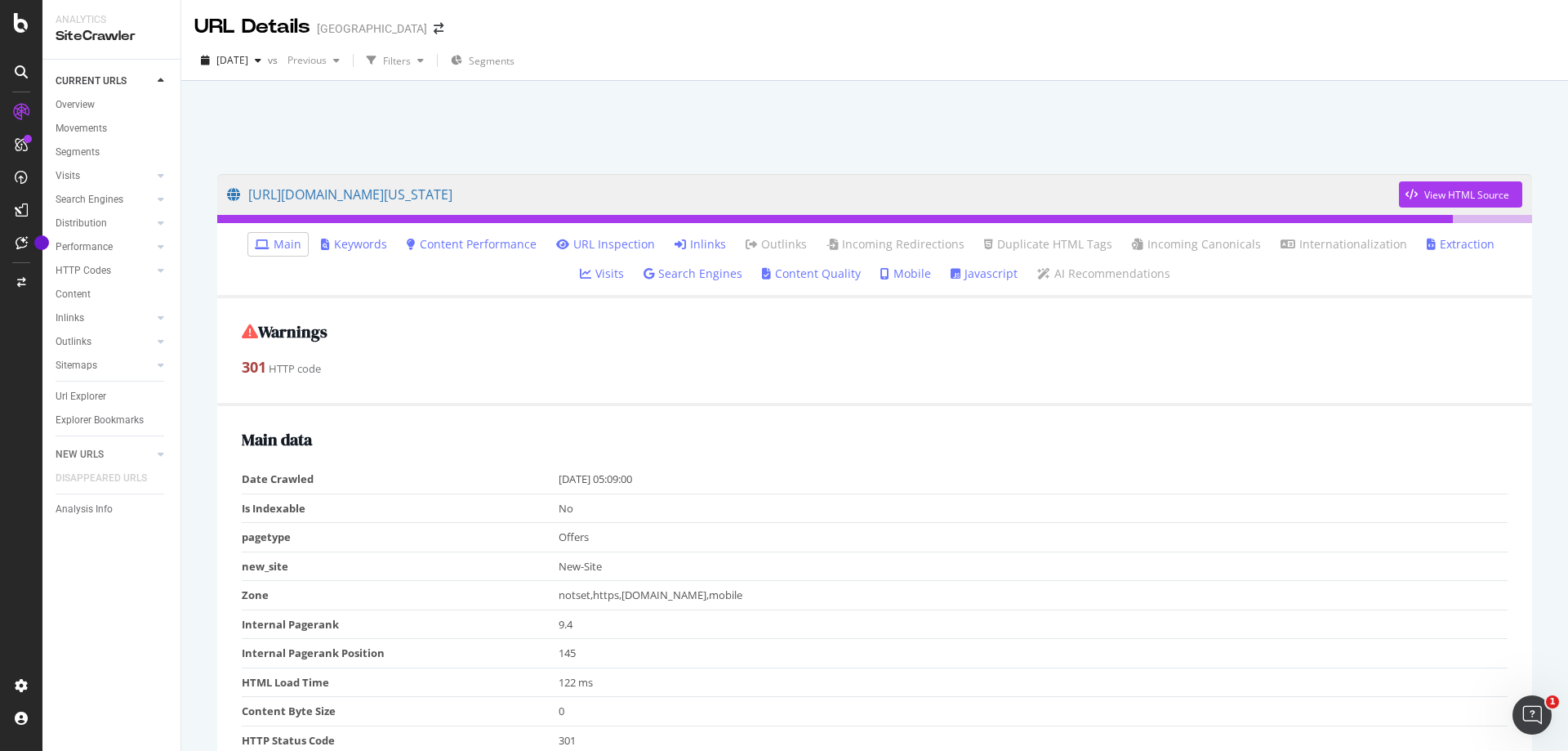
click at [668, 233] on li "Inlinks" at bounding box center [700, 244] width 65 height 23
click at [674, 243] on link "Inlinks" at bounding box center [700, 244] width 51 height 16
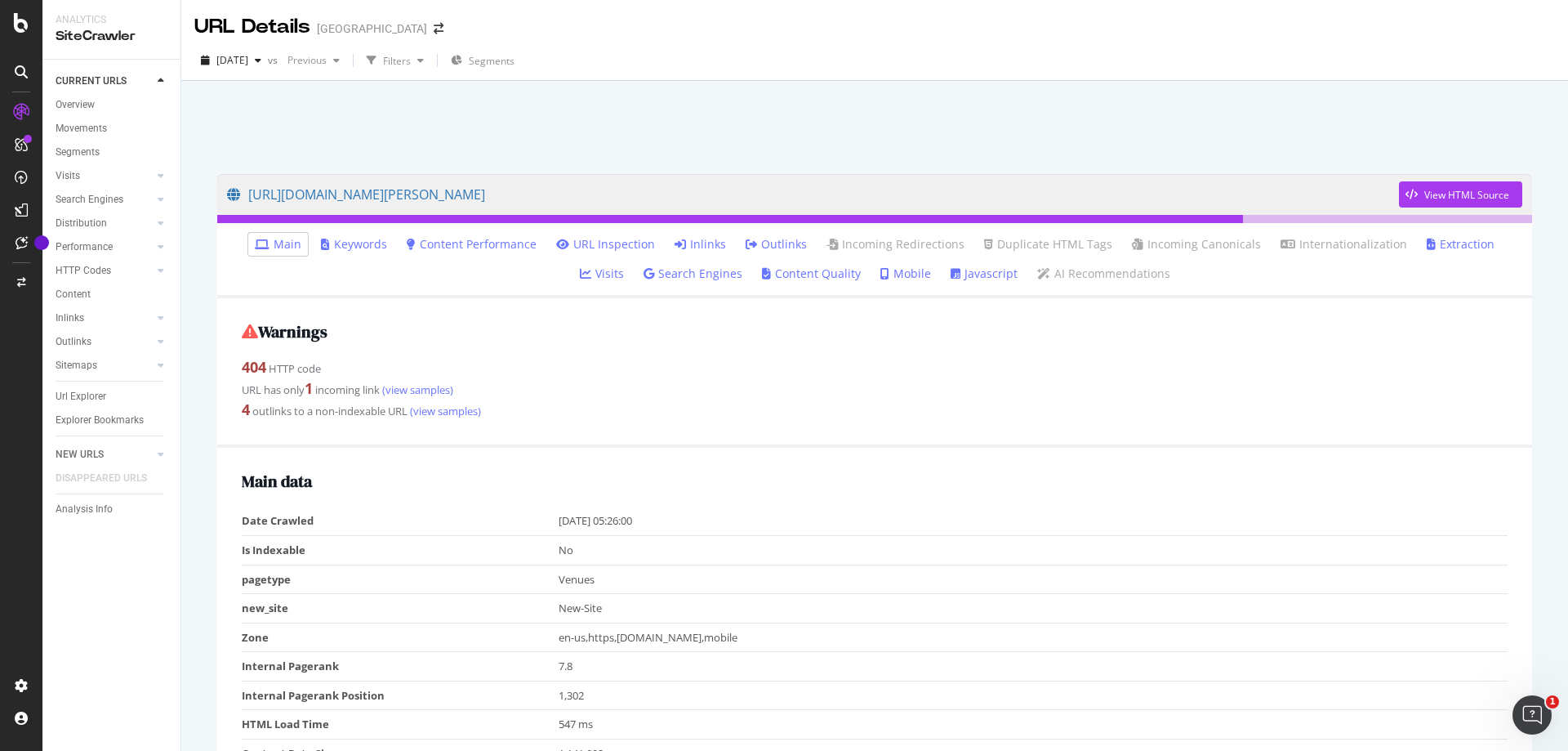
click at [746, 240] on link "Outlinks" at bounding box center [776, 244] width 61 height 16
click at [746, 243] on link "Outlinks" at bounding box center [776, 244] width 61 height 16
click at [746, 237] on link "Outlinks" at bounding box center [776, 244] width 61 height 16
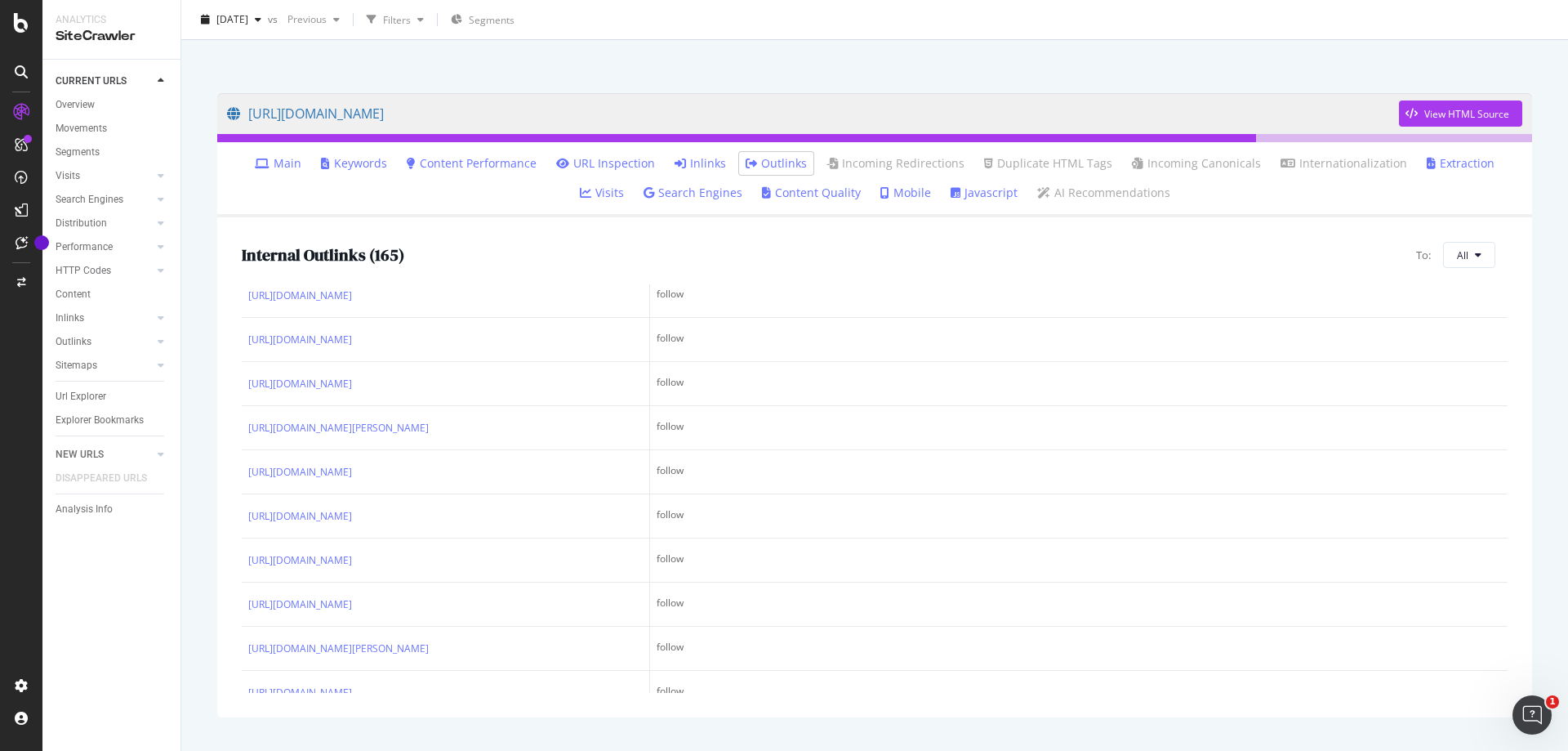
scroll to position [2124, 0]
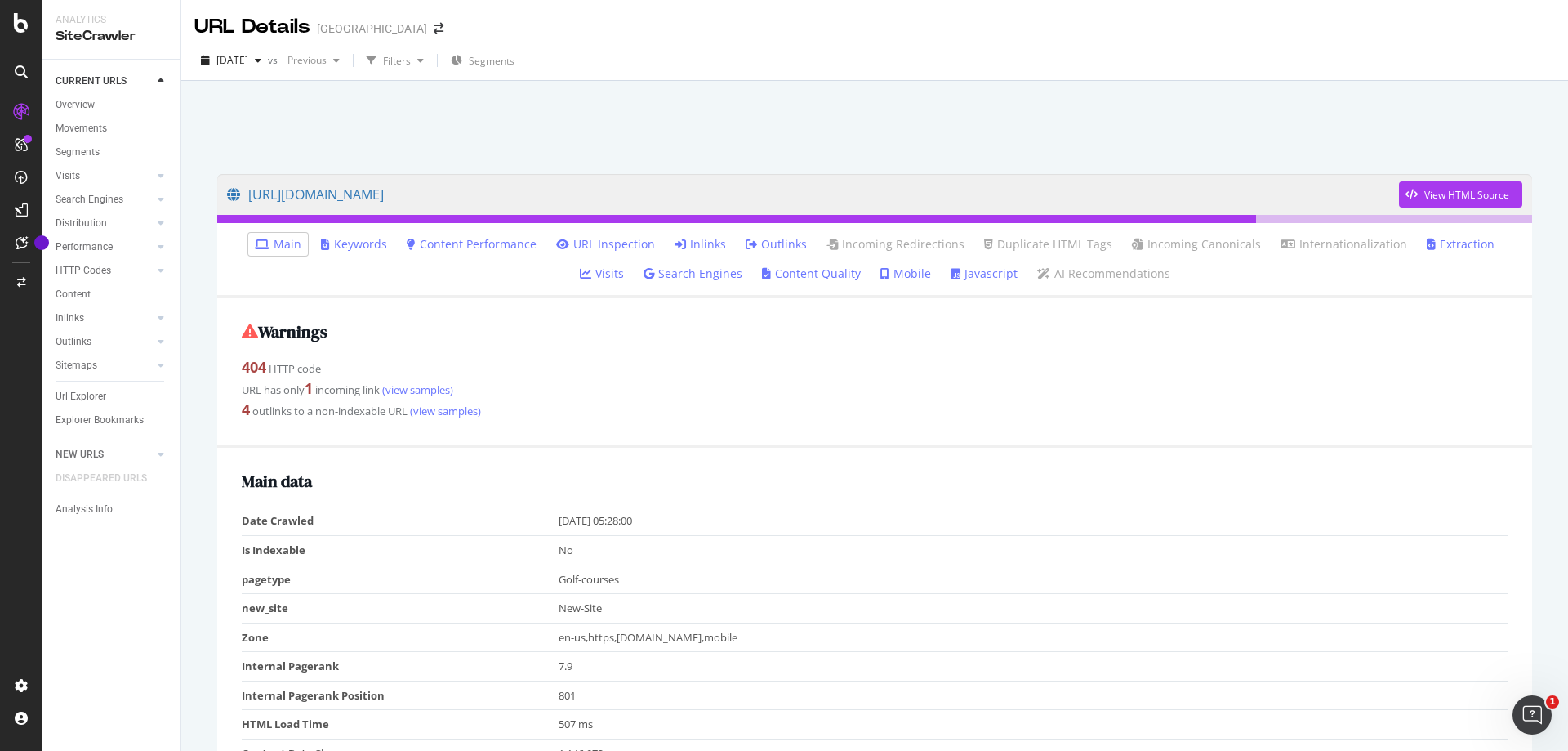
click at [746, 243] on link "Outlinks" at bounding box center [776, 244] width 61 height 16
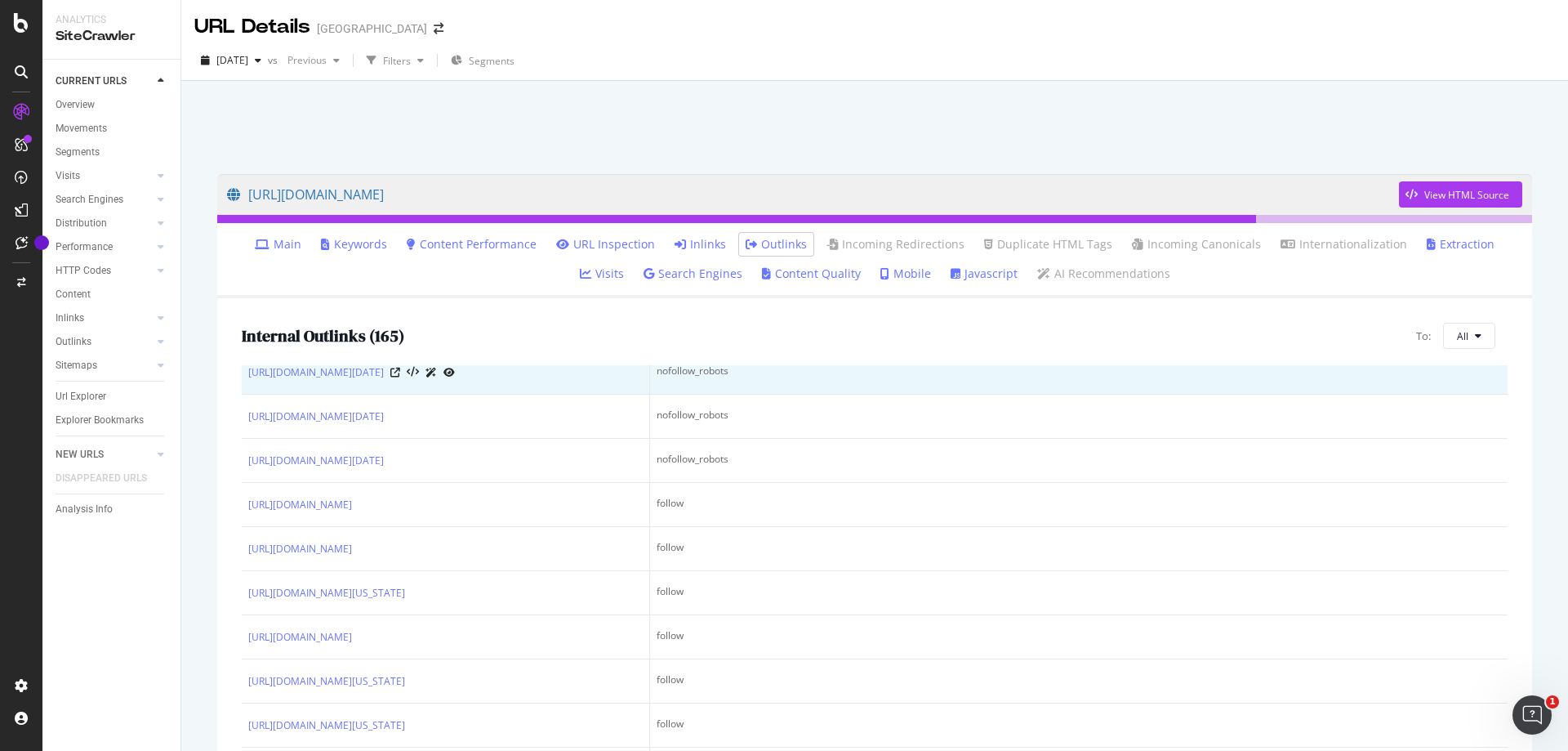
scroll to position [82, 0]
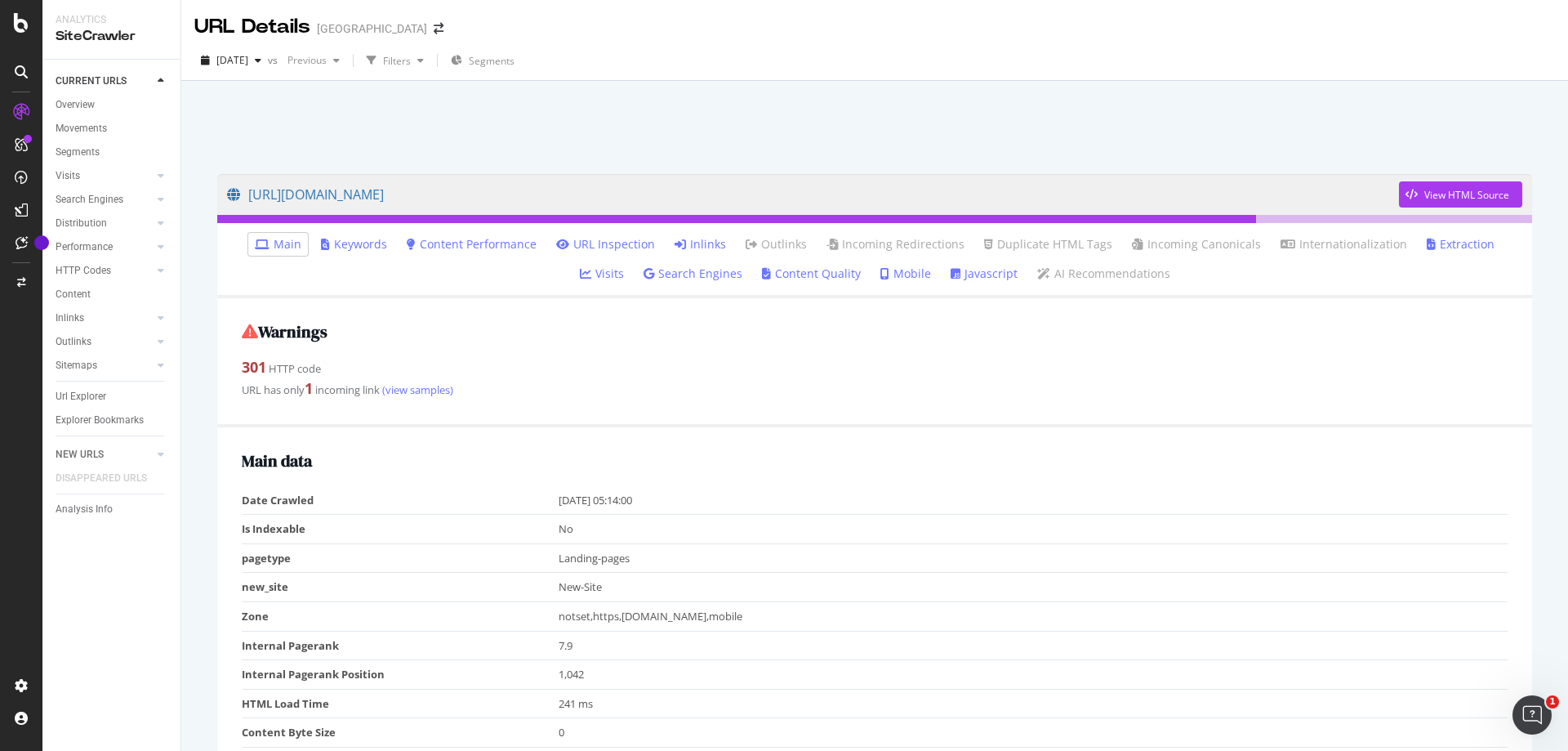
click at [674, 247] on link "Inlinks" at bounding box center [700, 244] width 51 height 16
click at [746, 242] on link "Outlinks" at bounding box center [776, 244] width 61 height 16
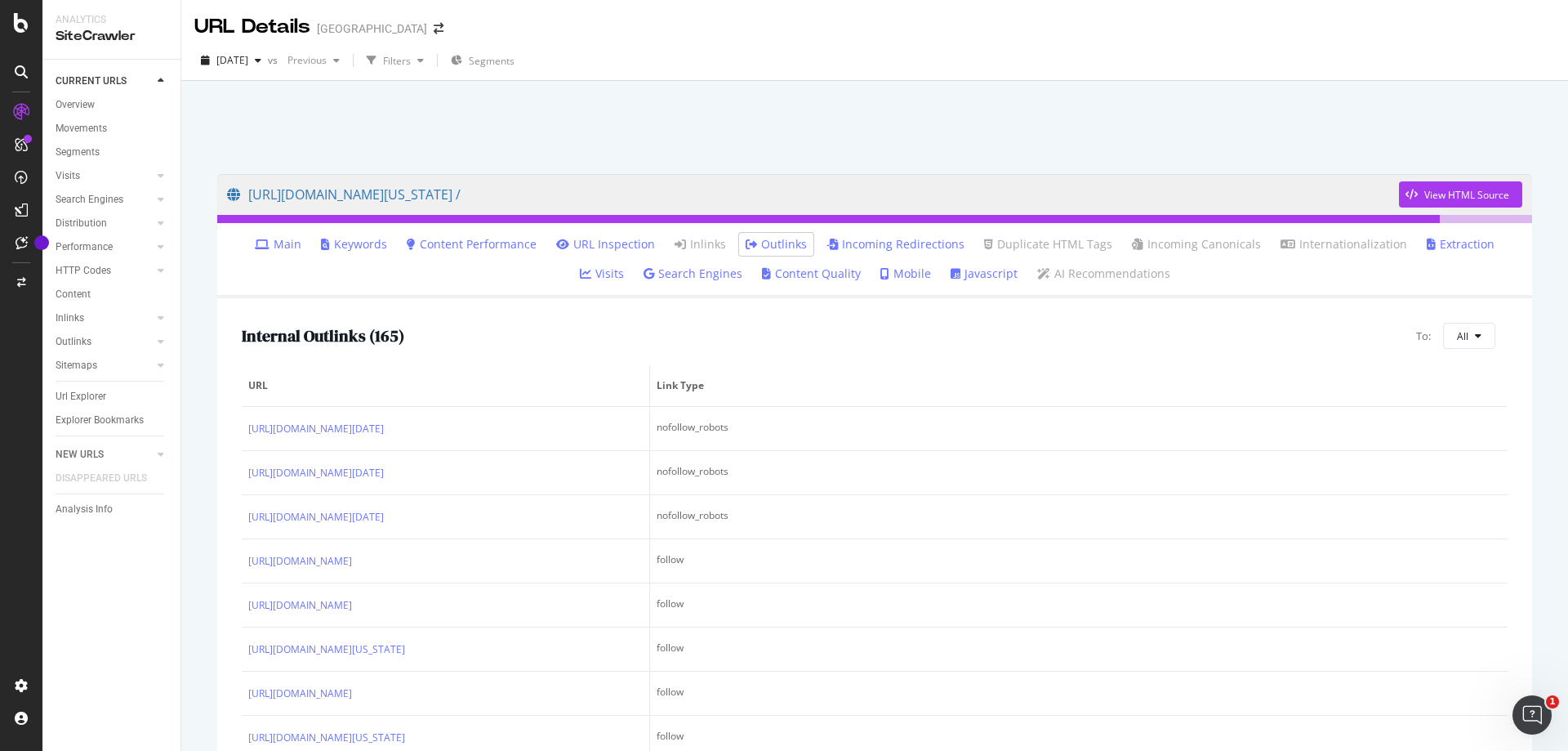
click at [254, 245] on link "Main" at bounding box center [277, 244] width 47 height 16
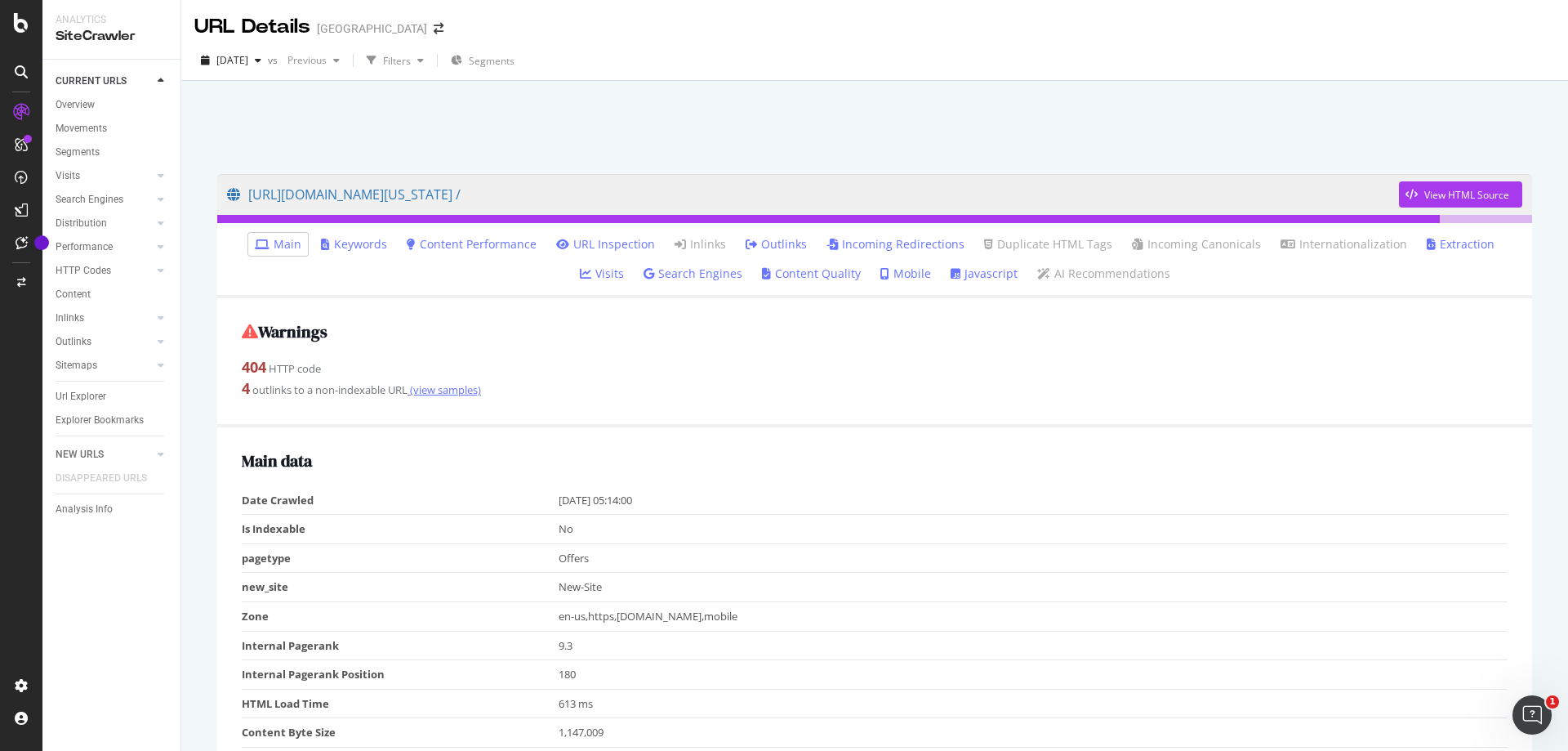
click at [425, 387] on link "(view samples)" at bounding box center [444, 389] width 73 height 14
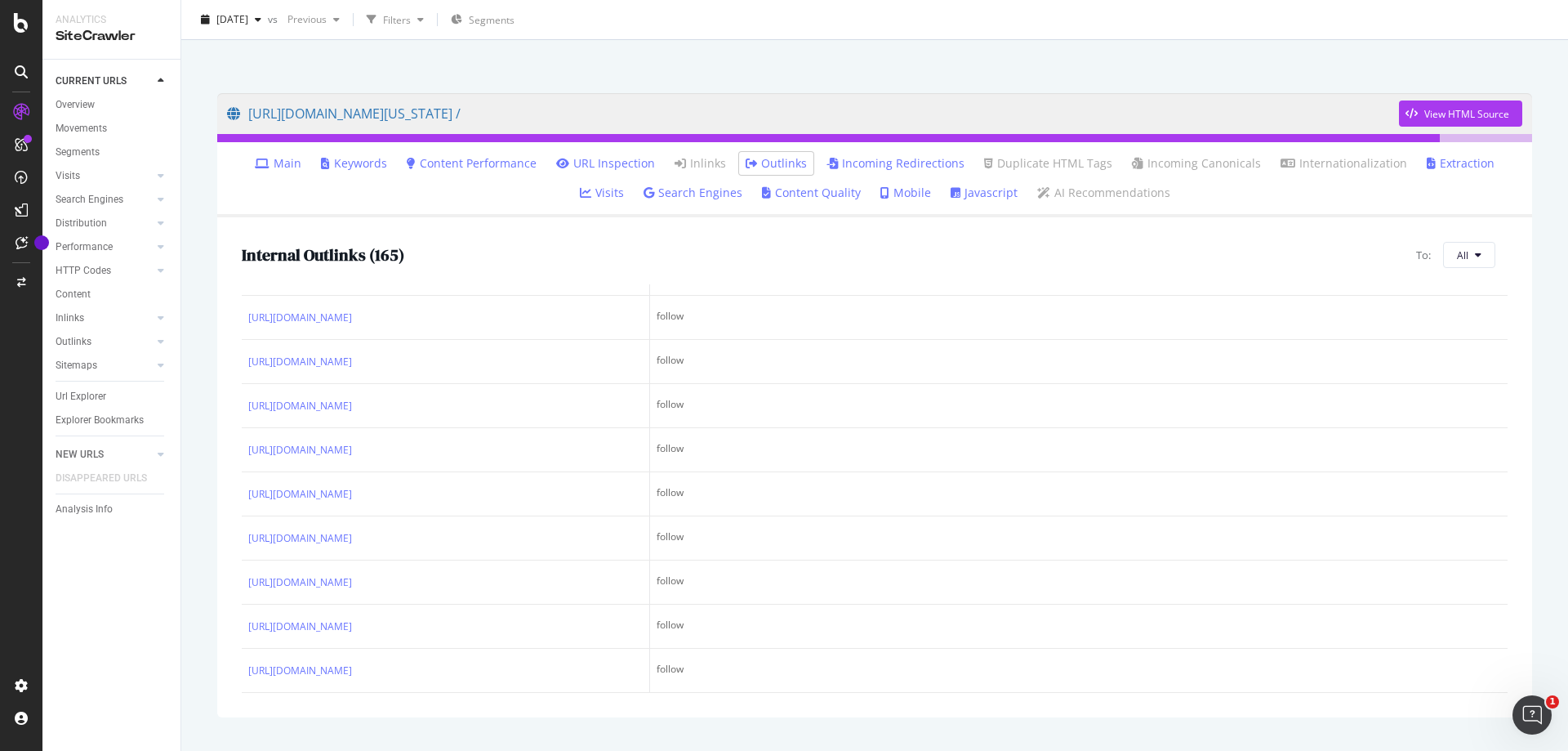
scroll to position [7784, 0]
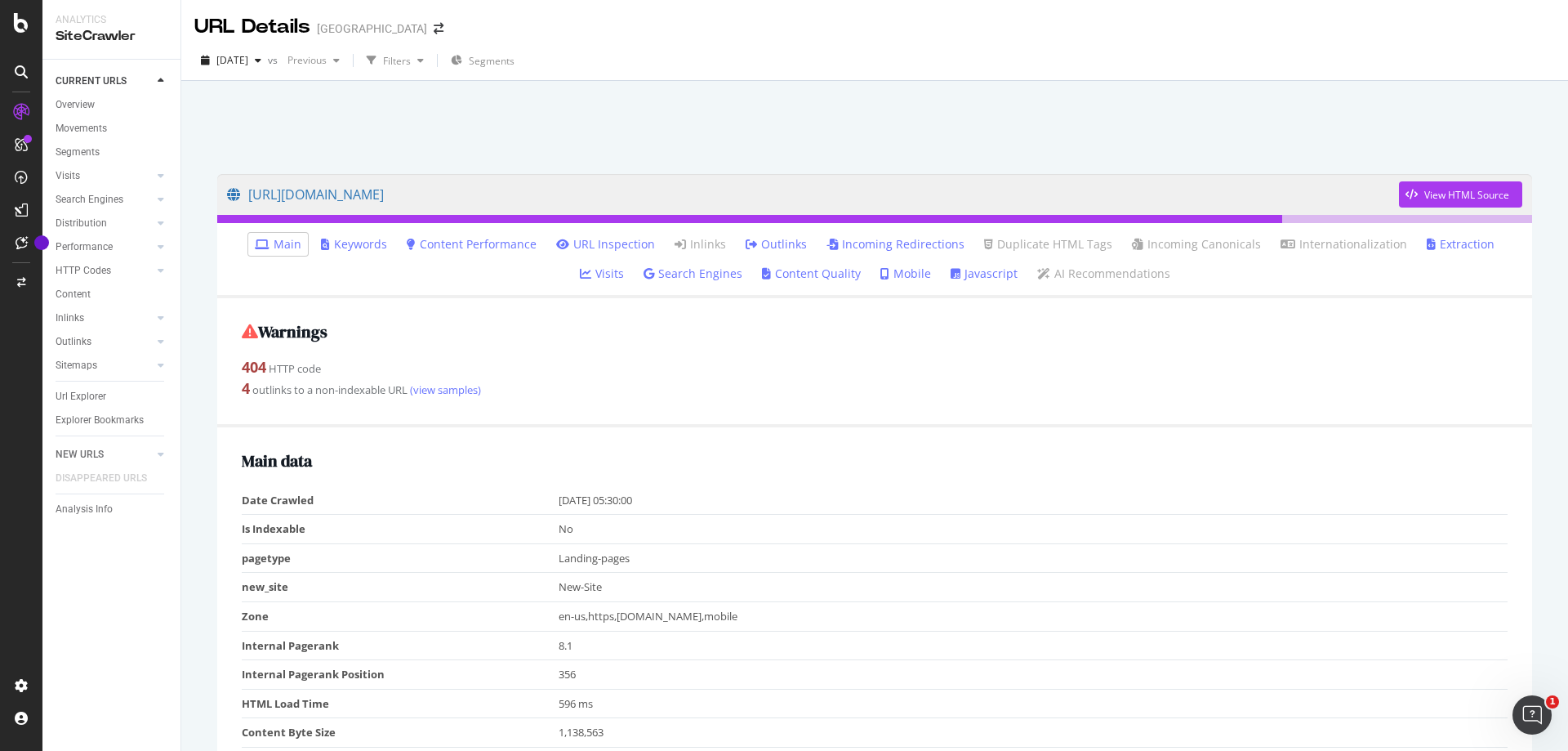
click at [752, 239] on link "Outlinks" at bounding box center [776, 244] width 61 height 16
click at [747, 243] on link "Outlinks" at bounding box center [776, 244] width 61 height 16
click at [746, 244] on link "Outlinks" at bounding box center [776, 244] width 61 height 16
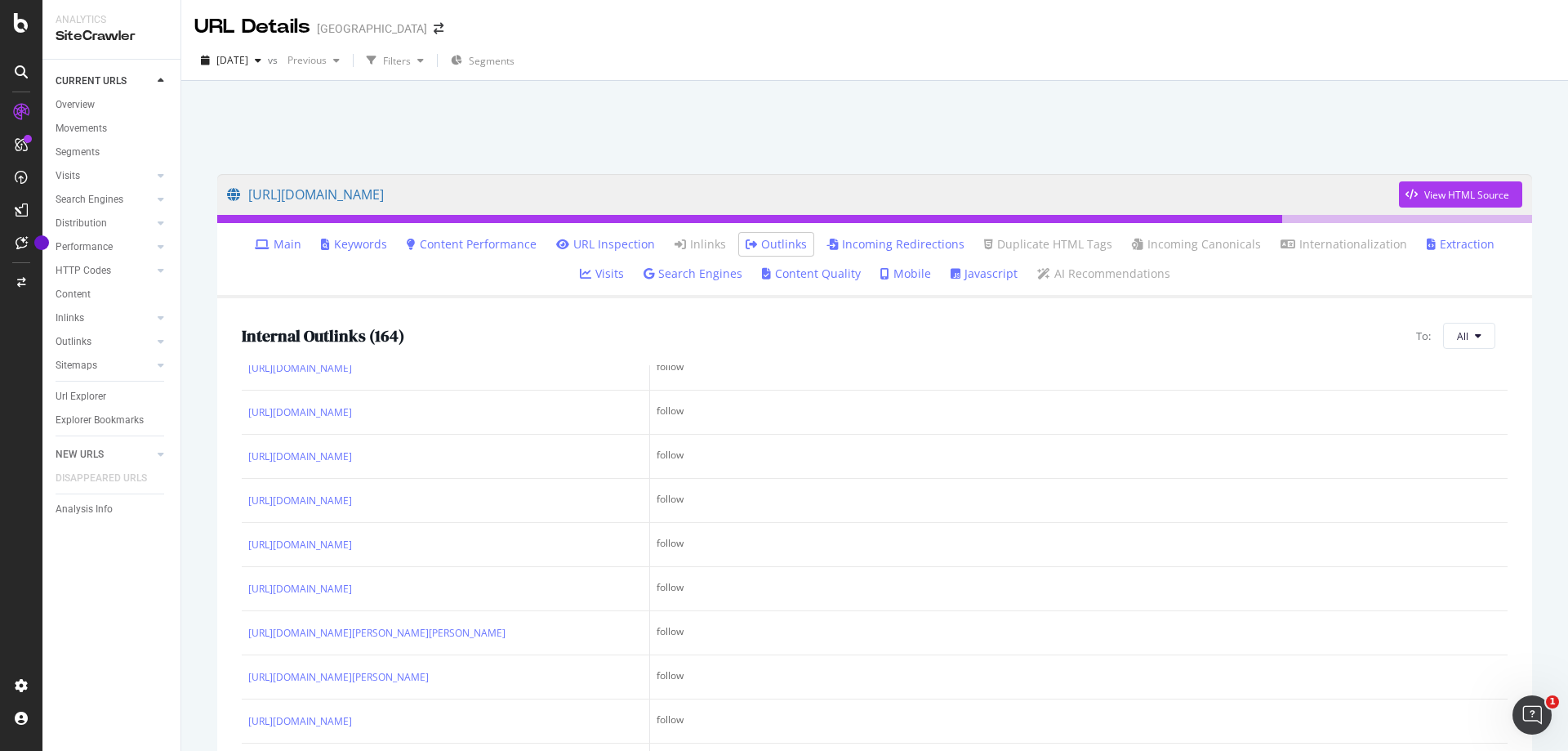
scroll to position [3677, 0]
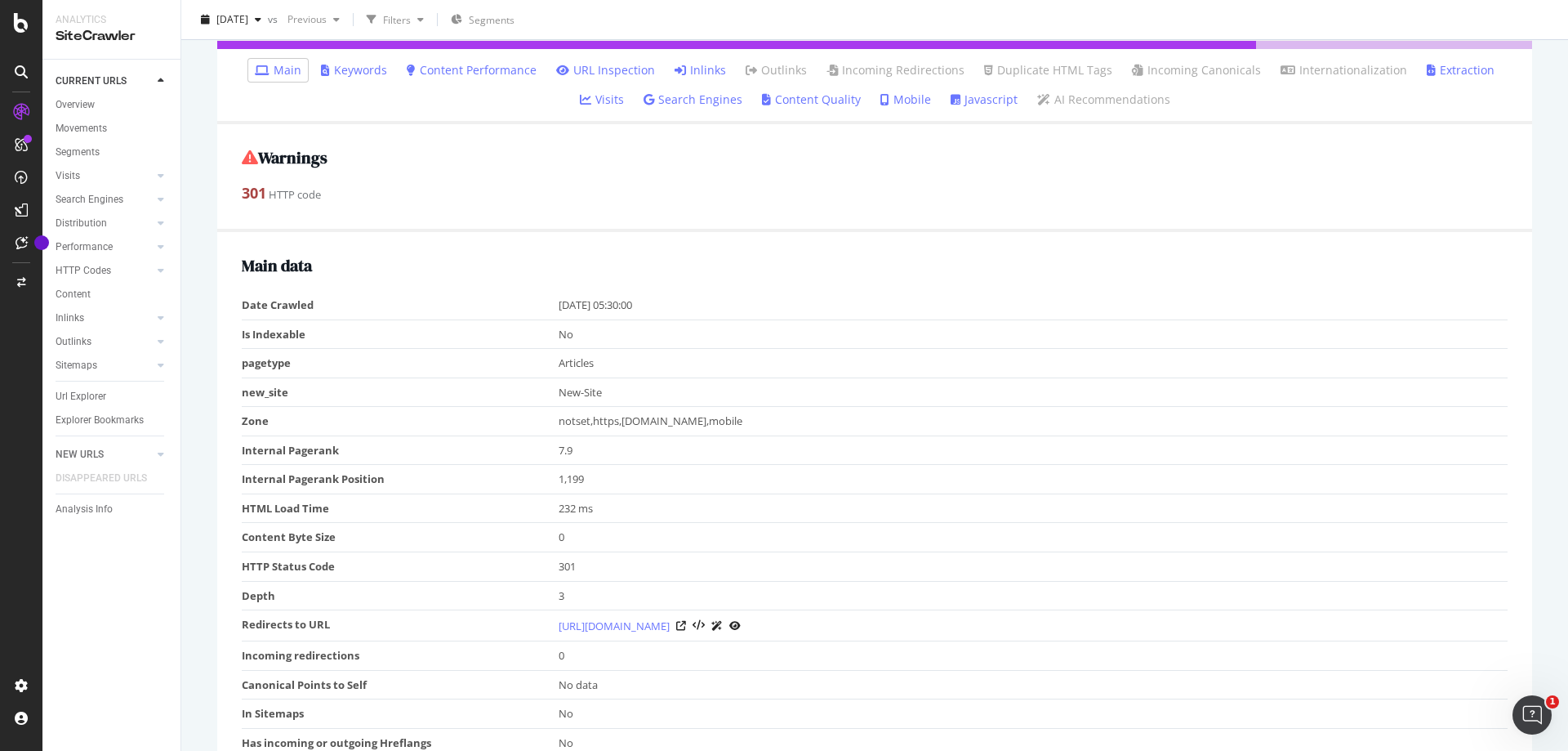
scroll to position [163, 0]
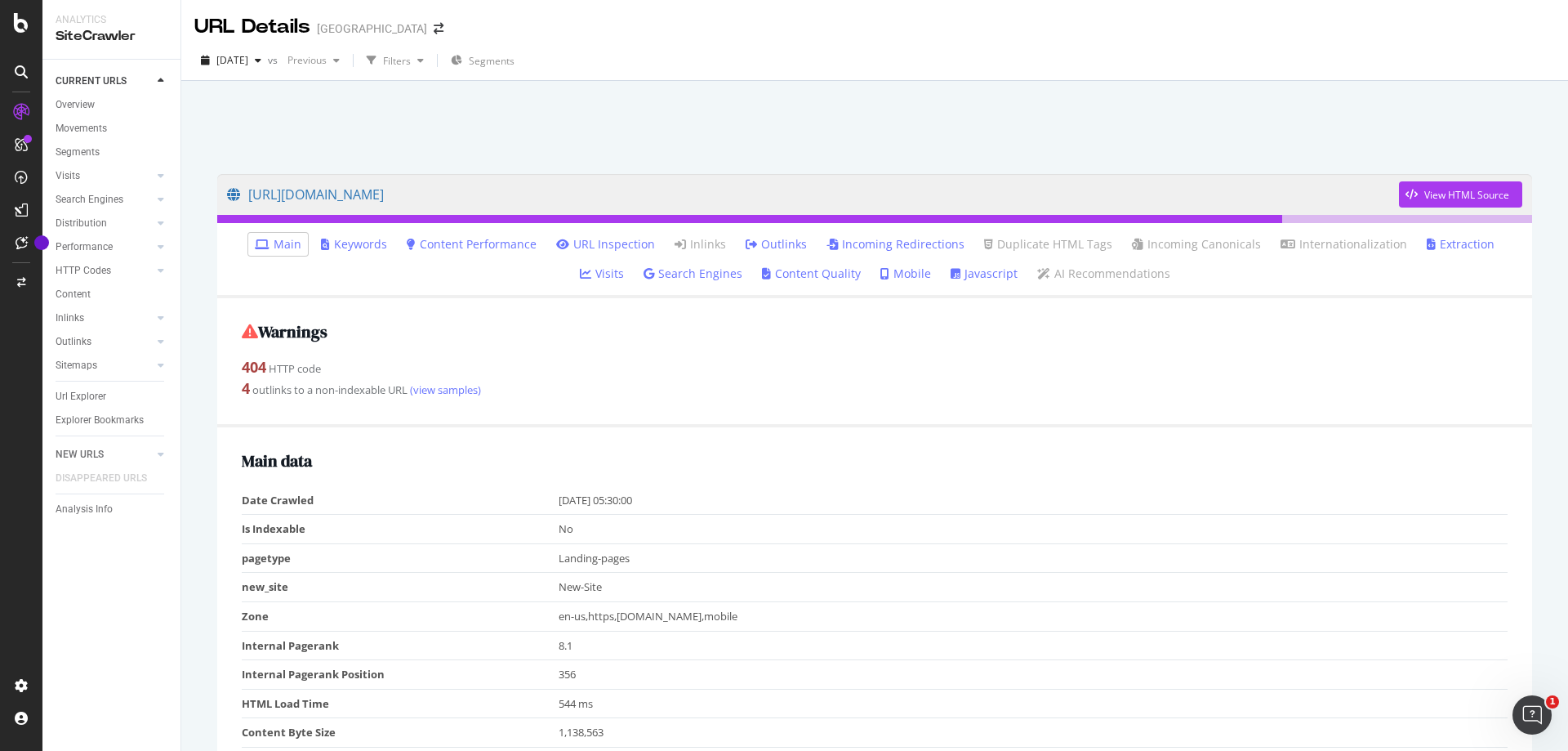
click at [747, 248] on link "Outlinks" at bounding box center [776, 244] width 61 height 16
click at [750, 247] on link "Outlinks" at bounding box center [776, 244] width 61 height 16
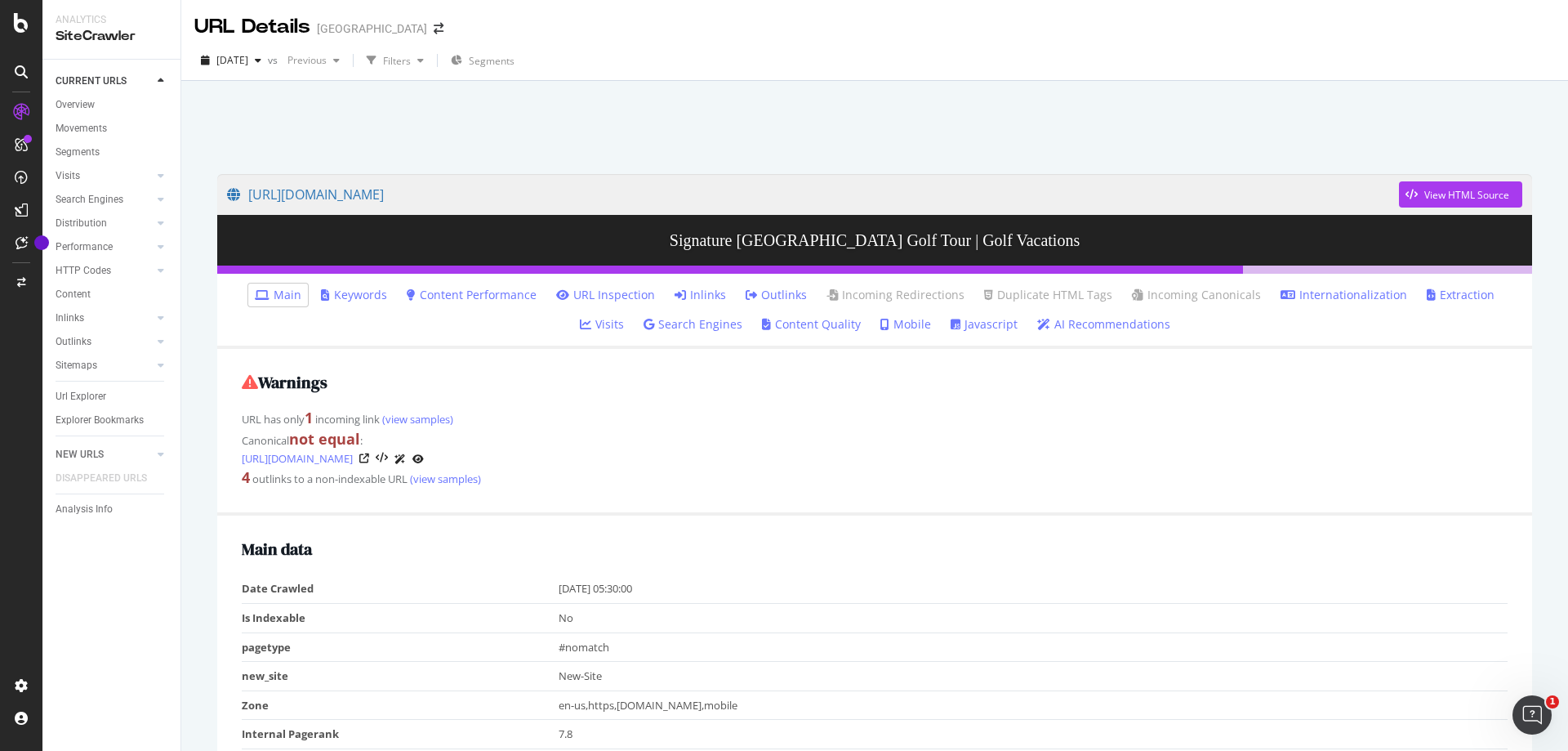
click at [746, 292] on link "Outlinks" at bounding box center [776, 294] width 61 height 16
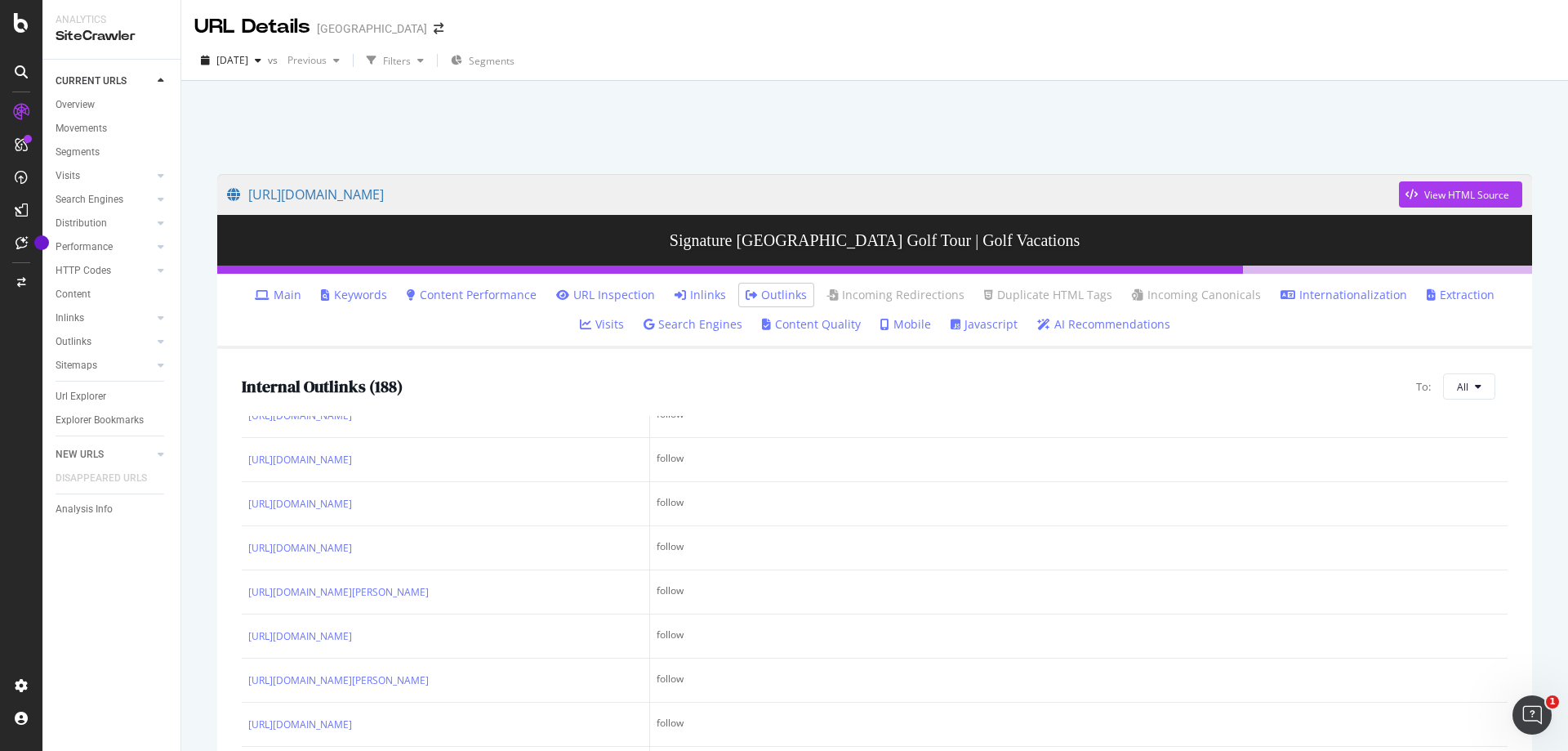
scroll to position [2451, 0]
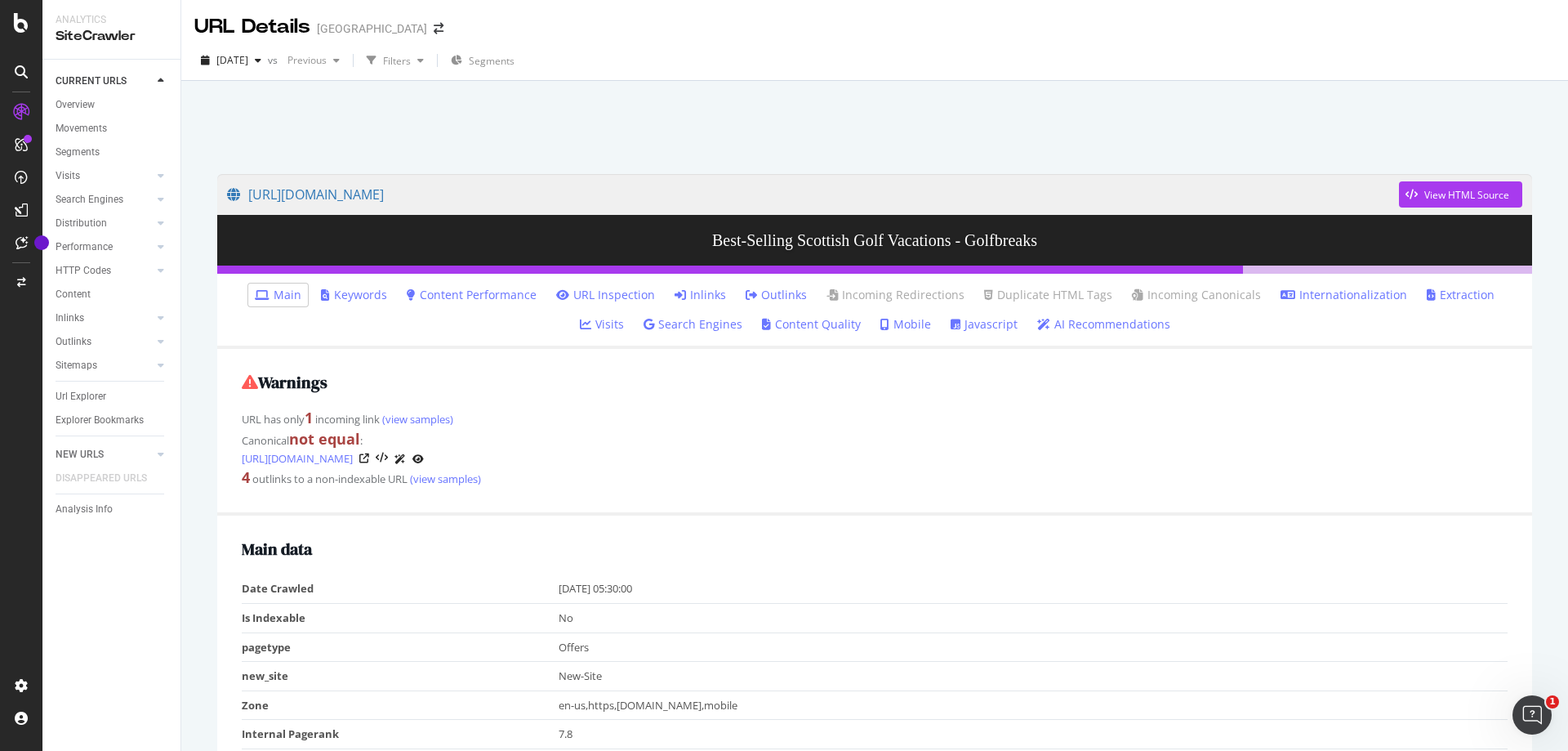
click at [746, 294] on link "Outlinks" at bounding box center [776, 294] width 61 height 16
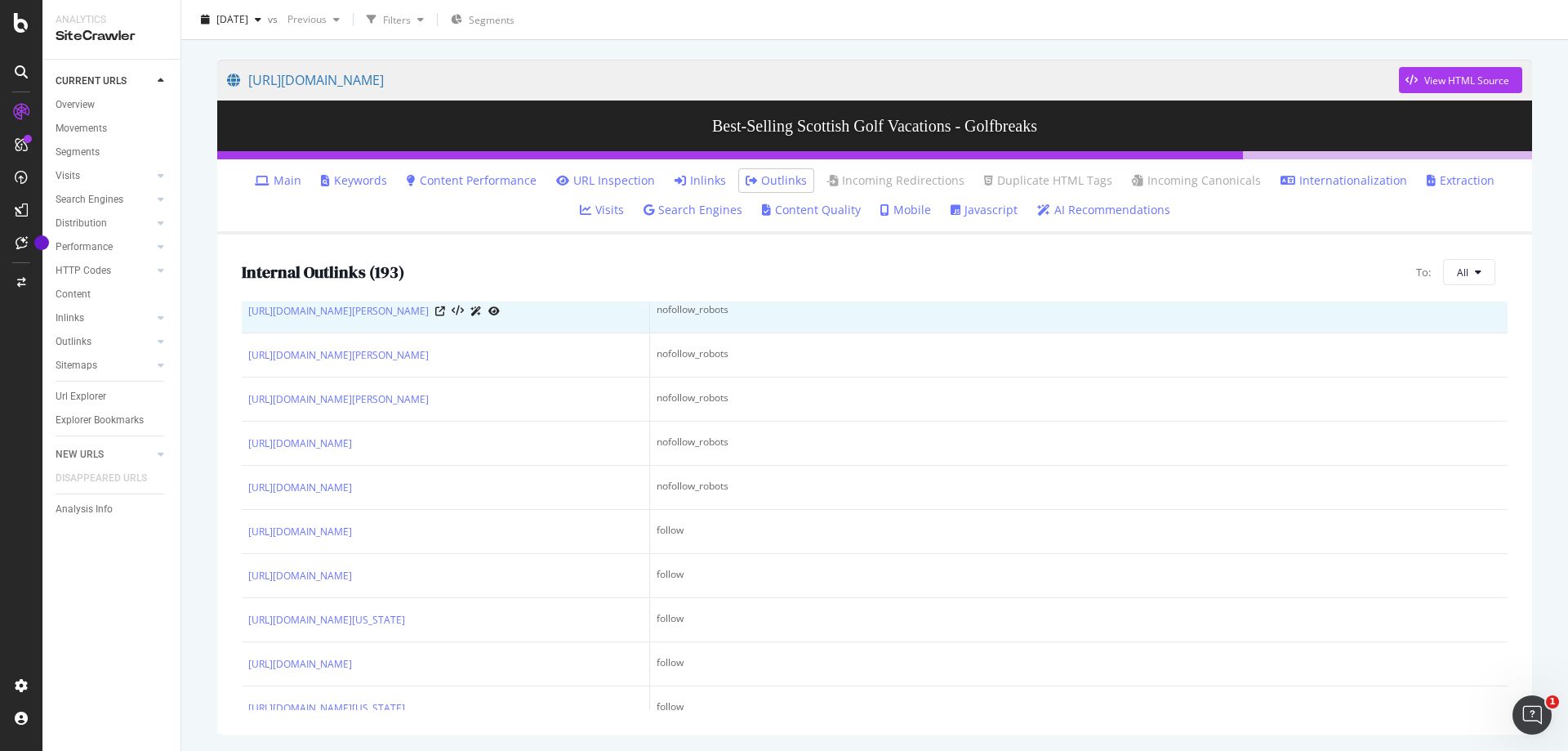
scroll to position [409, 0]
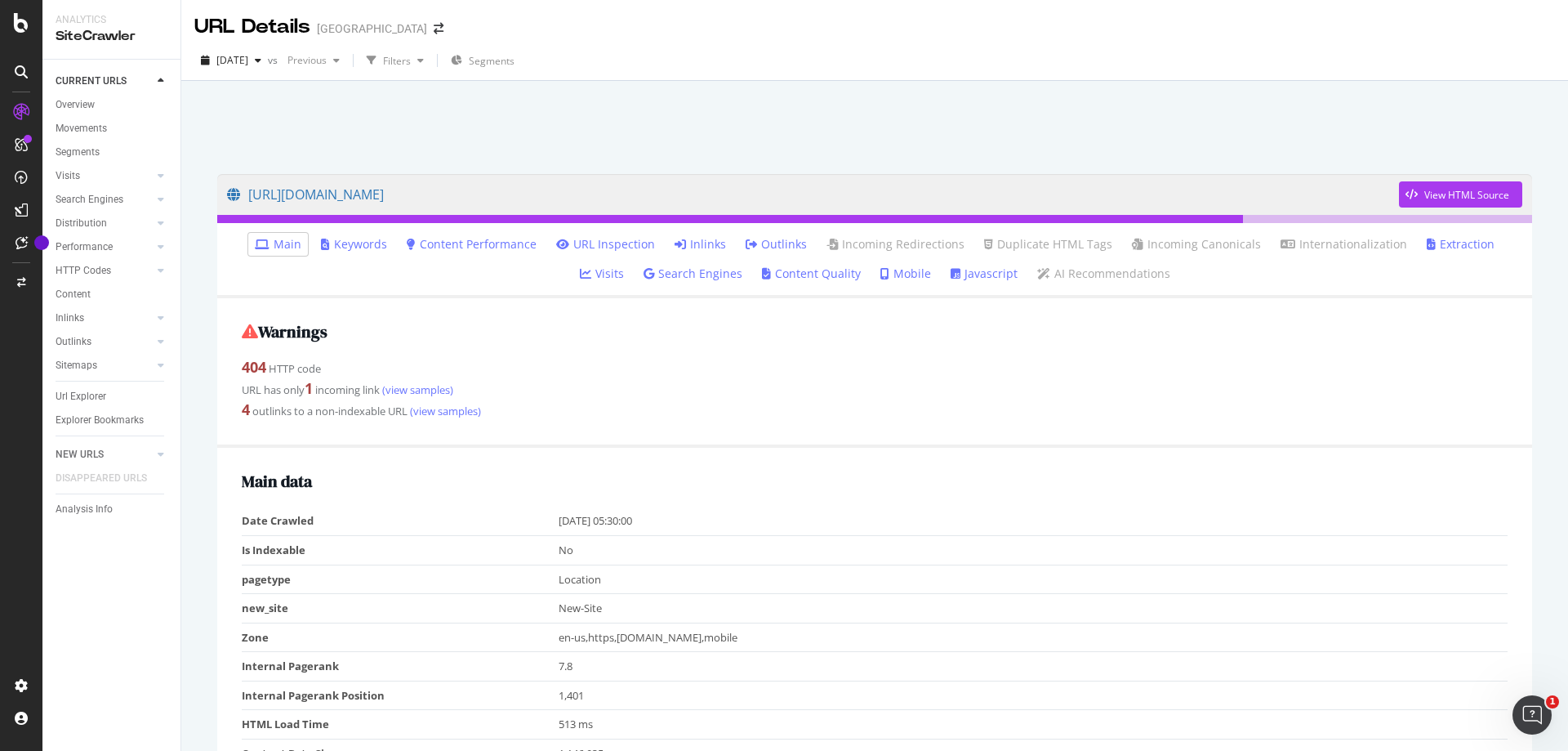
click at [746, 238] on link "Outlinks" at bounding box center [776, 244] width 61 height 16
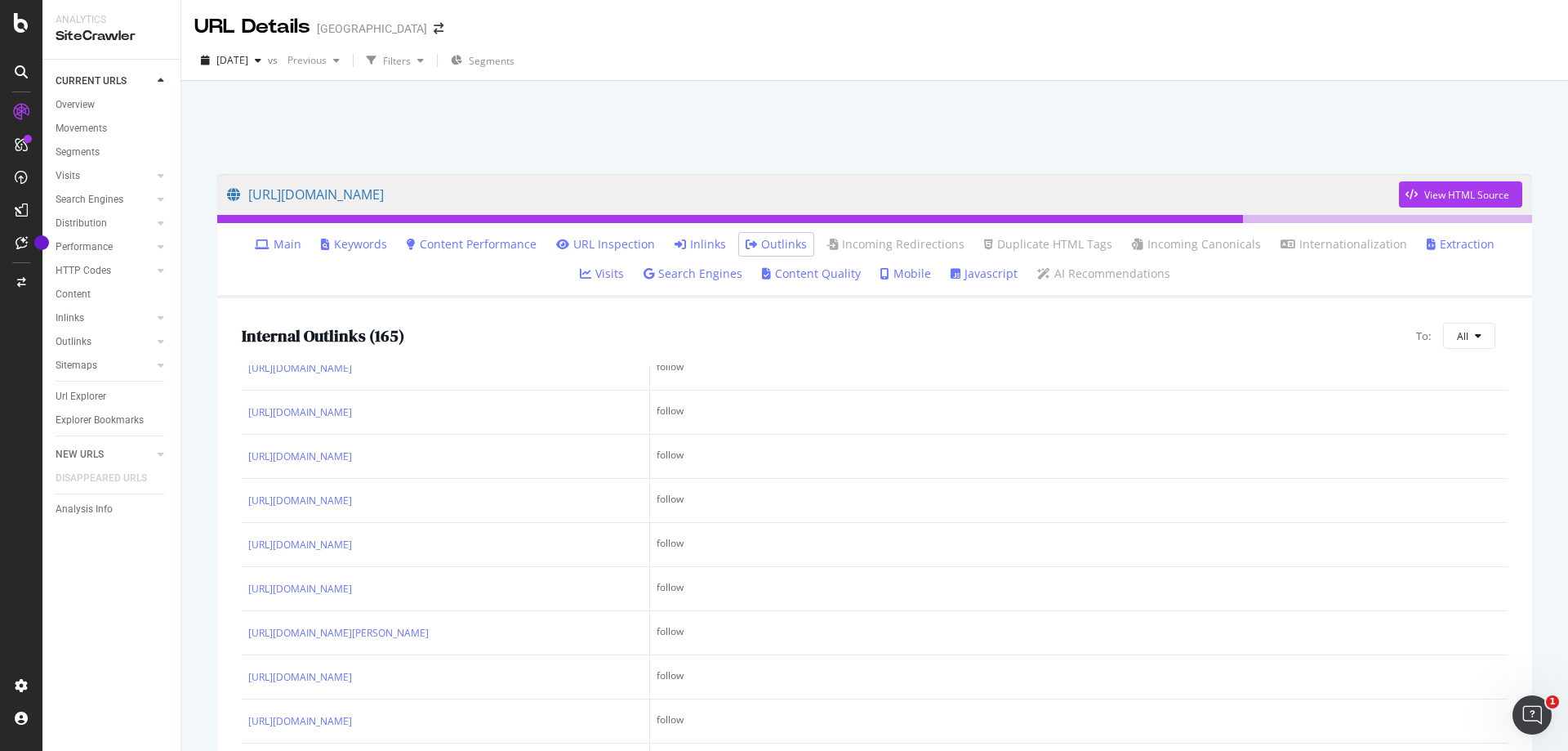
scroll to position [1389, 0]
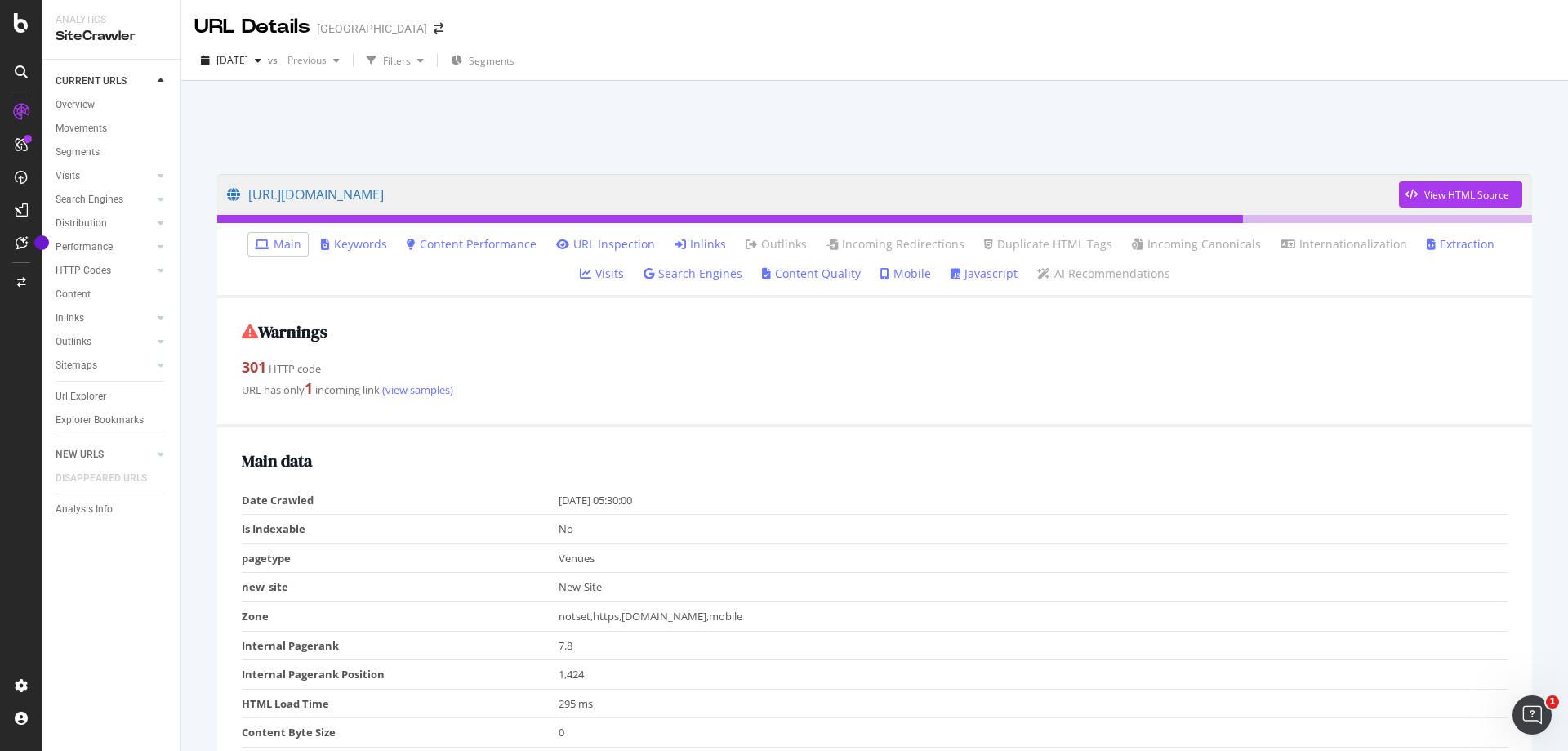
click at [674, 238] on link "Inlinks" at bounding box center [700, 244] width 51 height 16
click at [746, 237] on link "Outlinks" at bounding box center [776, 244] width 61 height 16
click at [746, 243] on link "Outlinks" at bounding box center [776, 244] width 61 height 16
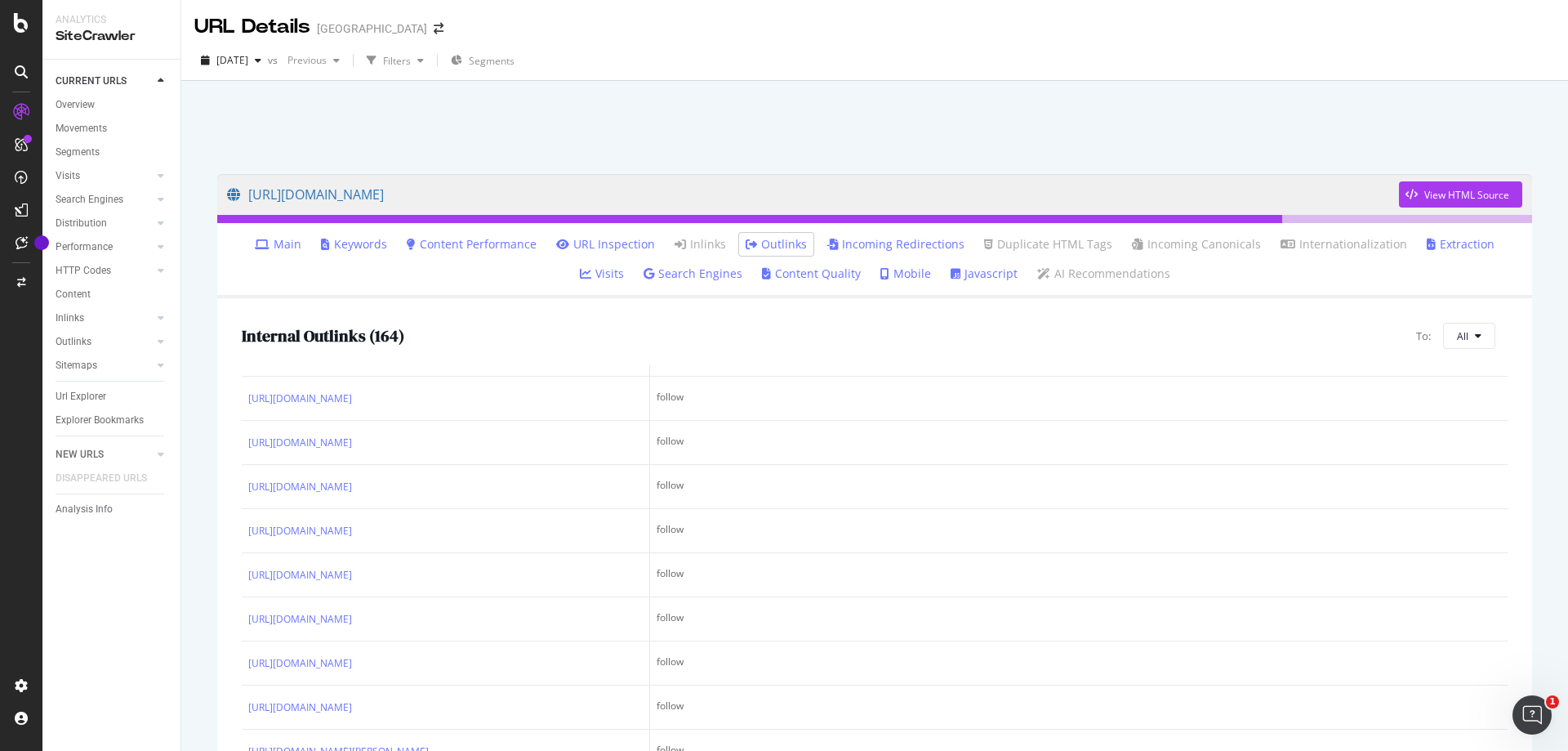
scroll to position [1144, 0]
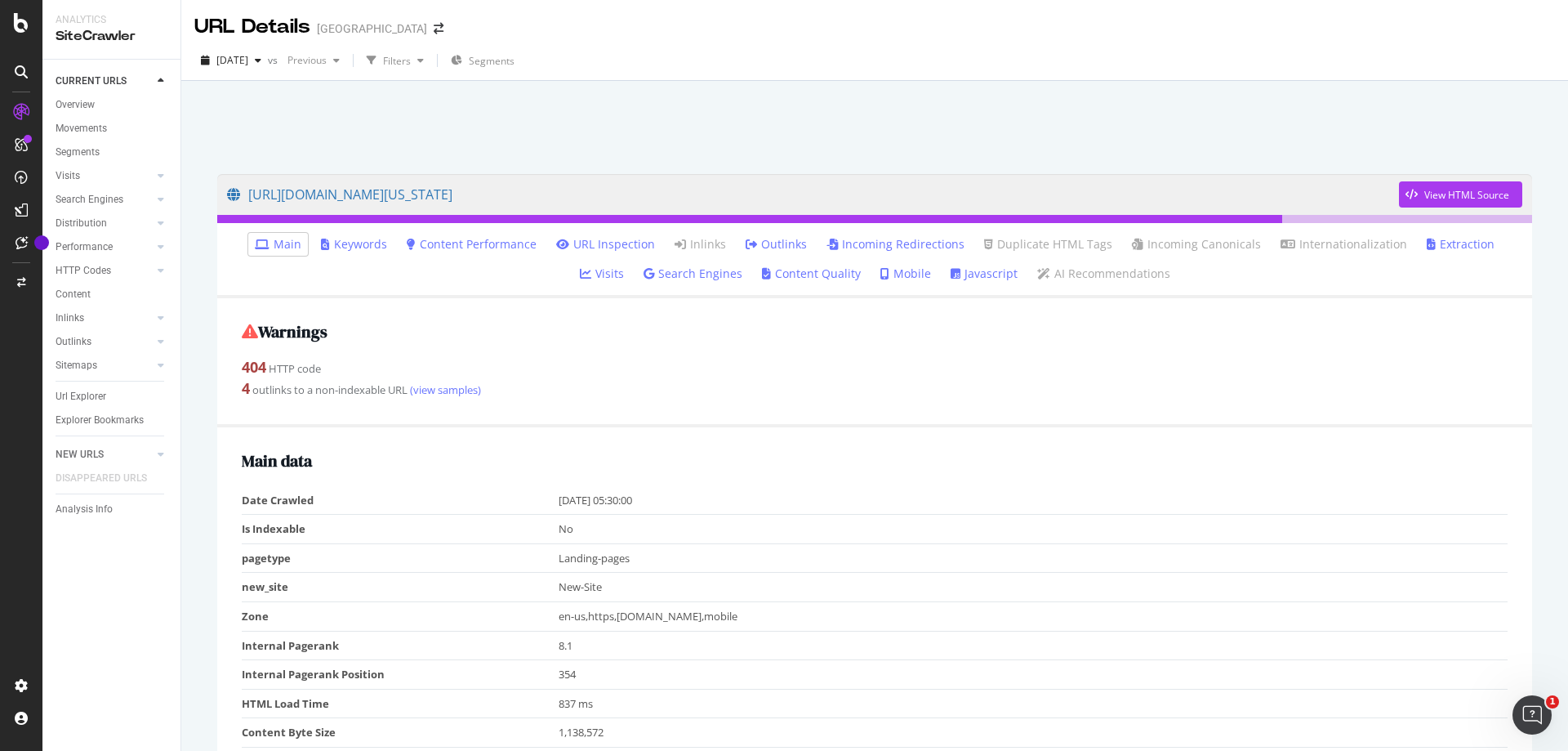
click at [746, 249] on link "Outlinks" at bounding box center [776, 244] width 61 height 16
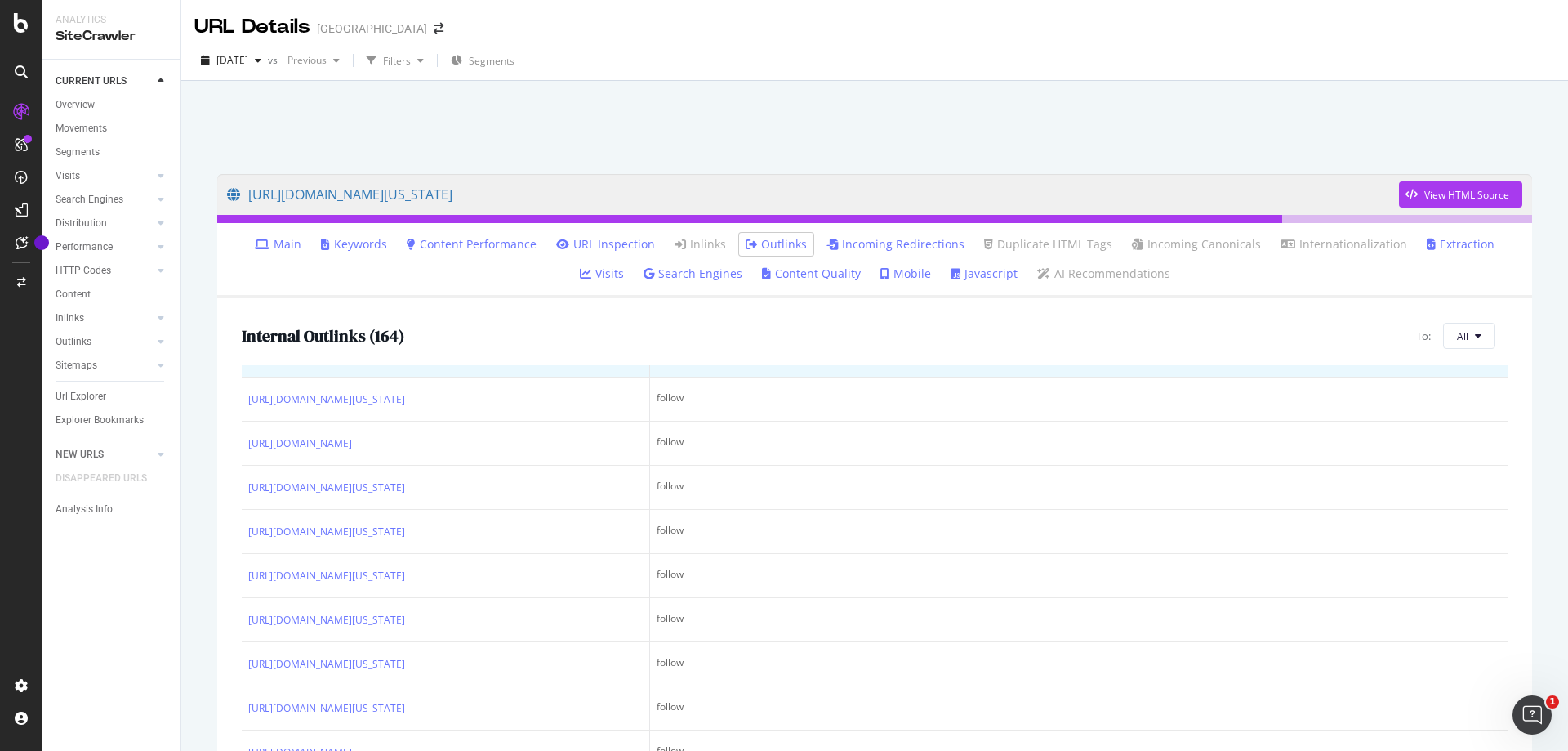
scroll to position [409, 0]
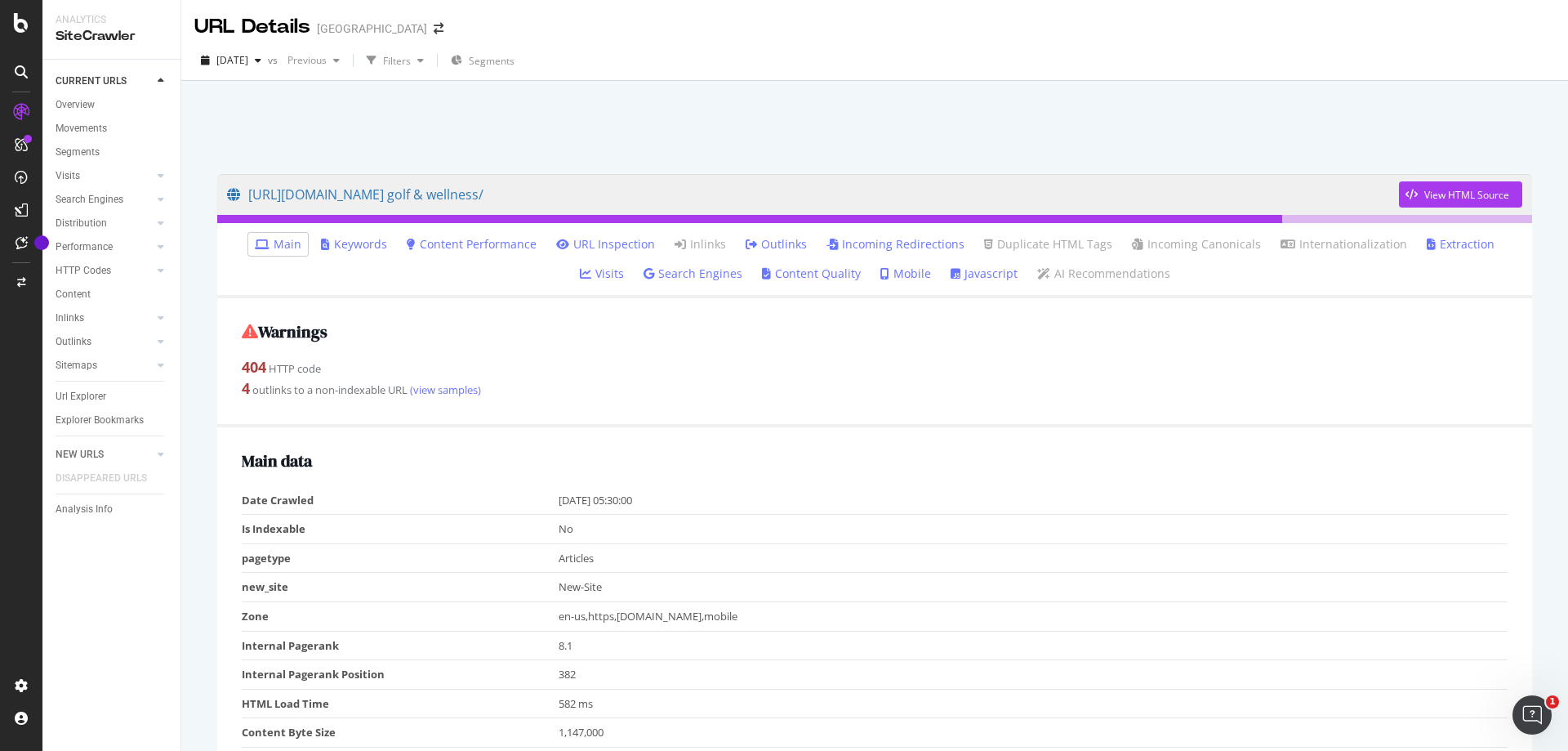
click at [757, 244] on link "Outlinks" at bounding box center [776, 244] width 61 height 16
click at [746, 243] on link "Outlinks" at bounding box center [776, 244] width 61 height 16
click at [746, 238] on link "Outlinks" at bounding box center [776, 244] width 61 height 16
click at [746, 237] on link "Outlinks" at bounding box center [776, 244] width 61 height 16
